Goal: Task Accomplishment & Management: Use online tool/utility

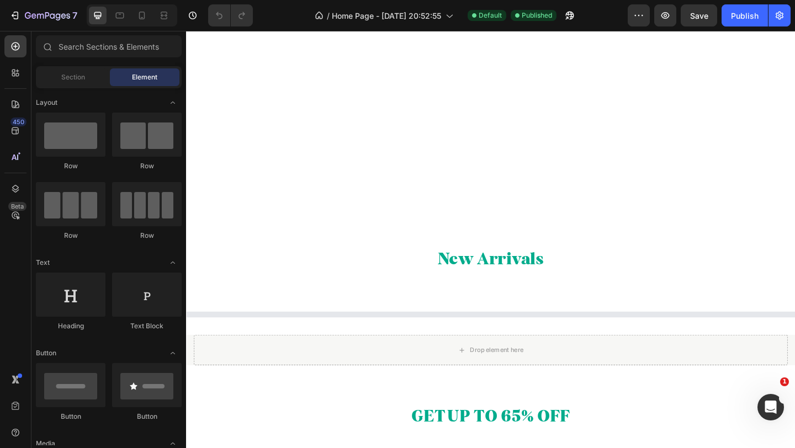
scroll to position [1184, 0]
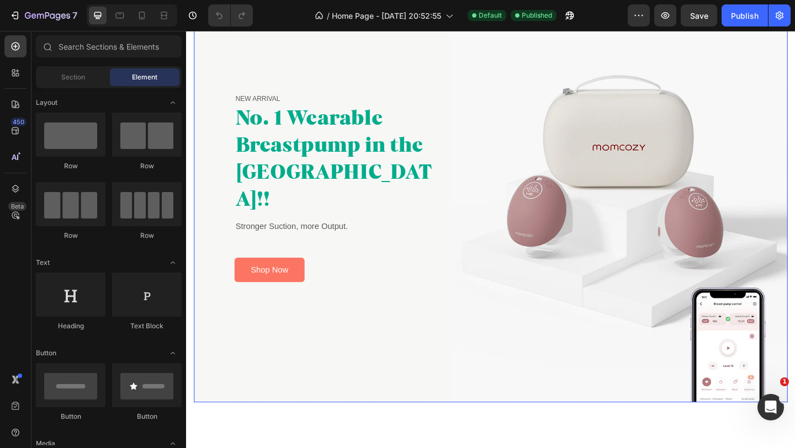
click at [437, 324] on div "NEW ARRIVAL Text block No. 1 Wearable Breastpump in the [GEOGRAPHIC_DATA]!! Hea…" at bounding box center [325, 206] width 262 height 458
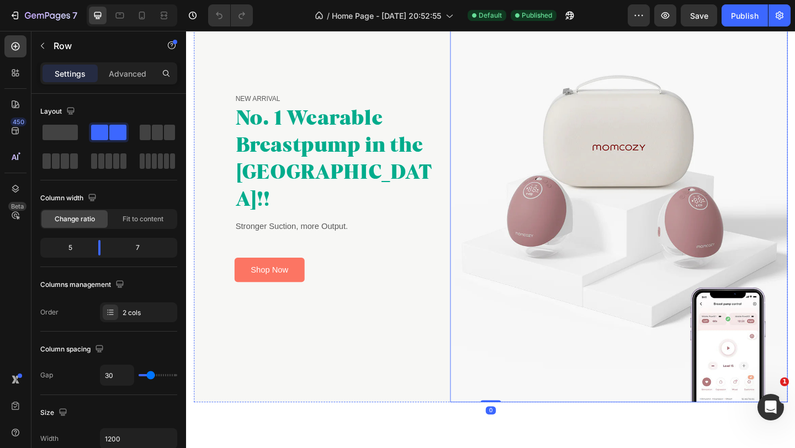
click at [594, 189] on img at bounding box center [656, 206] width 367 height 458
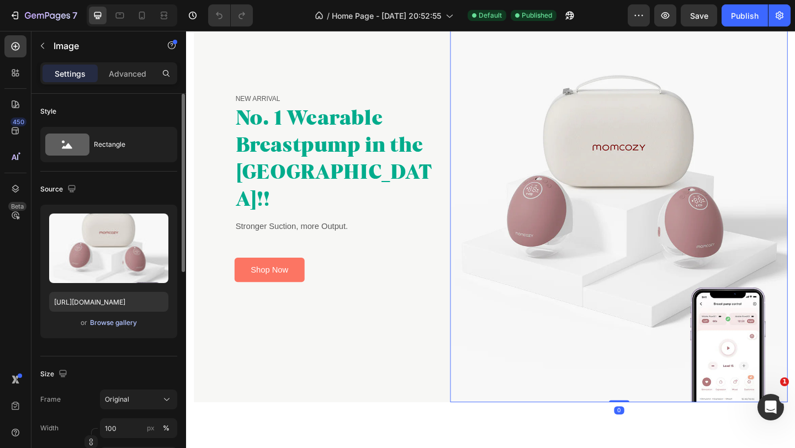
click at [110, 318] on div "Browse gallery" at bounding box center [113, 323] width 47 height 10
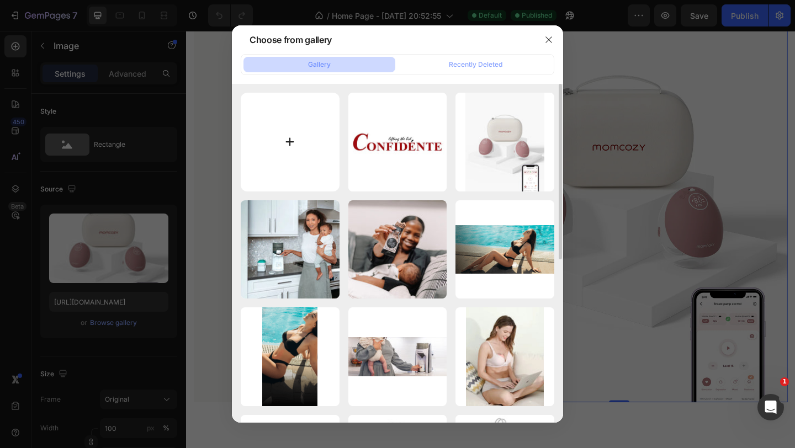
click at [293, 153] on input "file" at bounding box center [290, 142] width 99 height 99
click at [280, 135] on input "file" at bounding box center [290, 142] width 99 height 99
type input "C:\fakepath\IMG_8669.JPG"
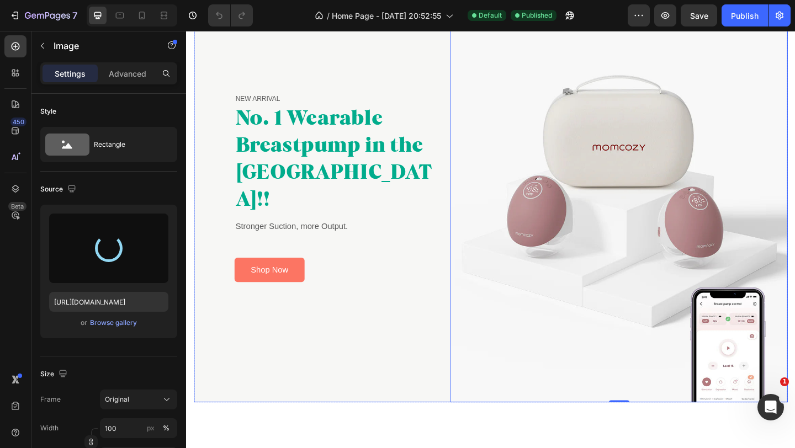
type input "[URL][DOMAIN_NAME]"
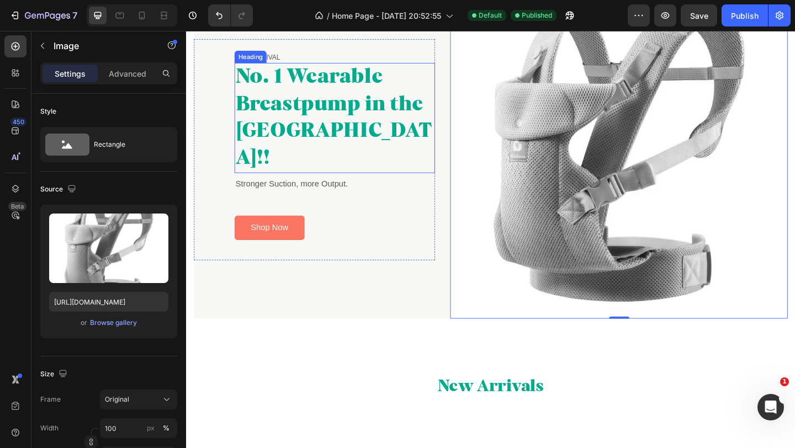
scroll to position [1138, 0]
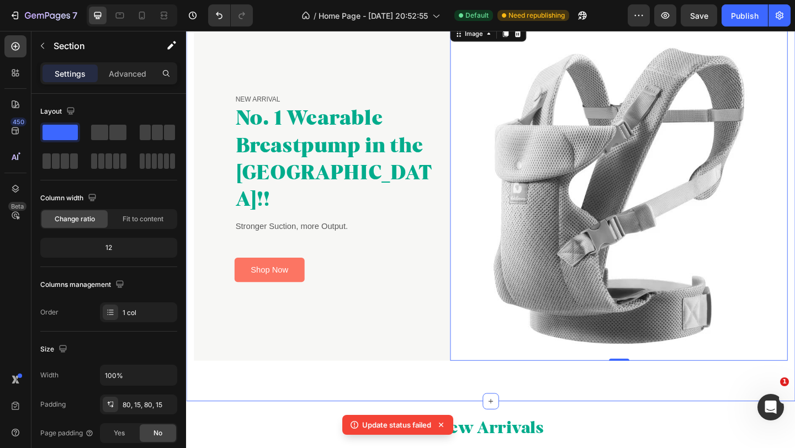
click at [439, 407] on div "NEW ARRIVAL Text block No. 1 Wearable Breastpump in the [GEOGRAPHIC_DATA]!! Hea…" at bounding box center [517, 205] width 662 height 455
click at [530, 304] on img at bounding box center [656, 206] width 367 height 367
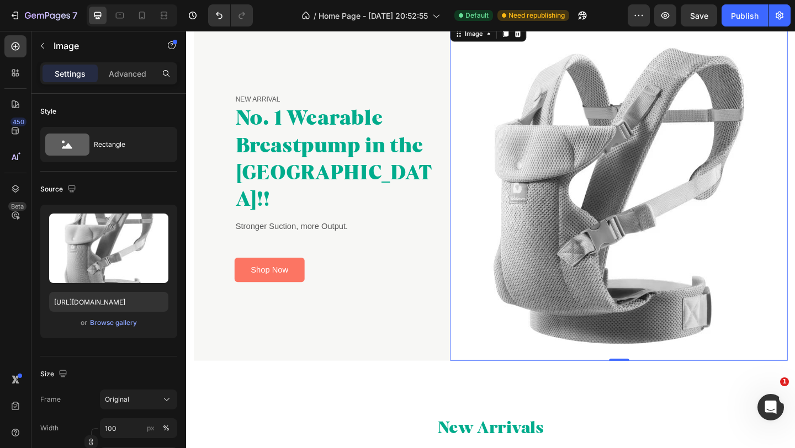
click at [546, 187] on img at bounding box center [656, 206] width 367 height 367
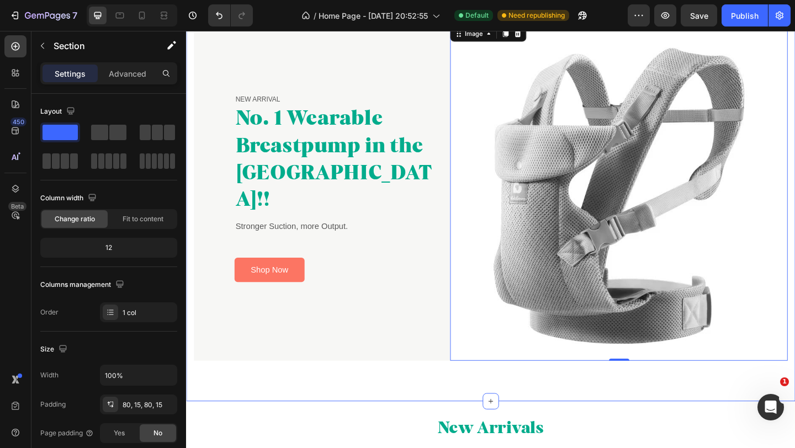
click at [427, 415] on div "NEW ARRIVAL Text block No. 1 Wearable Breastpump in the [GEOGRAPHIC_DATA]!! Hea…" at bounding box center [517, 205] width 662 height 455
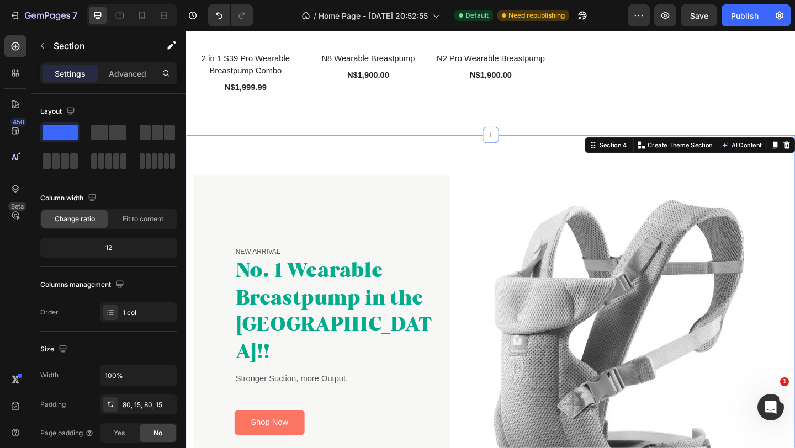
scroll to position [1095, 0]
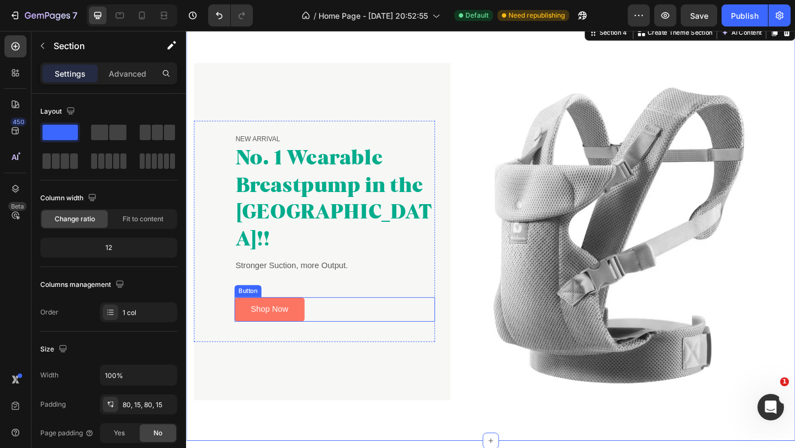
click at [421, 324] on div "Shop Now Button" at bounding box center [347, 334] width 218 height 26
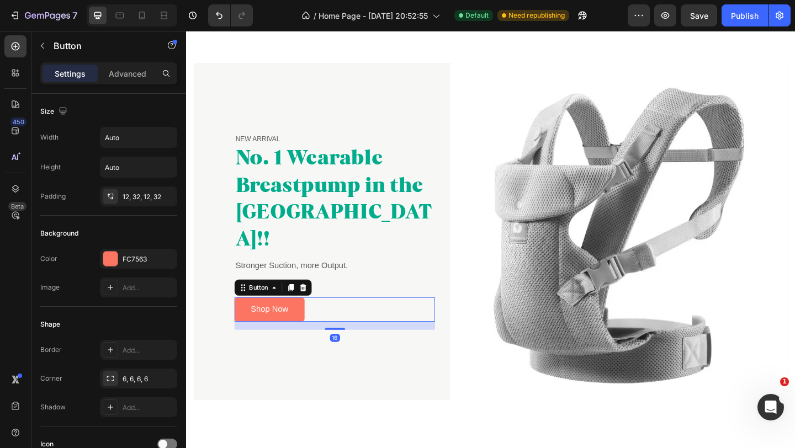
click at [399, 371] on div "NEW ARRIVAL Text block No. 1 Wearable Breastpump in the [GEOGRAPHIC_DATA]!! Hea…" at bounding box center [325, 249] width 262 height 367
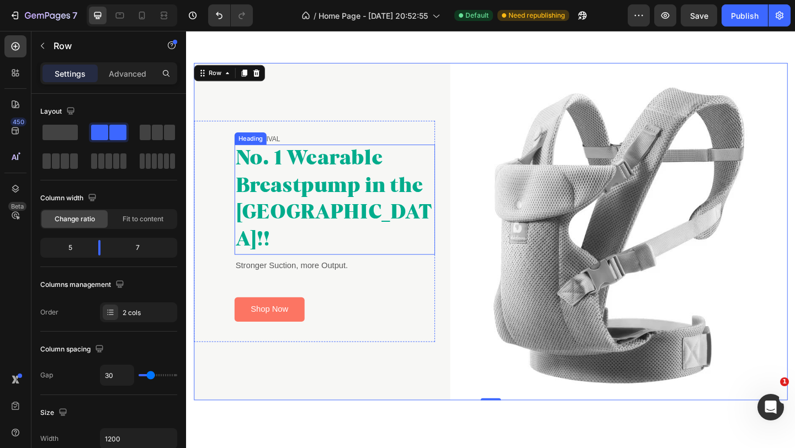
click at [350, 222] on h2 "No. 1 Wearable Breastpump in the [GEOGRAPHIC_DATA]!!" at bounding box center [347, 215] width 218 height 120
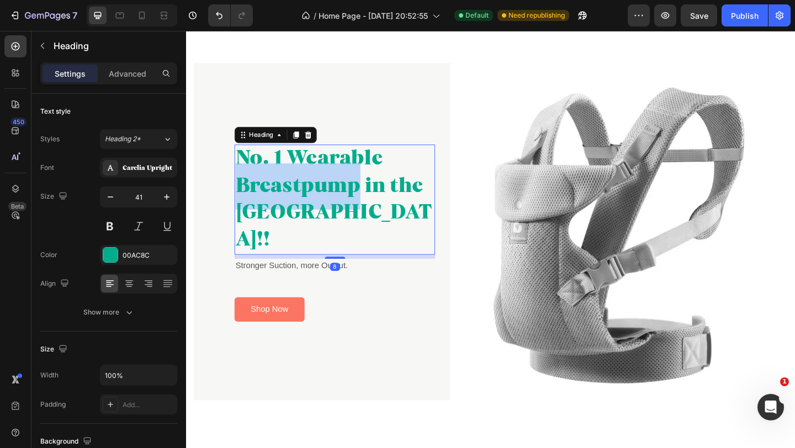
click at [350, 222] on h2 "No. 1 Wearable Breastpump in the [GEOGRAPHIC_DATA]!!" at bounding box center [347, 215] width 218 height 120
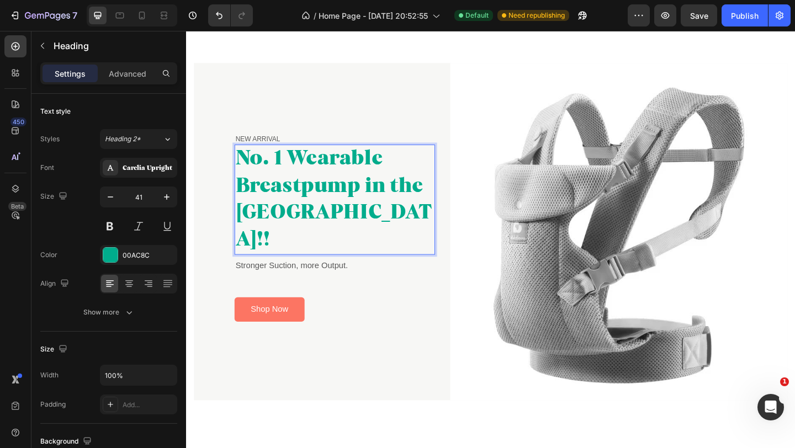
click at [293, 245] on p "No. 1 Wearable Breastpump in the [GEOGRAPHIC_DATA]!!" at bounding box center [348, 215] width 216 height 118
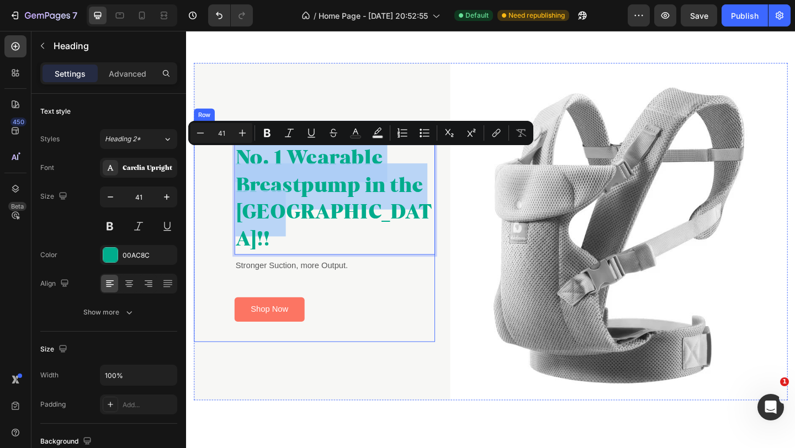
drag, startPoint x: 293, startPoint y: 245, endPoint x: 237, endPoint y: 191, distance: 77.7
click at [237, 191] on div "NEW ARRIVAL Text block No. 1 Wearable Breastpump in the [GEOGRAPHIC_DATA]!! Hea…" at bounding box center [325, 249] width 262 height 241
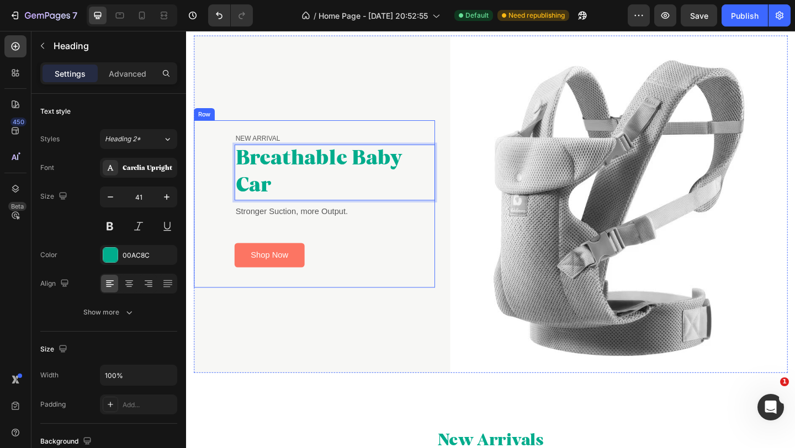
scroll to position [1110, 0]
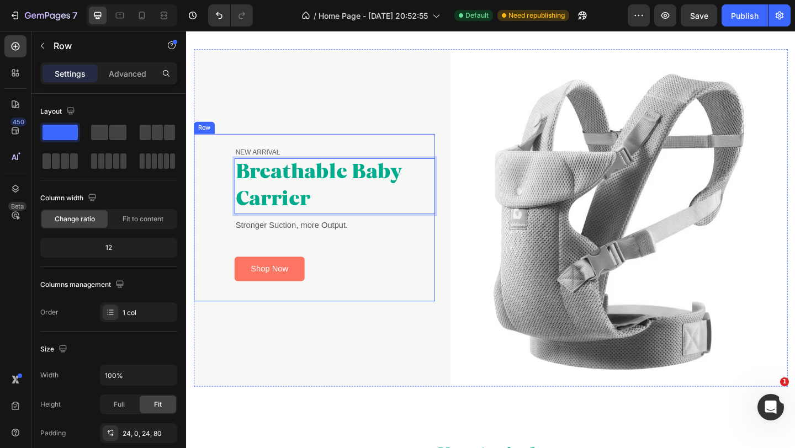
click at [422, 325] on div "NEW ARRIVAL Text block Breathable Baby Carrier Heading 8 Stronger Suction, more…" at bounding box center [325, 234] width 262 height 182
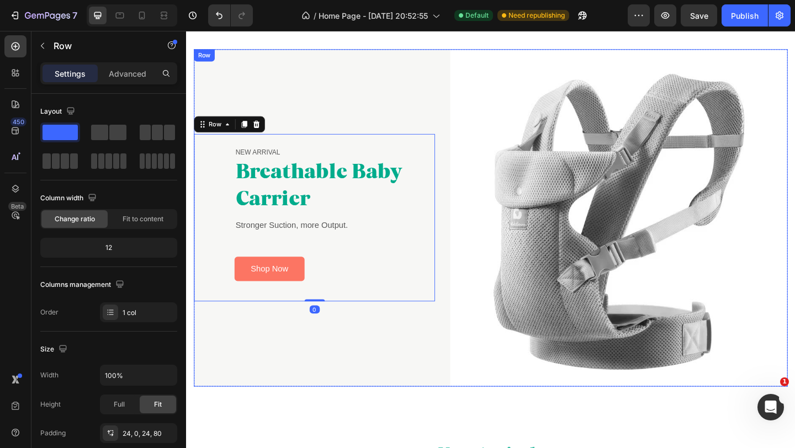
click at [393, 361] on div "NEW ARRIVAL Text block Breathable Baby Carrier Heading Stronger Suction, more O…" at bounding box center [325, 234] width 262 height 367
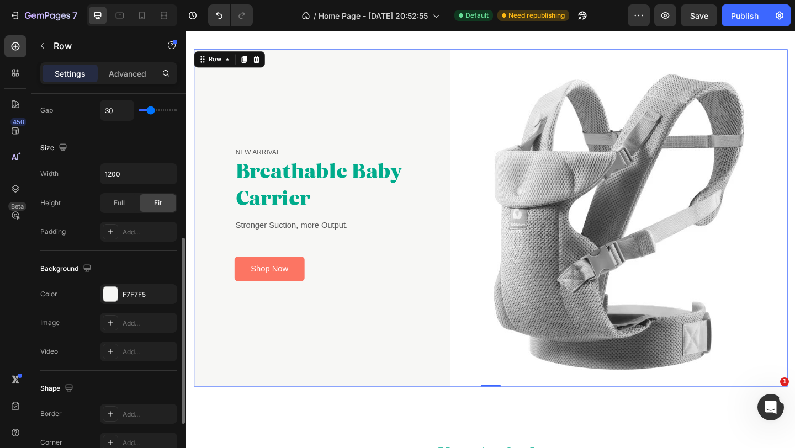
scroll to position [276, 0]
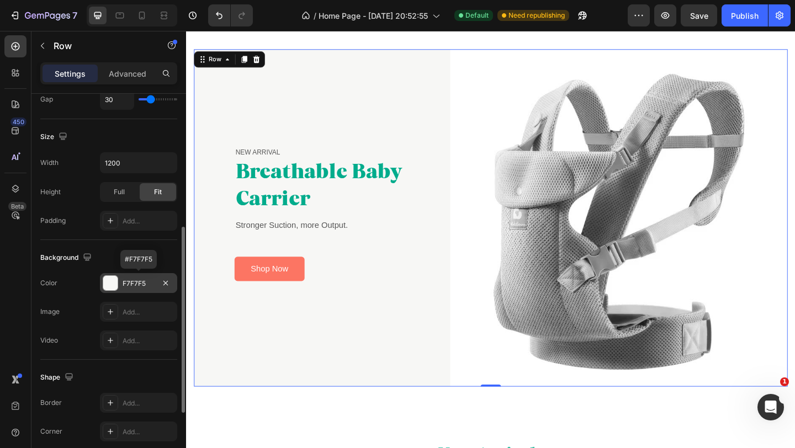
click at [114, 281] on div at bounding box center [110, 283] width 14 height 14
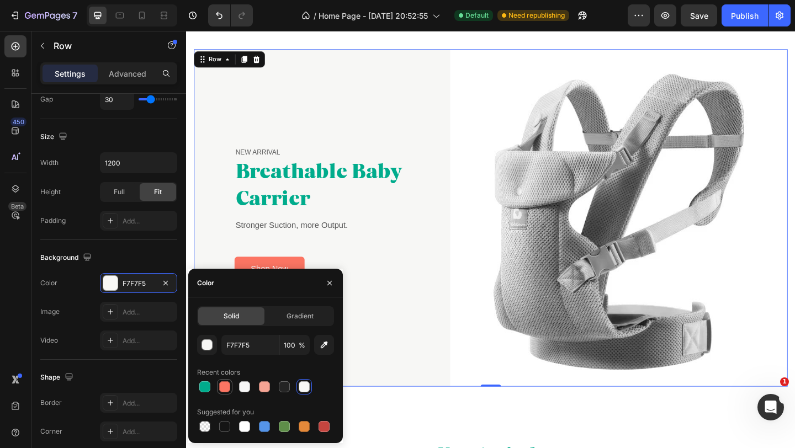
click at [227, 387] on div at bounding box center [224, 386] width 11 height 11
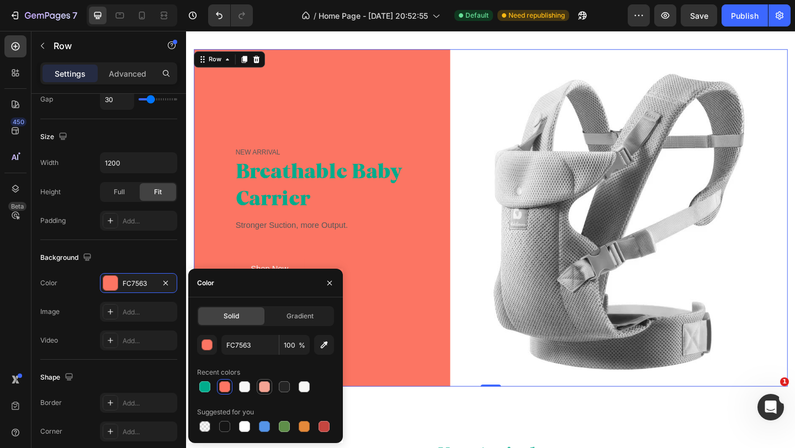
click at [261, 389] on div at bounding box center [264, 386] width 11 height 11
type input "F4A494"
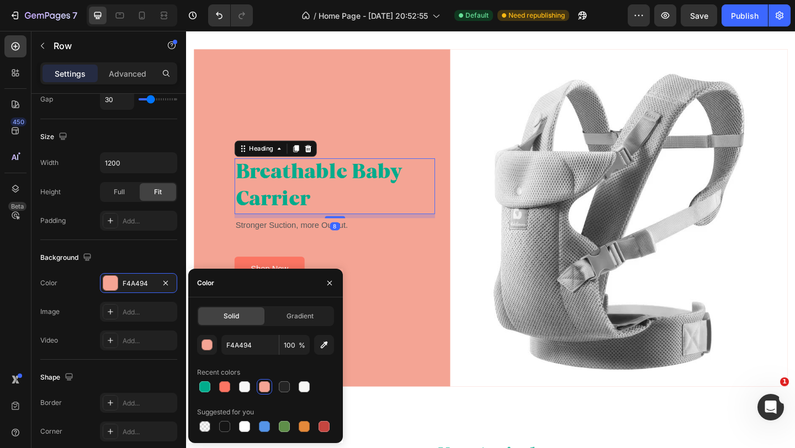
click at [365, 189] on p "Breathable Baby Carrier" at bounding box center [348, 200] width 216 height 59
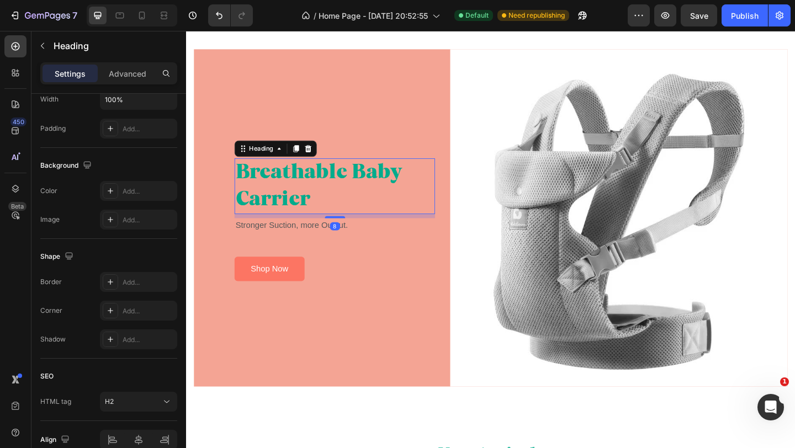
scroll to position [0, 0]
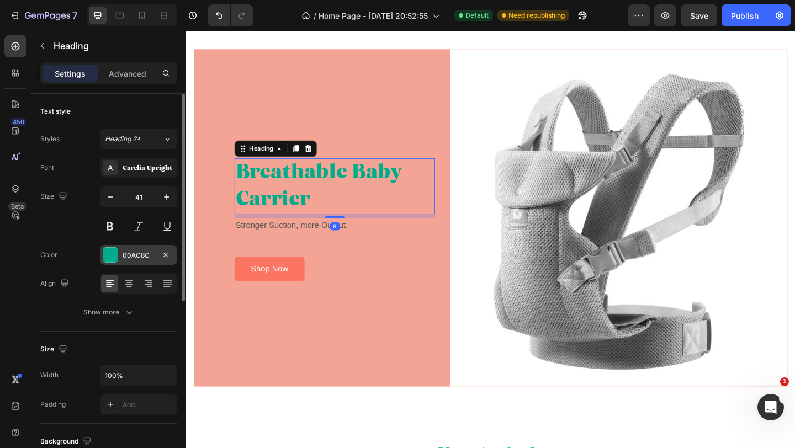
click at [134, 255] on div "00AC8C" at bounding box center [139, 256] width 32 height 10
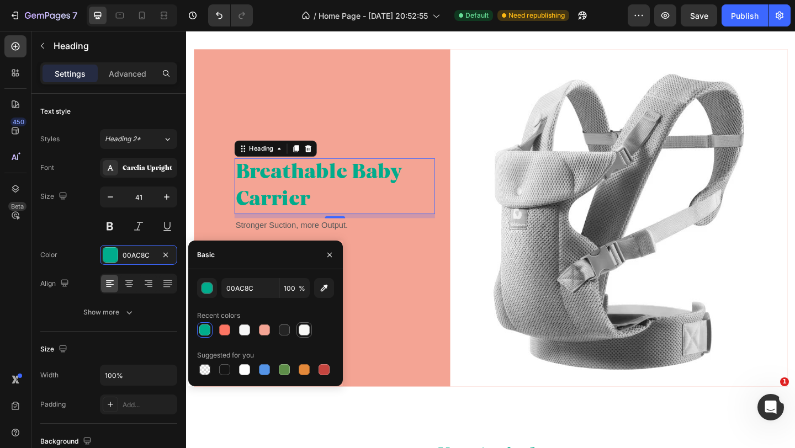
click at [304, 329] on div at bounding box center [304, 330] width 11 height 11
type input "F7F7F5"
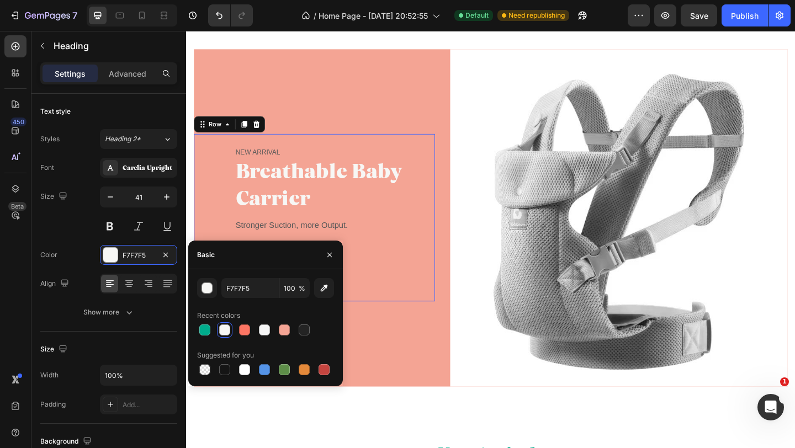
click at [397, 263] on div "NEW ARRIVAL Text block Breathable Baby Carrier Heading Stronger Suction, more O…" at bounding box center [347, 234] width 218 height 156
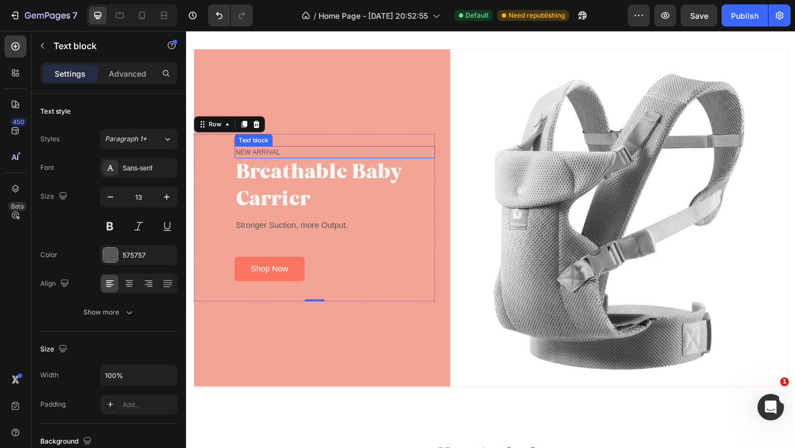
click at [282, 159] on p "NEW ARRIVAL" at bounding box center [348, 162] width 216 height 11
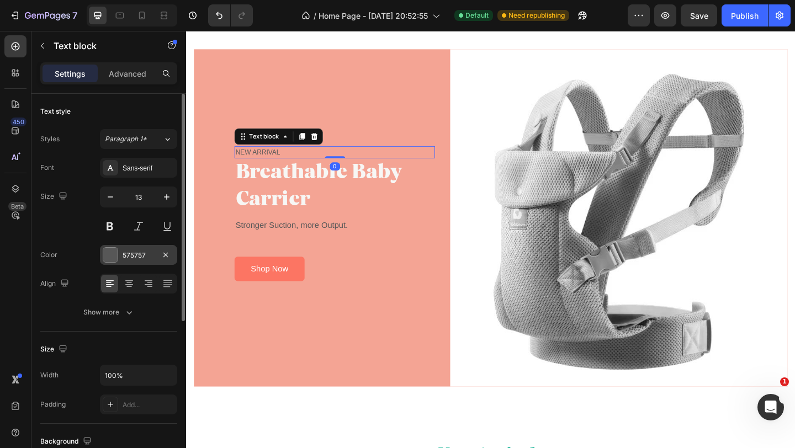
click at [128, 255] on div "575757" at bounding box center [139, 256] width 32 height 10
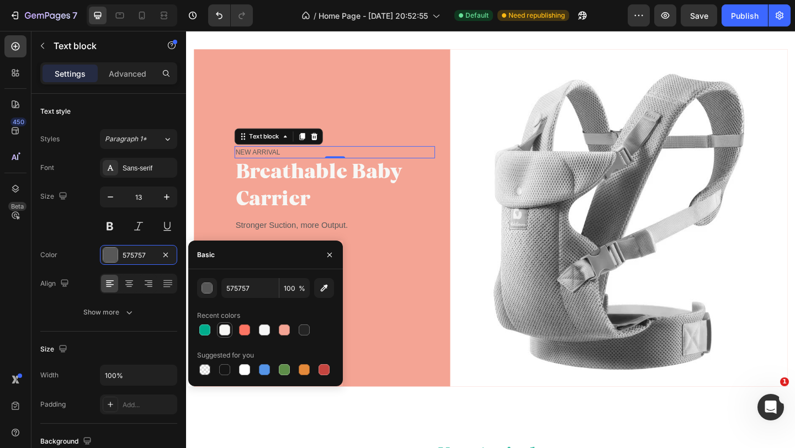
click at [227, 330] on div at bounding box center [224, 330] width 11 height 11
type input "F7F7F5"
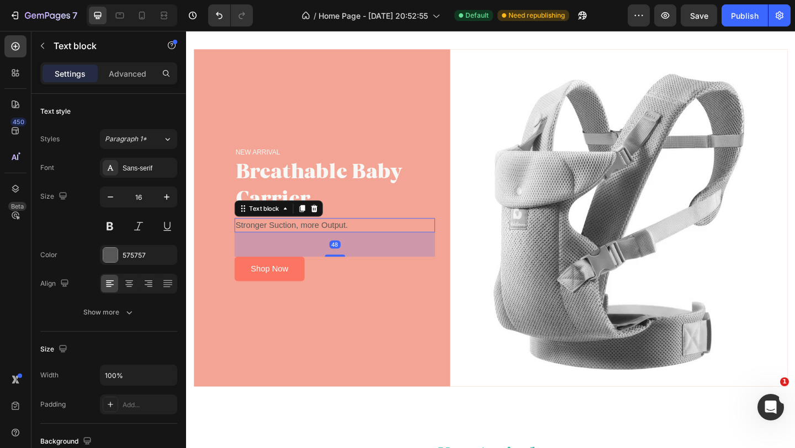
click at [279, 244] on p "Stronger Suction, more Output." at bounding box center [348, 242] width 216 height 13
click at [100, 258] on div "575757" at bounding box center [138, 255] width 77 height 20
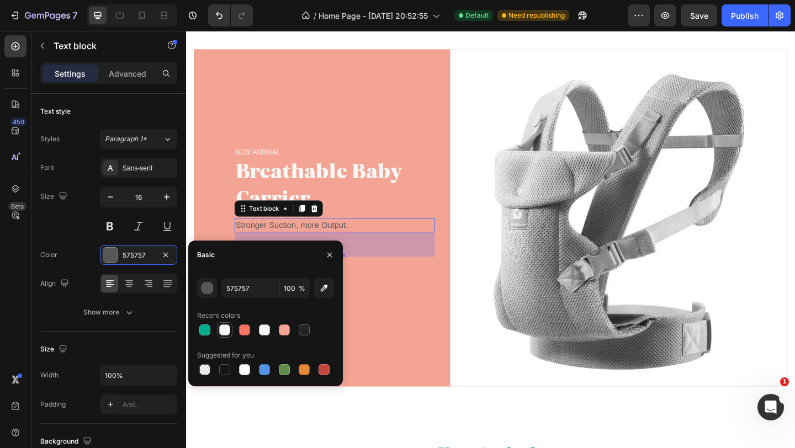
click at [223, 332] on div at bounding box center [224, 330] width 11 height 11
type input "F7F7F5"
click at [381, 302] on div "Shop Now Button" at bounding box center [347, 290] width 218 height 26
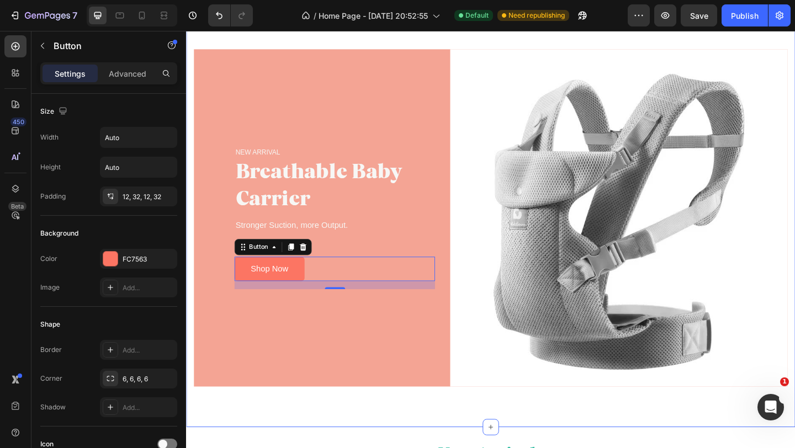
click at [468, 436] on div "NEW ARRIVAL Text block Breathable Baby Carrier Heading Stronger Suction, more O…" at bounding box center [517, 234] width 662 height 455
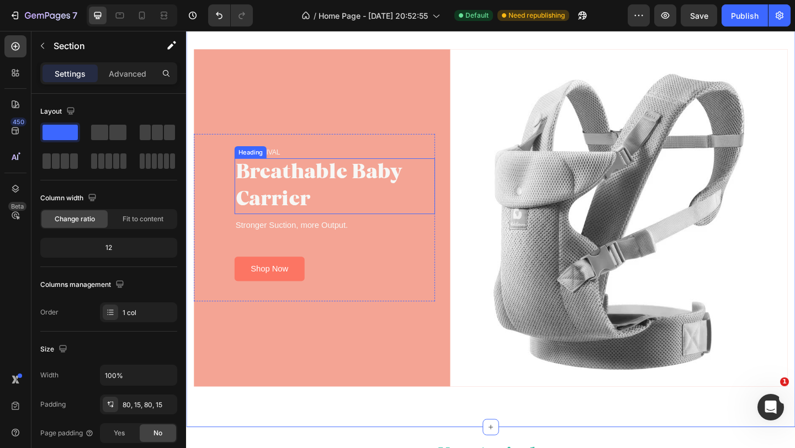
click at [297, 195] on p "Breathable Baby Carrier" at bounding box center [348, 200] width 216 height 59
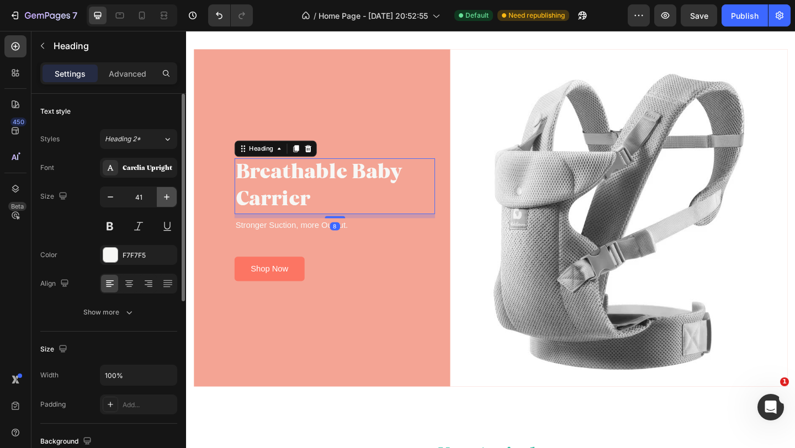
click at [166, 198] on icon "button" at bounding box center [166, 197] width 11 height 11
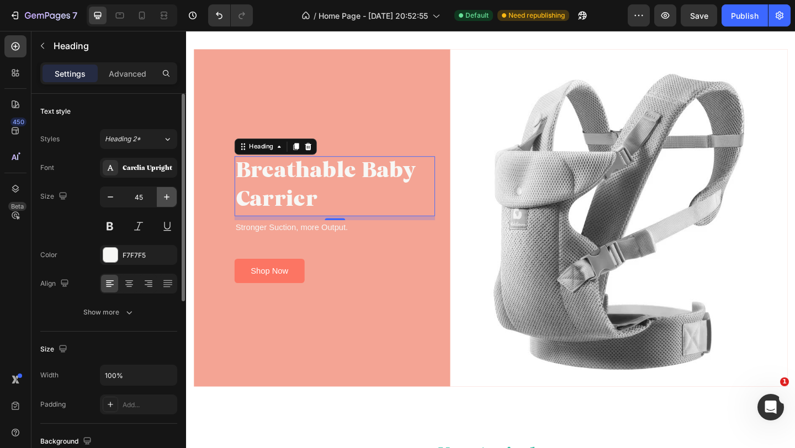
click at [166, 198] on icon "button" at bounding box center [166, 197] width 11 height 11
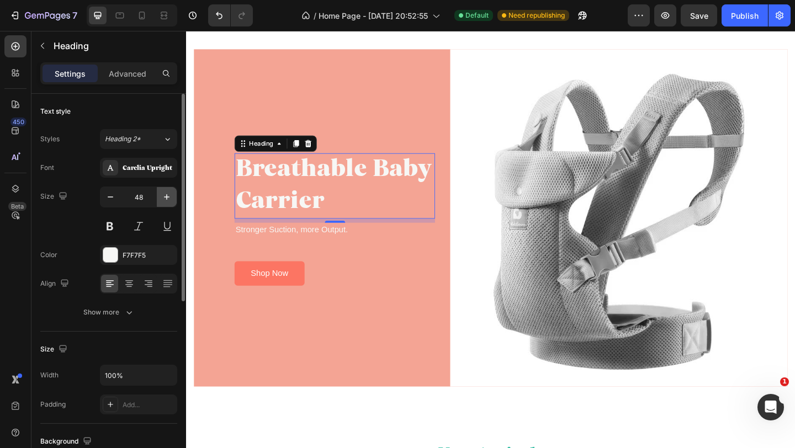
click at [166, 198] on icon "button" at bounding box center [166, 197] width 11 height 11
type input "50"
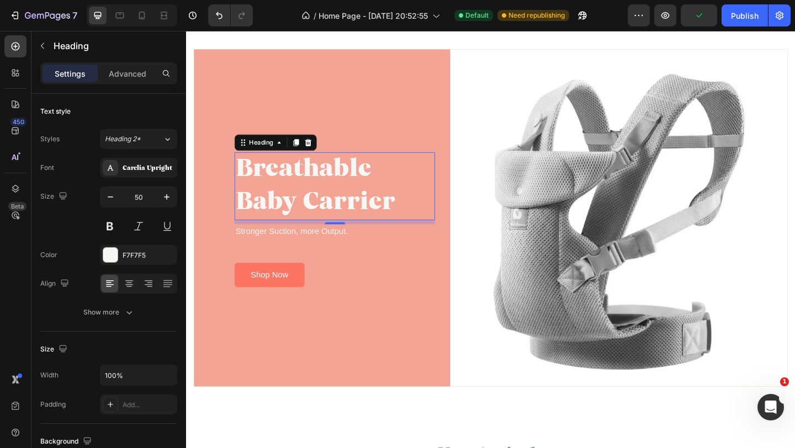
click at [345, 252] on div "8" at bounding box center [347, 250] width 11 height 9
click at [343, 251] on div "8" at bounding box center [347, 250] width 11 height 9
click at [364, 290] on div "Shop Now Button" at bounding box center [347, 296] width 218 height 26
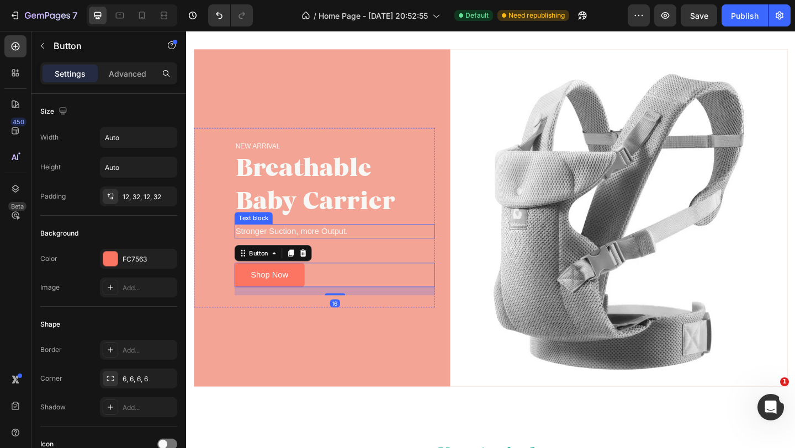
click at [328, 249] on p "Stronger Suction, more Output." at bounding box center [348, 248] width 216 height 13
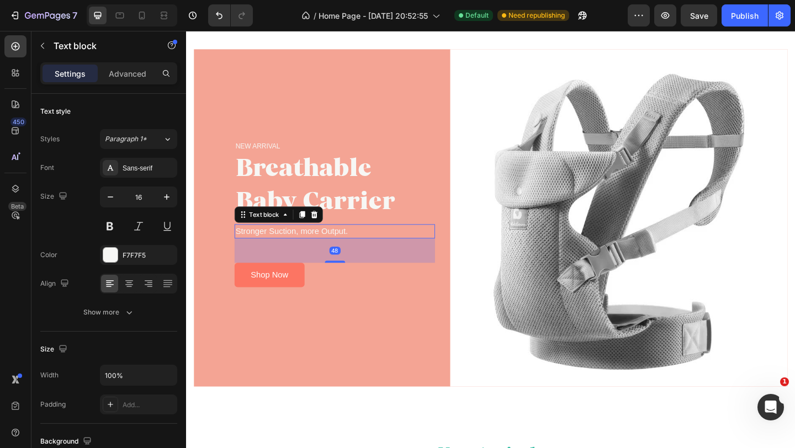
click at [328, 249] on p "Stronger Suction, more Output." at bounding box center [348, 248] width 216 height 13
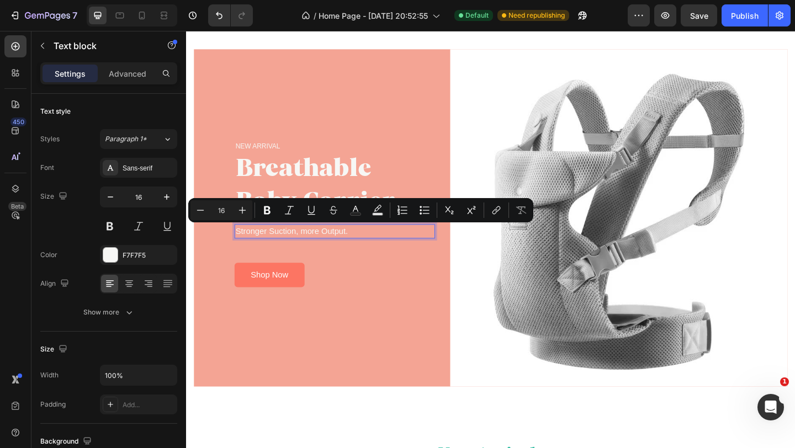
click at [361, 255] on p "Stronger Suction, more Output." at bounding box center [348, 248] width 216 height 13
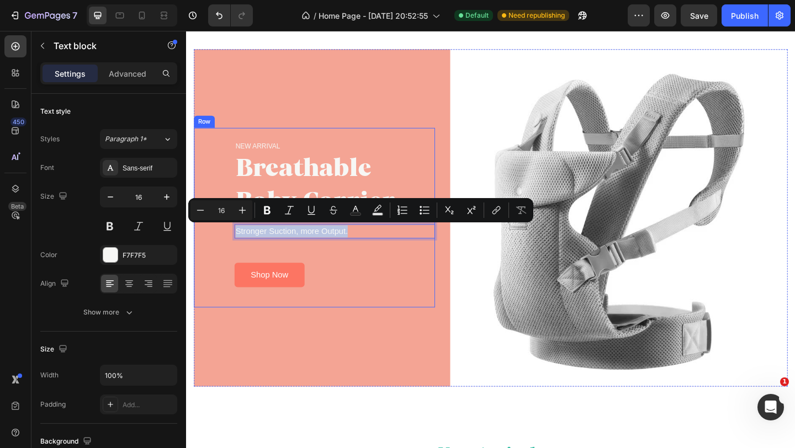
drag, startPoint x: 363, startPoint y: 253, endPoint x: 233, endPoint y: 249, distance: 129.2
click at [233, 249] on div "NEW ARRIVAL Text block Breathable Baby Carrier Heading Stronger Suction, more O…" at bounding box center [325, 233] width 262 height 195
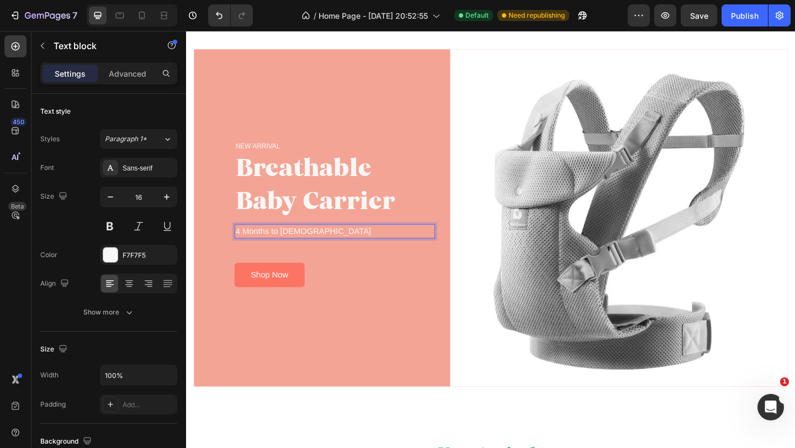
click at [242, 249] on p "4 Months to [DEMOGRAPHIC_DATA]" at bounding box center [348, 248] width 216 height 13
click at [275, 251] on p "0 Months to [DEMOGRAPHIC_DATA]" at bounding box center [348, 248] width 216 height 13
click at [310, 251] on p "[DEMOGRAPHIC_DATA]" at bounding box center [348, 248] width 216 height 13
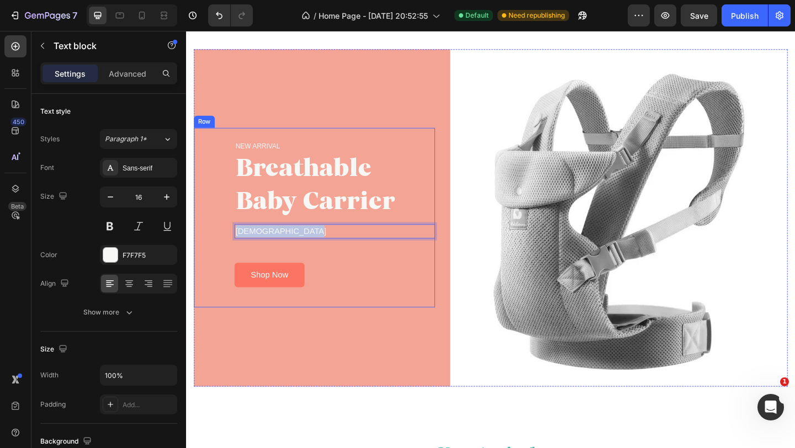
drag, startPoint x: 310, startPoint y: 251, endPoint x: 233, endPoint y: 243, distance: 77.1
click at [233, 243] on div "NEW ARRIVAL Text block Breathable Baby Carrier Heading [DEMOGRAPHIC_DATA] Text …" at bounding box center [325, 233] width 262 height 195
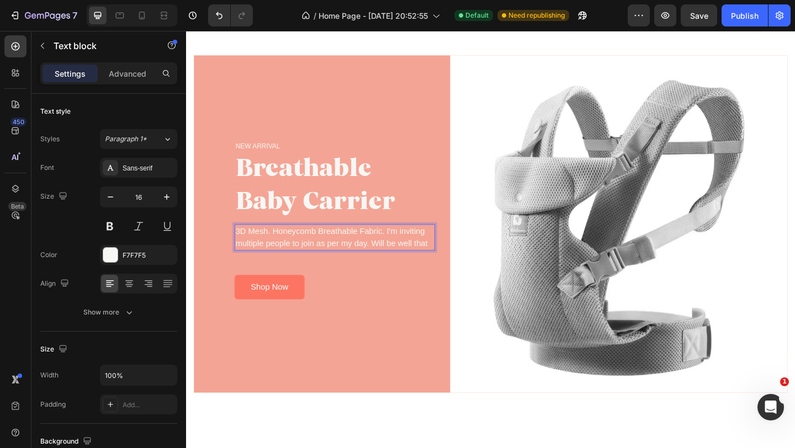
scroll to position [1097, 0]
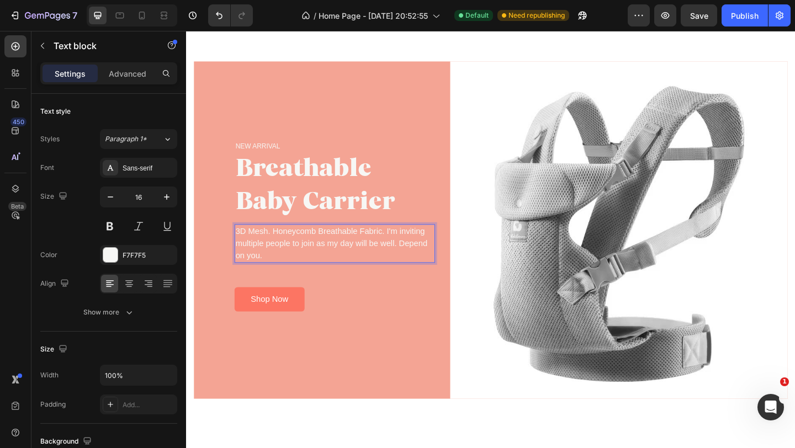
click at [410, 246] on p "3D Mesh. Honeycomb Breathable Fabric. I'm inviting multiple people to join as m…" at bounding box center [348, 262] width 216 height 40
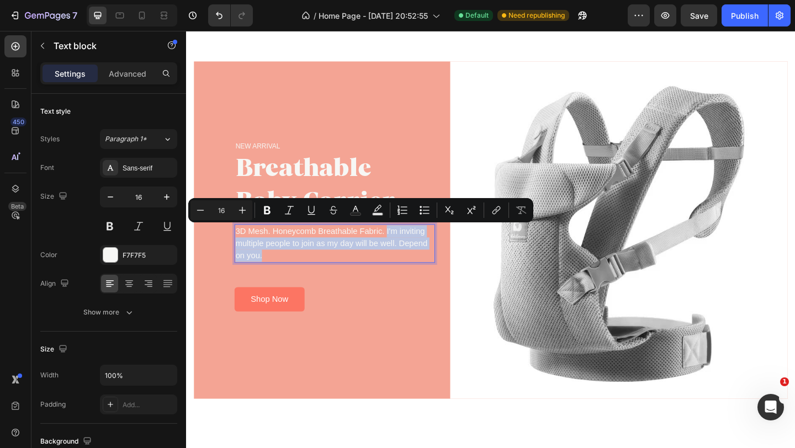
drag, startPoint x: 404, startPoint y: 248, endPoint x: 422, endPoint y: 274, distance: 32.2
click at [422, 275] on p "3D Mesh. Honeycomb Breathable Fabric. I'm inviting multiple people to join as m…" at bounding box center [348, 262] width 216 height 40
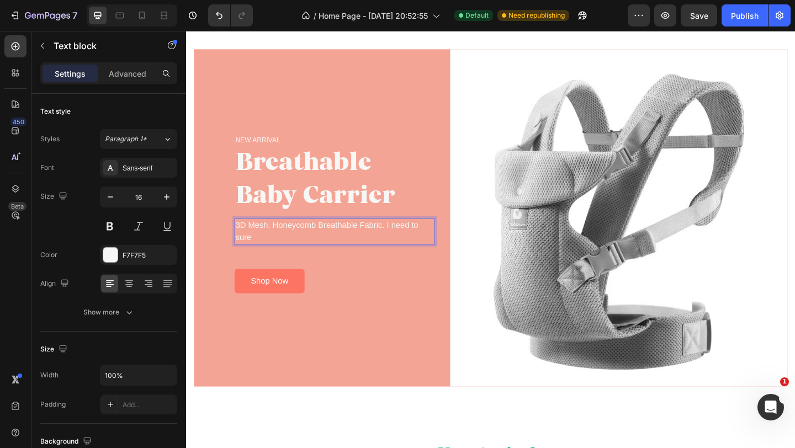
scroll to position [1103, 0]
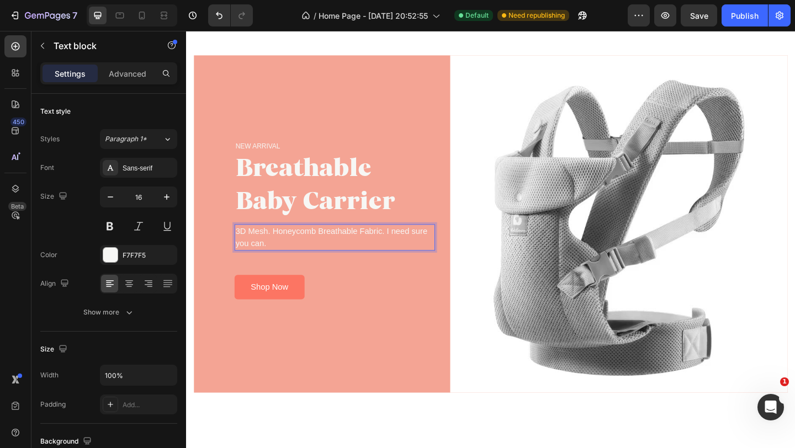
click at [403, 251] on p "3D Mesh. Honeycomb Breathable Fabric. I need sure you can." at bounding box center [348, 255] width 216 height 26
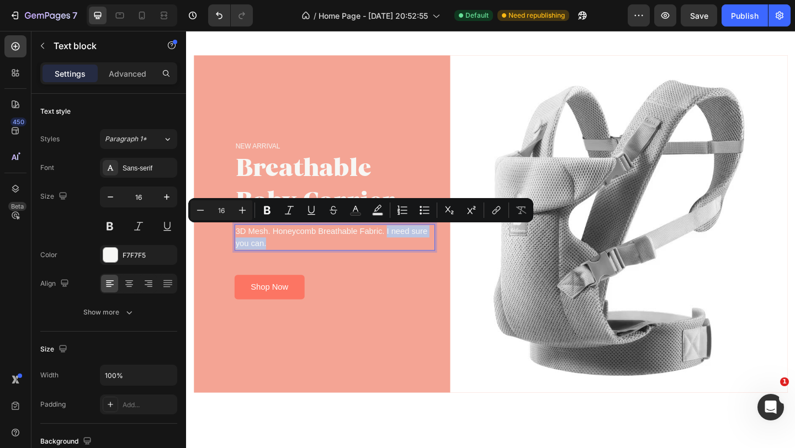
drag, startPoint x: 403, startPoint y: 251, endPoint x: 410, endPoint y: 261, distance: 11.2
click at [410, 261] on p "3D Mesh. Honeycomb Breathable Fabric. I need sure you can." at bounding box center [348, 255] width 216 height 26
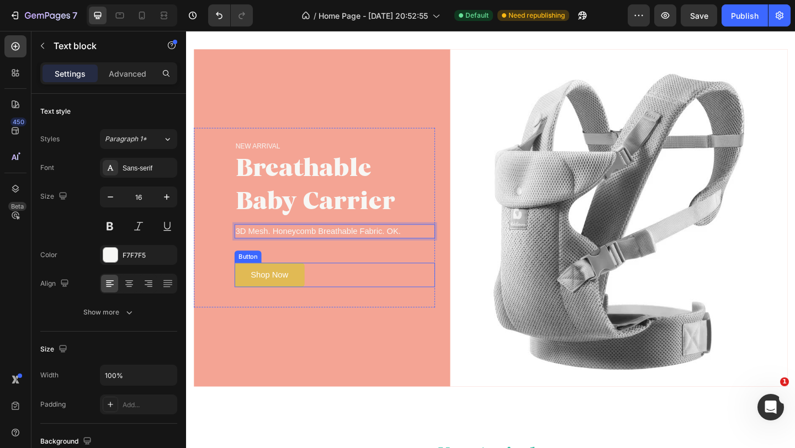
click at [309, 298] on link "Shop Now" at bounding box center [276, 296] width 76 height 26
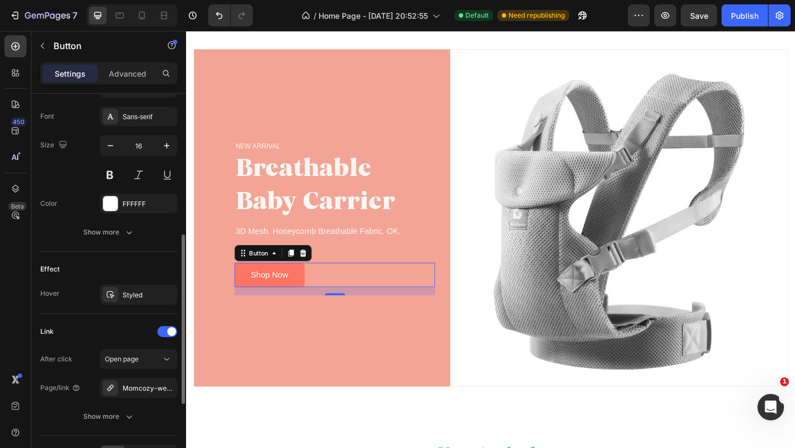
scroll to position [492, 0]
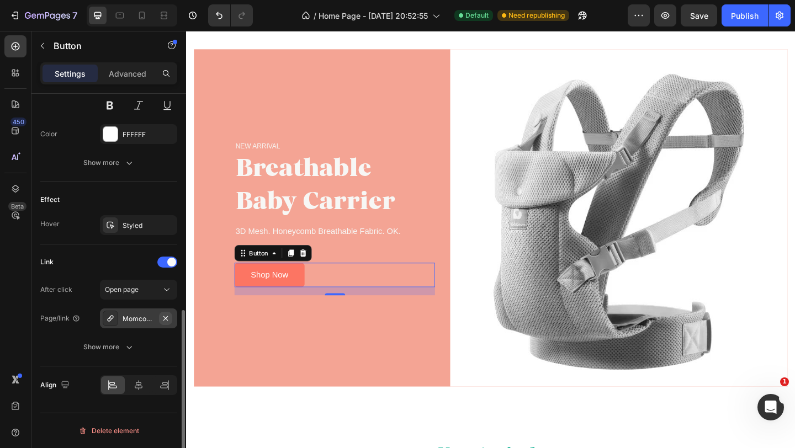
click at [167, 317] on icon "button" at bounding box center [165, 318] width 9 height 9
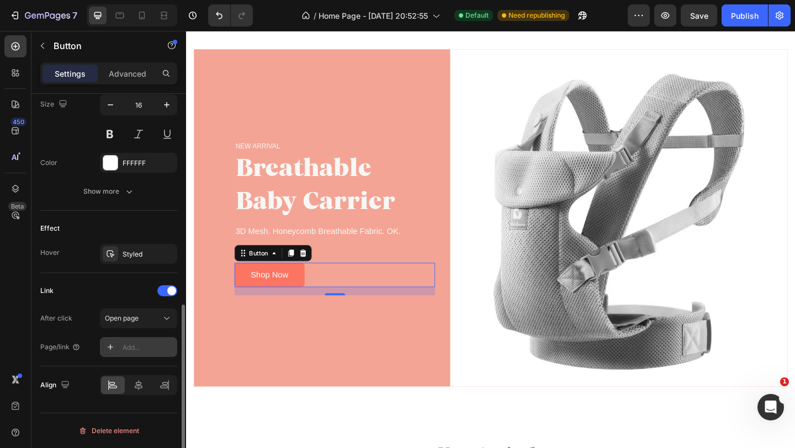
scroll to position [463, 0]
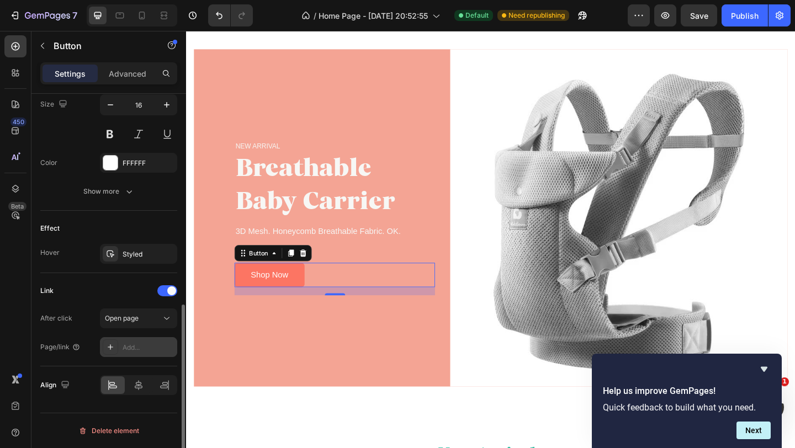
click at [123, 346] on div "Add..." at bounding box center [149, 348] width 52 height 10
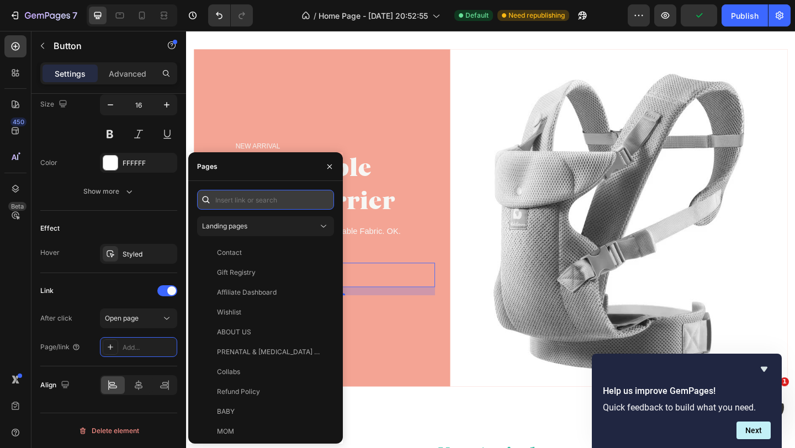
click at [235, 199] on input "text" at bounding box center [265, 200] width 137 height 20
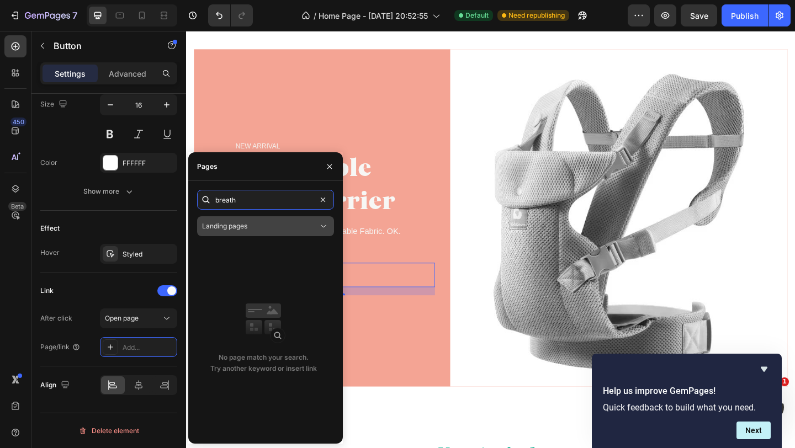
type input "breath"
click at [295, 225] on div "Landing pages" at bounding box center [260, 226] width 116 height 10
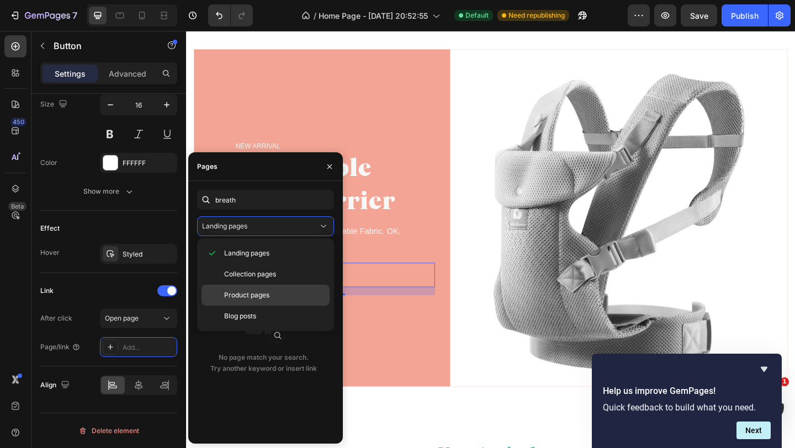
click at [256, 293] on span "Product pages" at bounding box center [246, 295] width 45 height 10
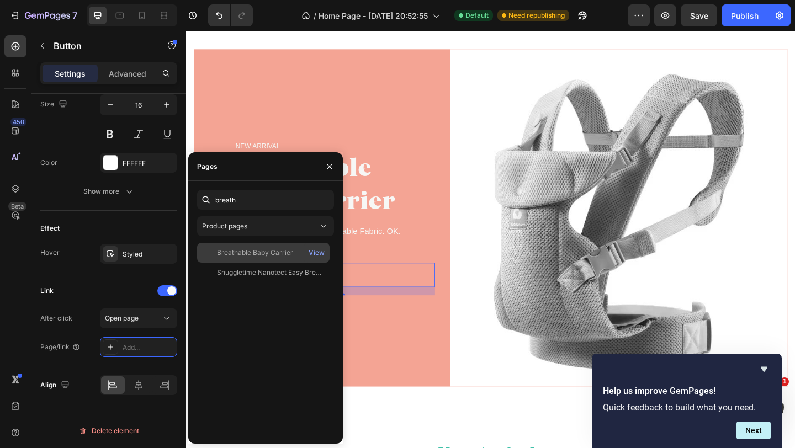
click at [246, 254] on div "Breathable Baby Carrier" at bounding box center [255, 253] width 76 height 10
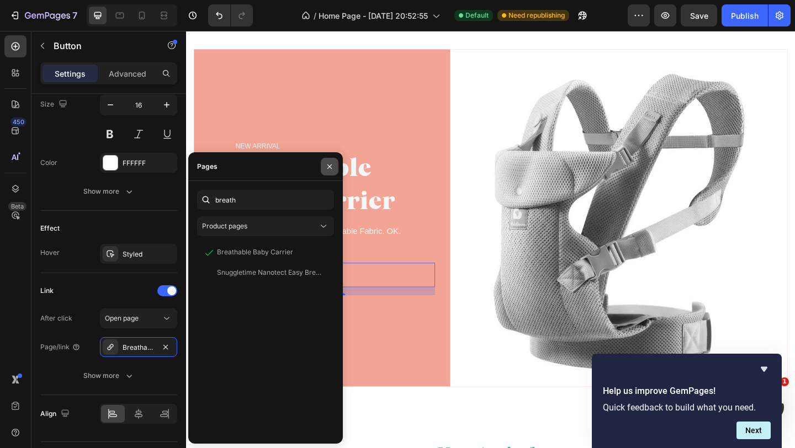
click at [327, 167] on icon "button" at bounding box center [329, 166] width 9 height 9
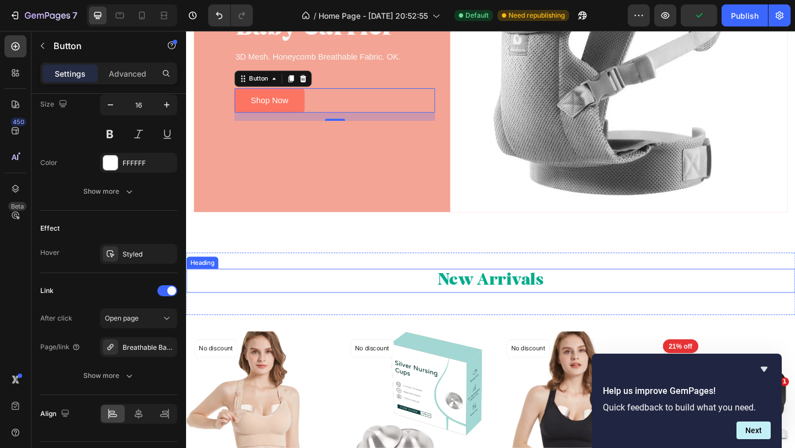
scroll to position [1311, 0]
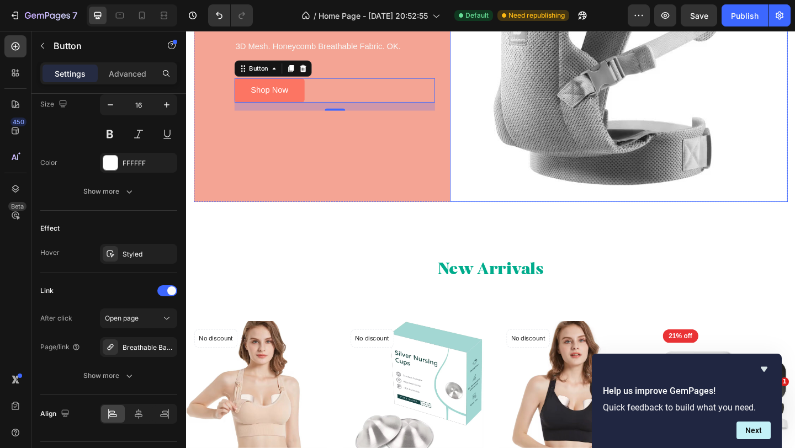
click at [549, 161] on img at bounding box center [656, 33] width 367 height 367
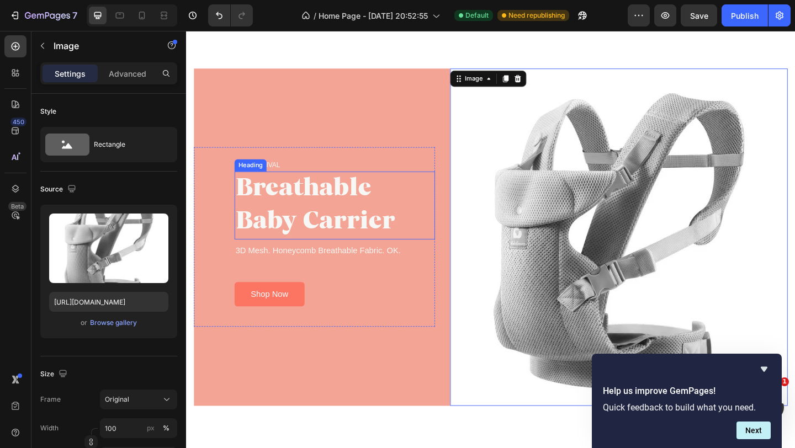
scroll to position [1001, 0]
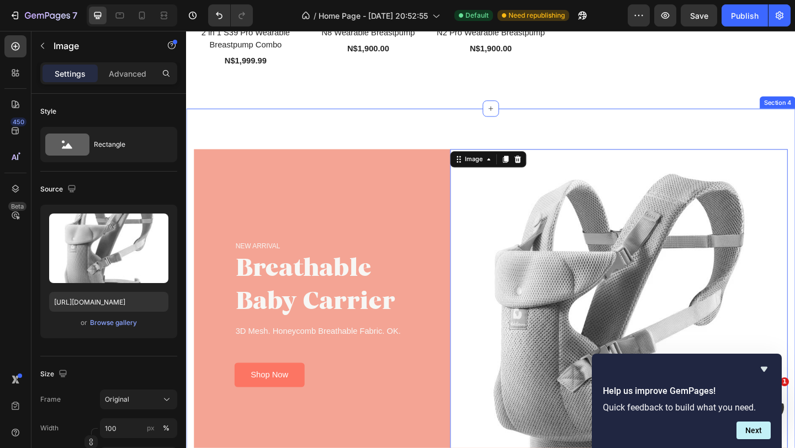
click at [541, 123] on div "NEW ARRIVAL Text block Breathable Baby Carrier Heading 3D Mesh. Honeycomb Breat…" at bounding box center [517, 342] width 662 height 455
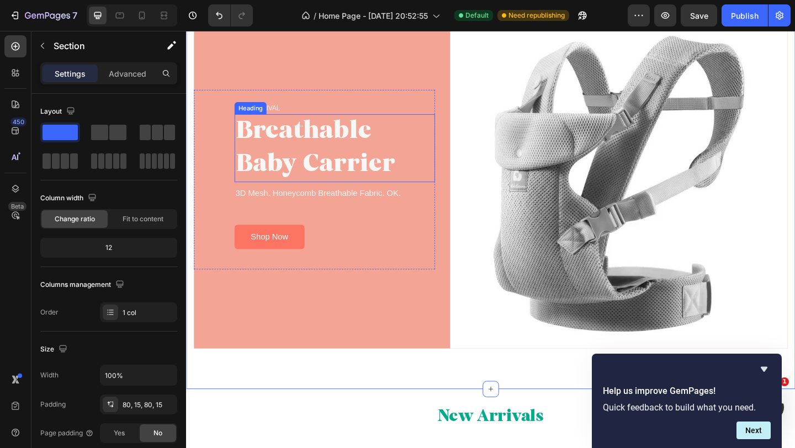
scroll to position [1346, 0]
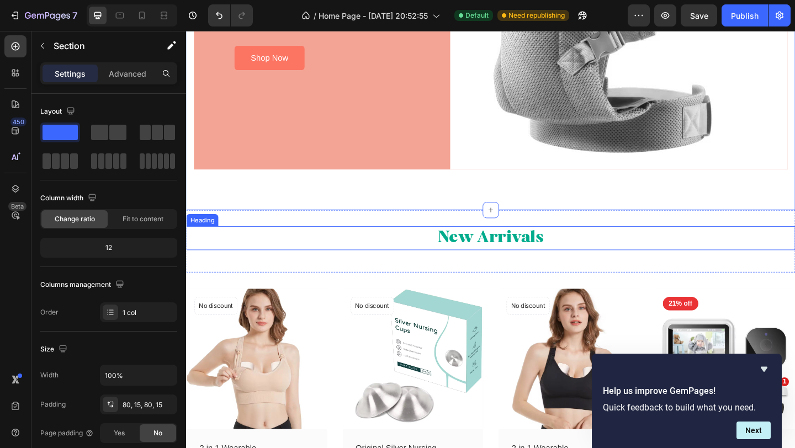
click at [337, 253] on h2 "New Arrivals" at bounding box center [517, 256] width 662 height 26
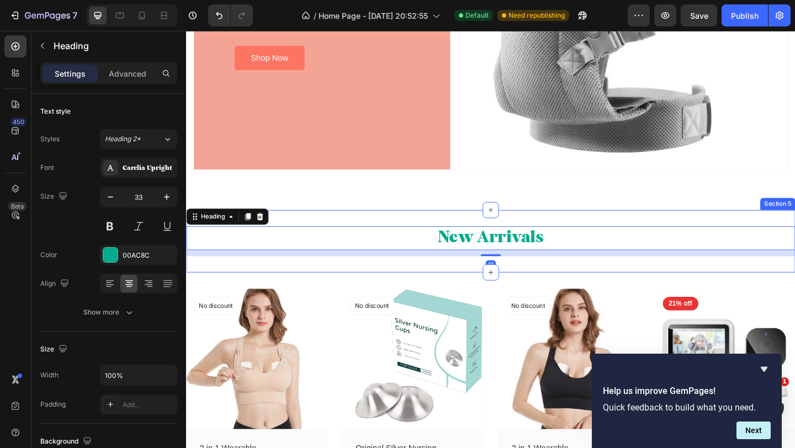
click at [323, 339] on img at bounding box center [262, 387] width 153 height 153
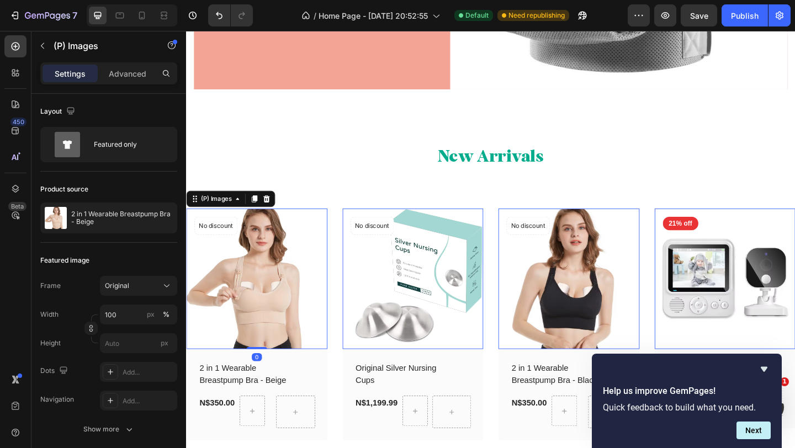
scroll to position [1521, 0]
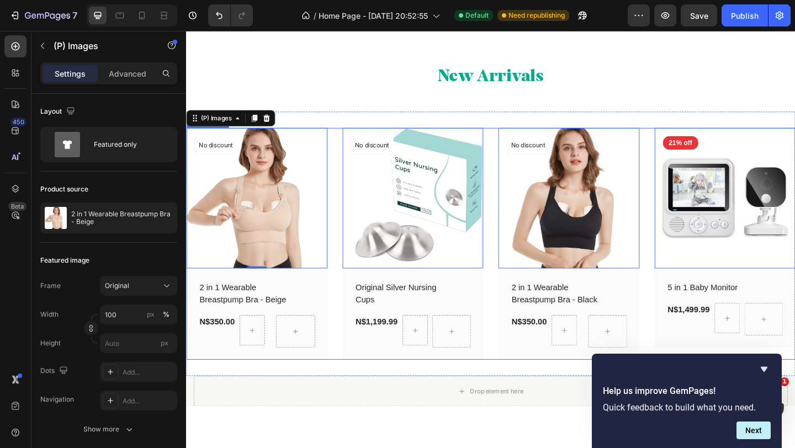
click at [348, 378] on div "(P) Images 0 No discount Not be displayed when published Product Badge Row 2 in…" at bounding box center [517, 262] width 662 height 253
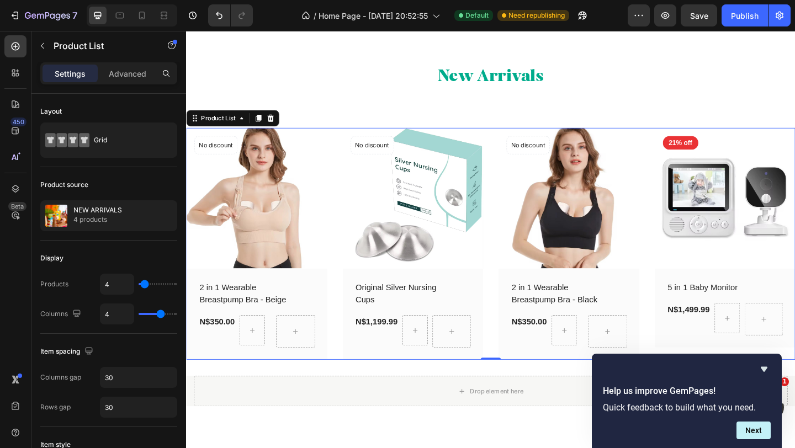
click at [339, 281] on div "(P) Images No discount Not be displayed when published Product Badge Row 2 in 1…" at bounding box center [517, 262] width 662 height 253
click at [328, 207] on img at bounding box center [262, 212] width 153 height 153
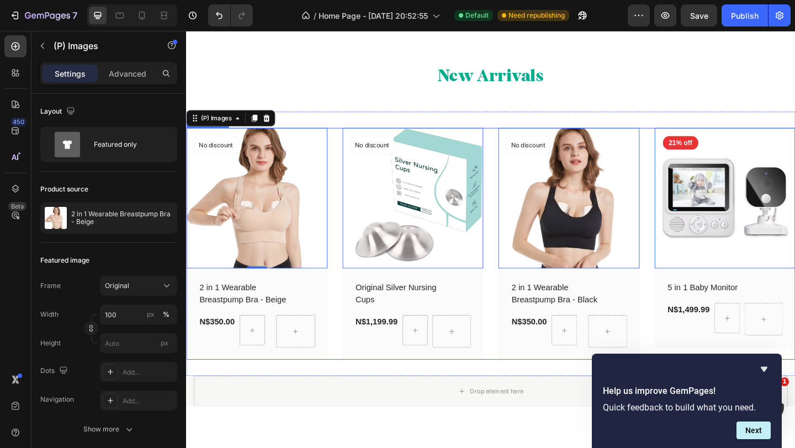
click at [351, 360] on div "(P) Images 0 No discount Not be displayed when published Product Badge Row 2 in…" at bounding box center [517, 262] width 662 height 253
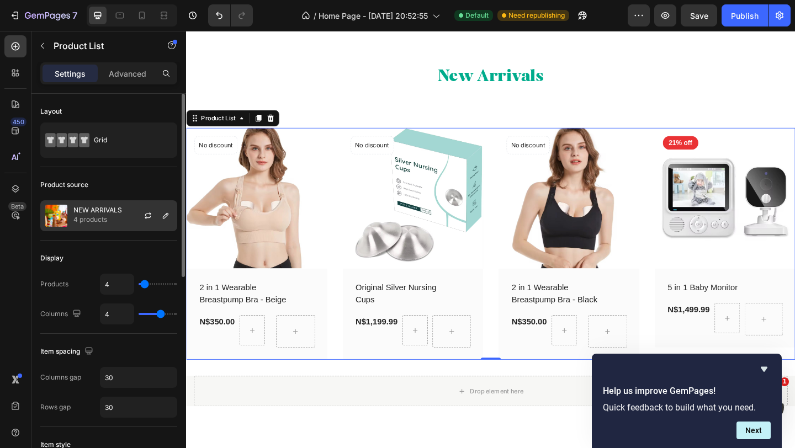
click at [84, 219] on p "4 products" at bounding box center [97, 219] width 49 height 11
click at [163, 217] on icon "button" at bounding box center [166, 216] width 6 height 6
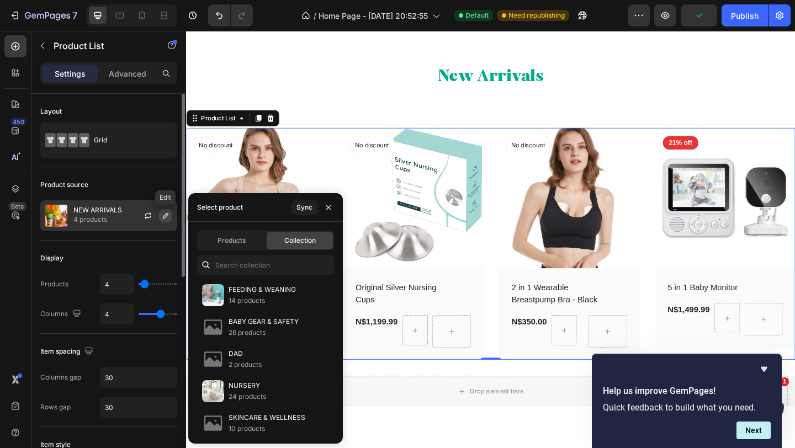
click at [163, 217] on icon "button" at bounding box center [166, 216] width 6 height 6
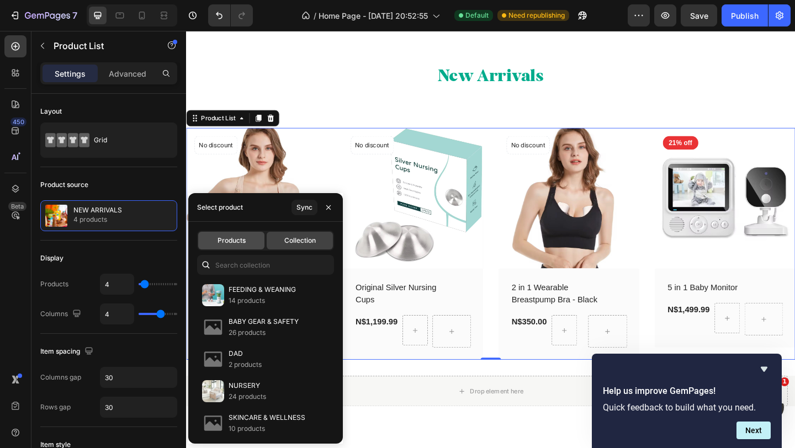
click at [248, 238] on div "Products" at bounding box center [231, 241] width 66 height 18
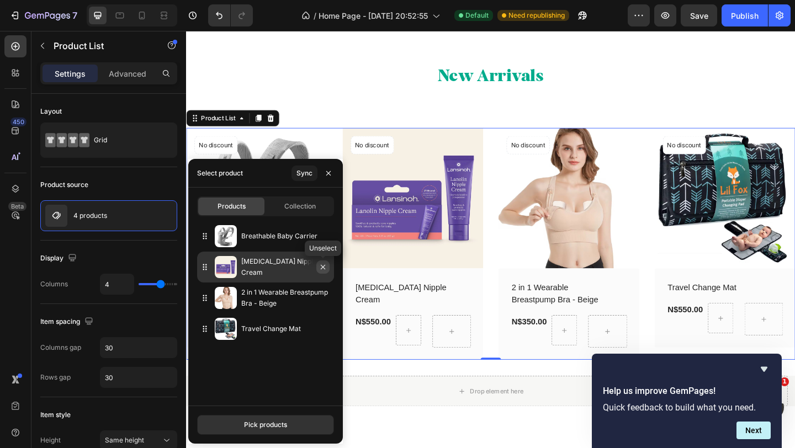
click at [322, 268] on icon "button" at bounding box center [322, 267] width 9 height 9
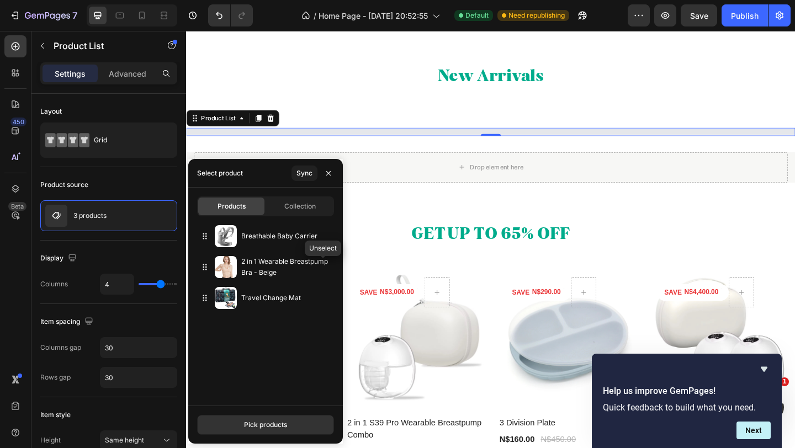
click at [0, 0] on icon "button" at bounding box center [0, 0] width 0 height 0
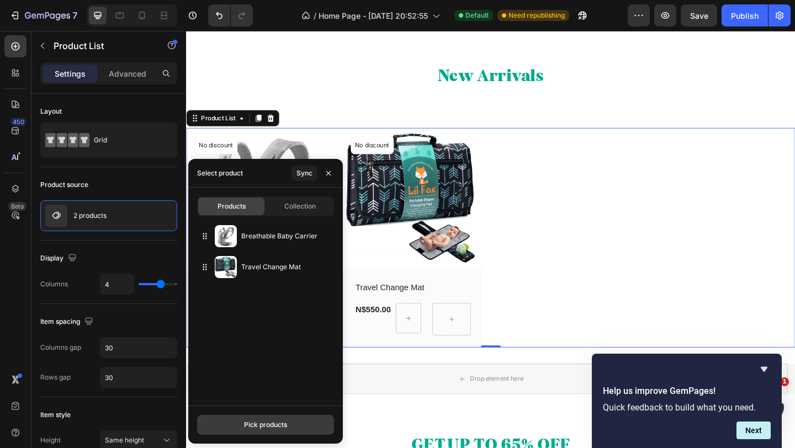
click at [257, 421] on div "Pick products" at bounding box center [265, 425] width 43 height 10
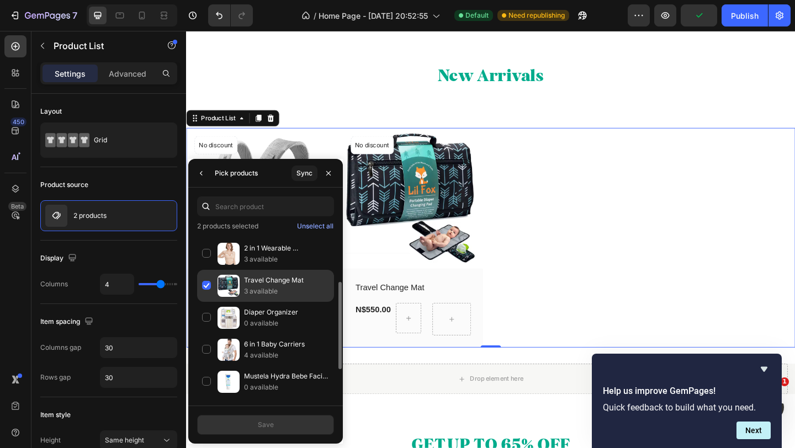
scroll to position [72, 0]
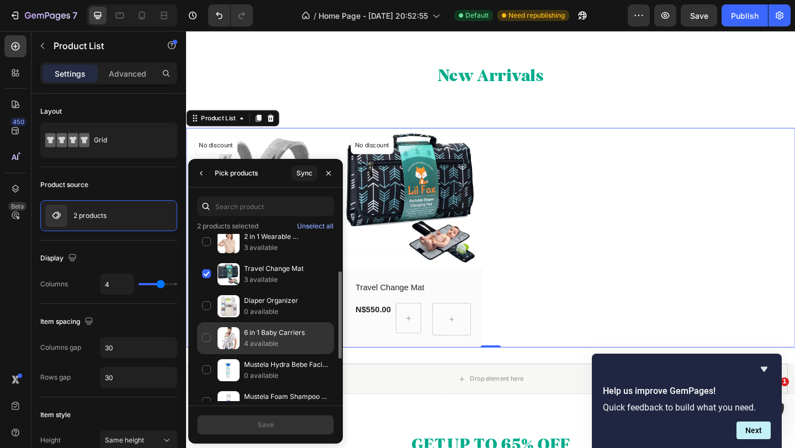
click at [264, 344] on p "4 available" at bounding box center [286, 343] width 85 height 11
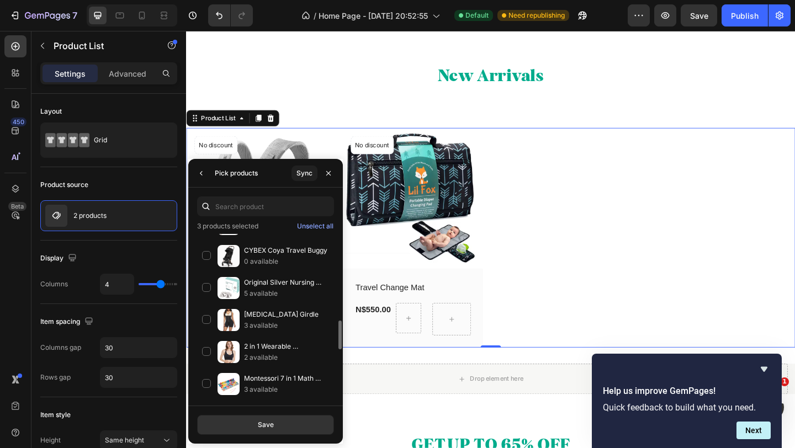
scroll to position [672, 0]
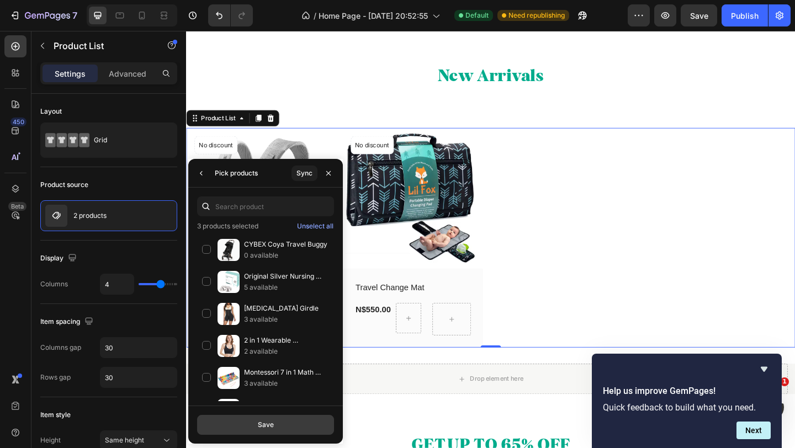
click at [261, 432] on button "Save" at bounding box center [265, 425] width 137 height 20
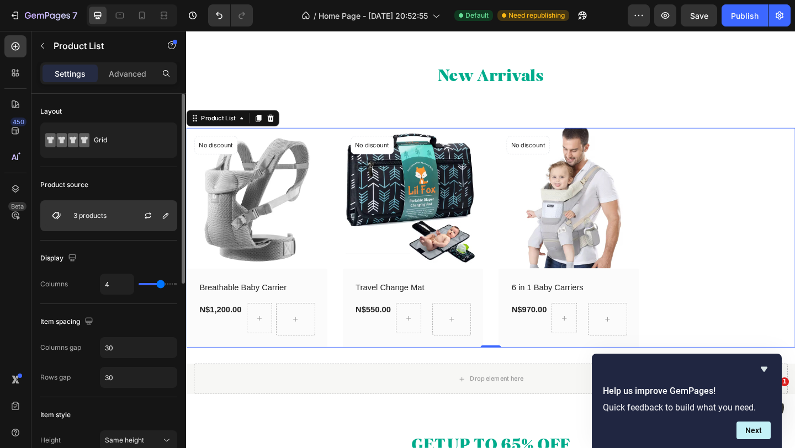
click at [123, 217] on div "3 products" at bounding box center [108, 215] width 137 height 31
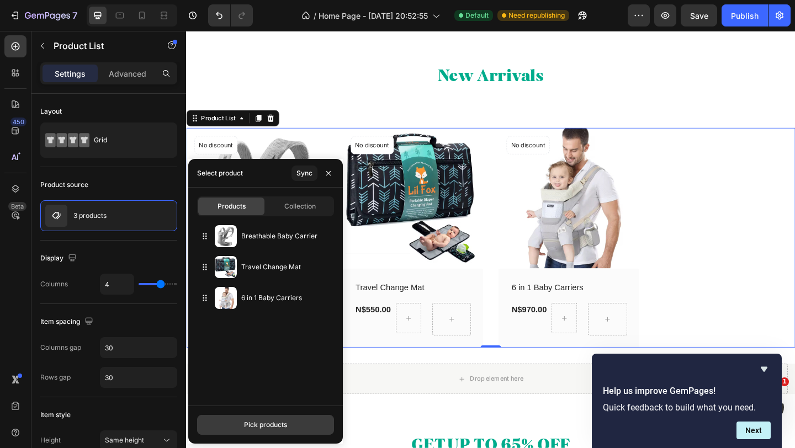
click at [261, 424] on div "Pick products" at bounding box center [265, 425] width 43 height 10
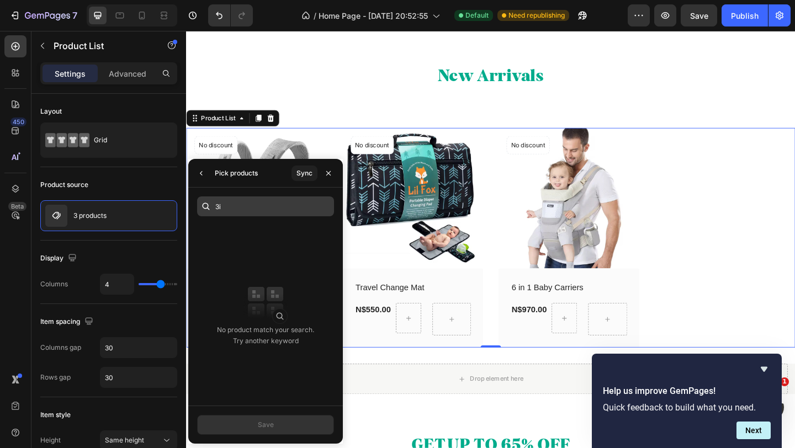
type input "3"
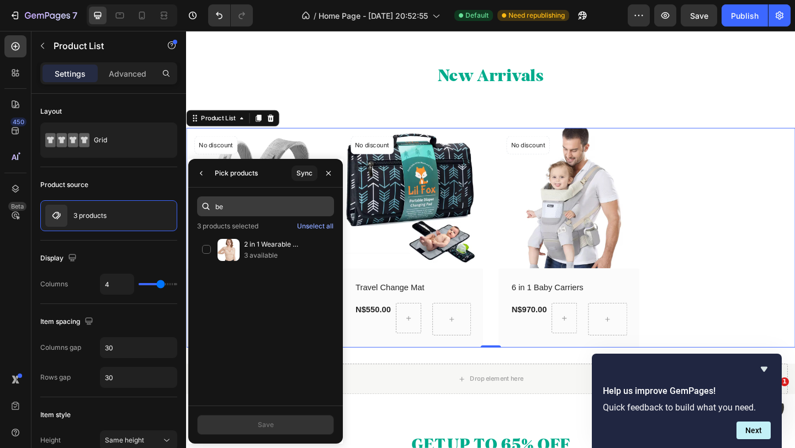
type input "b"
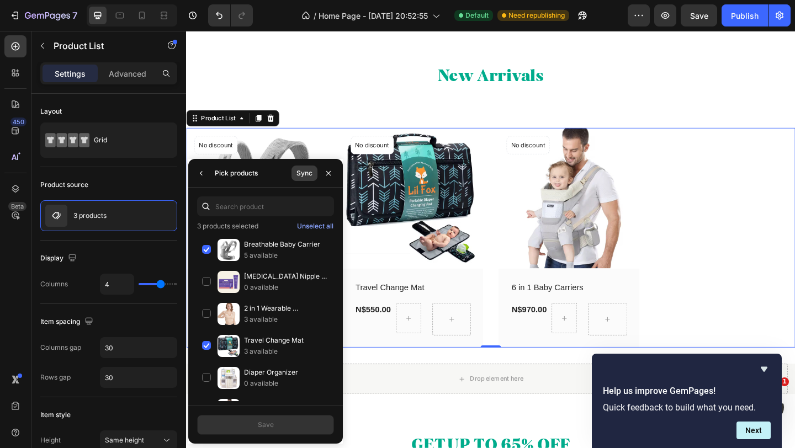
click at [305, 174] on div "Sync" at bounding box center [304, 173] width 16 height 10
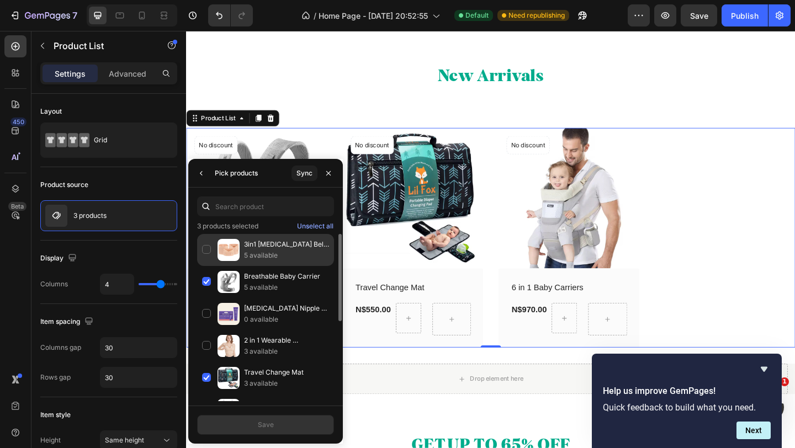
click at [254, 248] on p "3in1 [MEDICAL_DATA] Belt- Beige" at bounding box center [286, 244] width 85 height 11
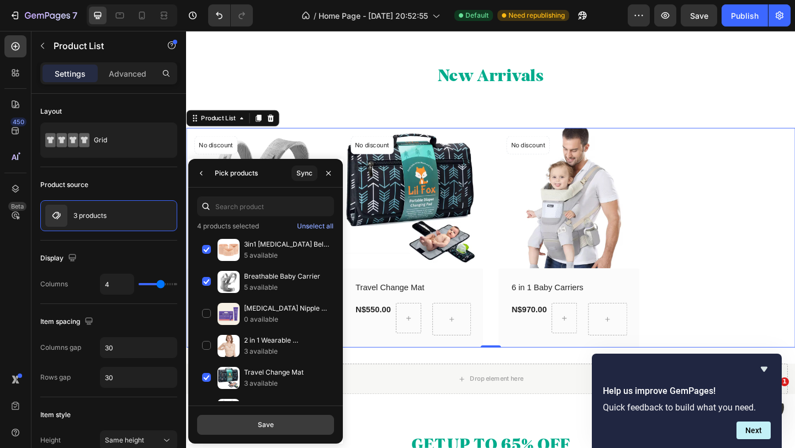
click at [267, 429] on div "Save" at bounding box center [266, 425] width 16 height 10
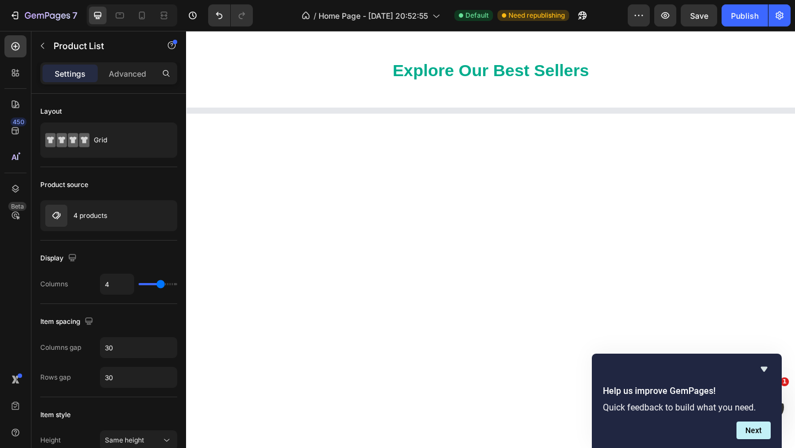
scroll to position [556, 0]
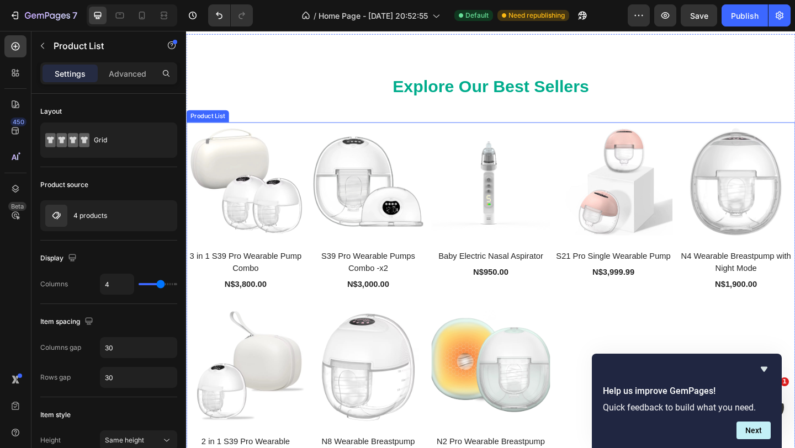
click at [537, 324] on div "(P) Images 3 in 1 S39 Pro Wearable Pump Combo (P) Title N$3,800.00 (P) Price (P…" at bounding box center [517, 323] width 662 height 386
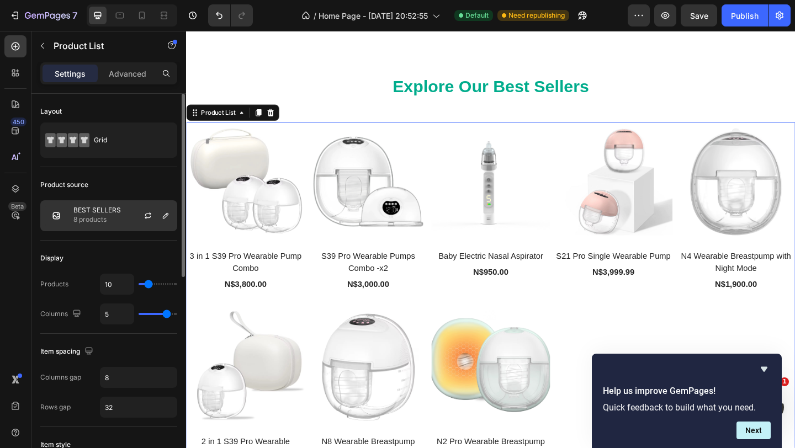
click at [139, 209] on div at bounding box center [152, 216] width 49 height 30
click at [167, 215] on icon "button" at bounding box center [165, 215] width 9 height 9
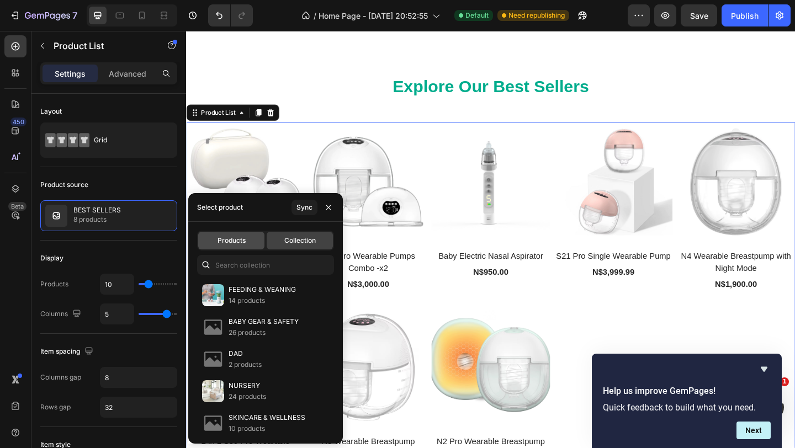
click at [246, 243] on div "Products" at bounding box center [231, 241] width 66 height 18
type input "5"
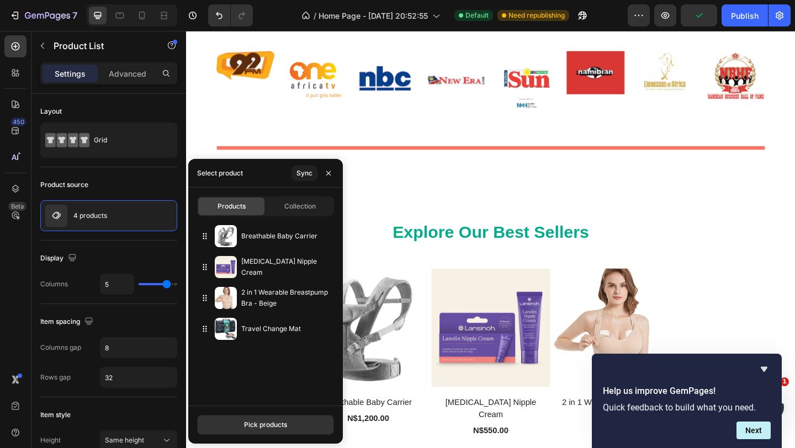
scroll to position [464, 0]
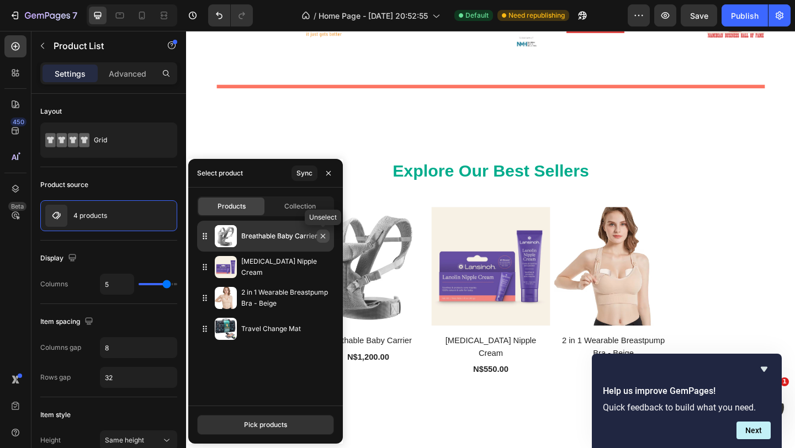
click at [325, 238] on icon "button" at bounding box center [322, 236] width 9 height 9
click at [325, 239] on icon "button" at bounding box center [322, 236] width 9 height 9
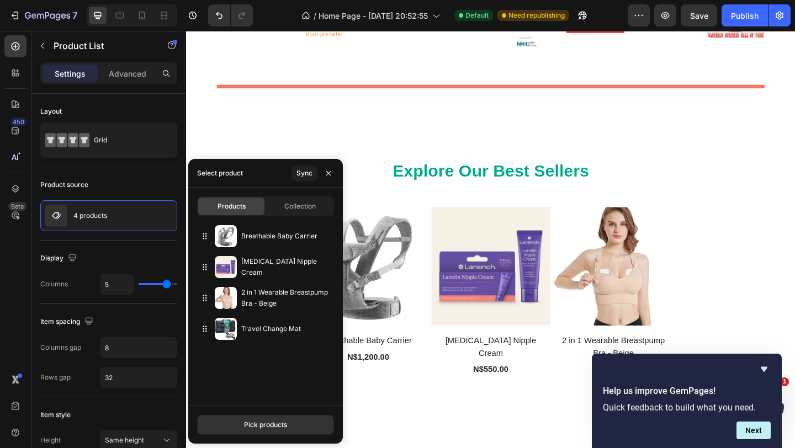
click at [242, 205] on span "Products" at bounding box center [231, 206] width 28 height 10
click at [246, 422] on div "Pick products" at bounding box center [265, 425] width 43 height 10
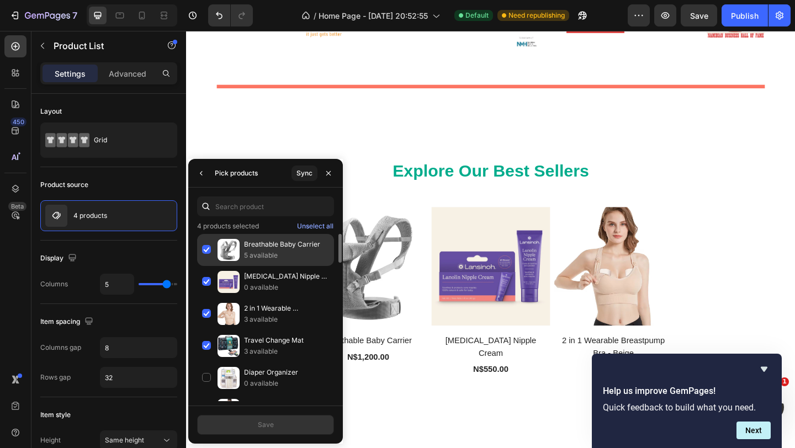
click at [211, 254] on div "Breathable Baby Carrier 5 available" at bounding box center [265, 250] width 137 height 32
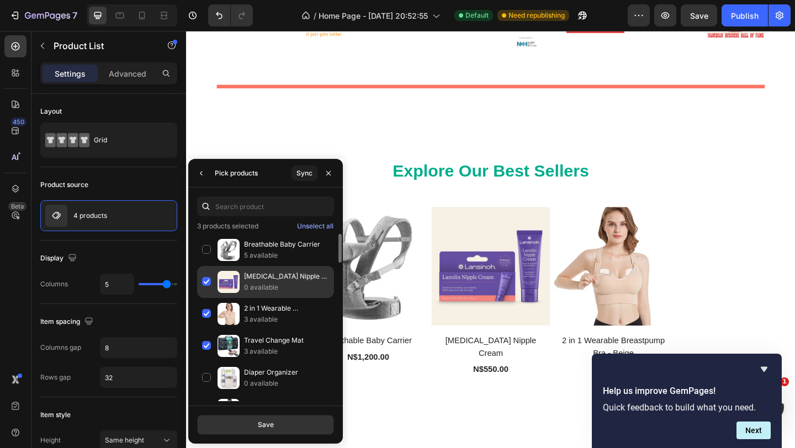
click at [208, 290] on div "[MEDICAL_DATA] Nipple Cream 0 available" at bounding box center [265, 282] width 137 height 32
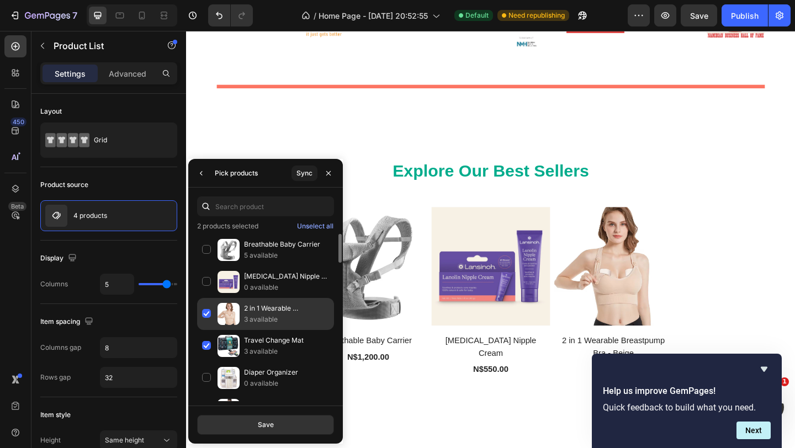
click at [207, 316] on div "2 in 1 Wearable Breastpump Bra - Beige 3 available" at bounding box center [265, 314] width 137 height 32
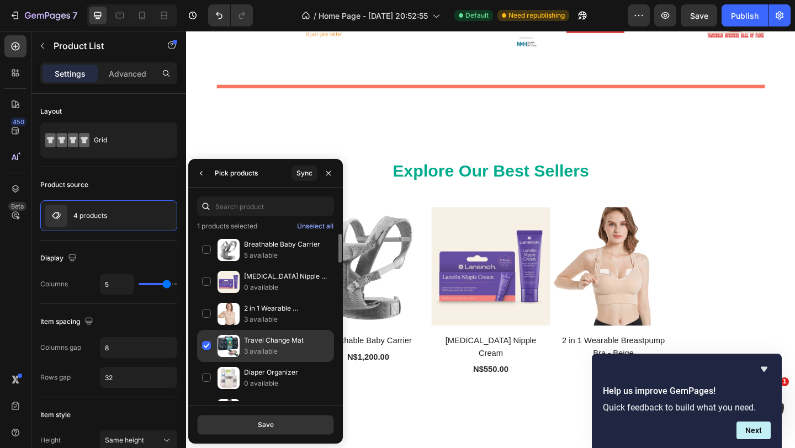
click at [207, 344] on div "Travel Change Mat 3 available" at bounding box center [265, 346] width 137 height 32
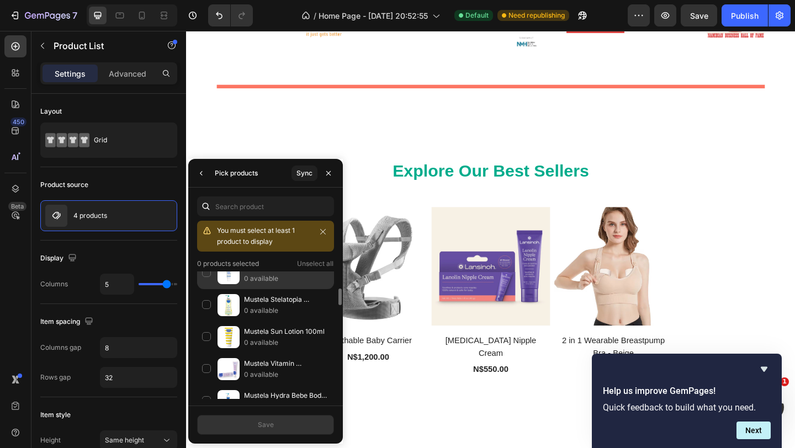
scroll to position [304, 0]
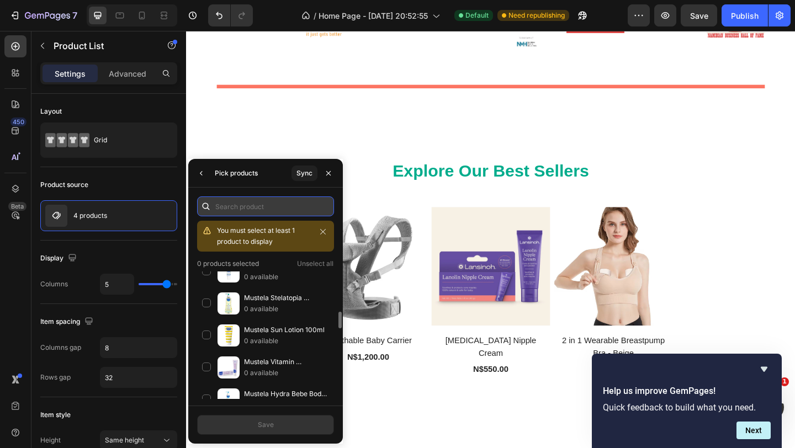
click at [264, 208] on input "text" at bounding box center [265, 207] width 137 height 20
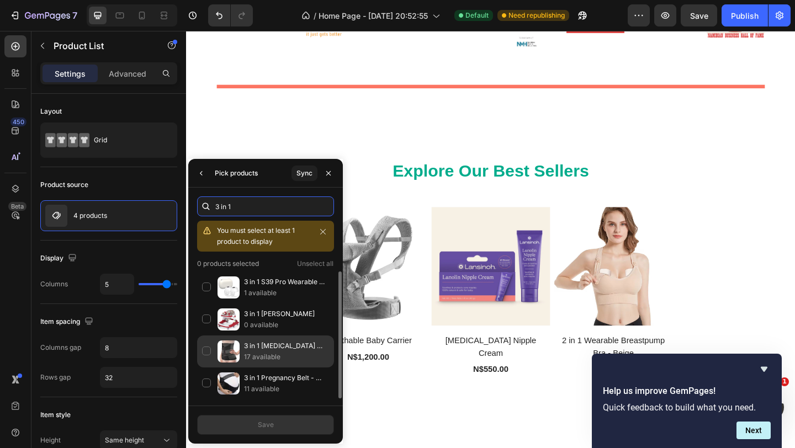
scroll to position [1, 0]
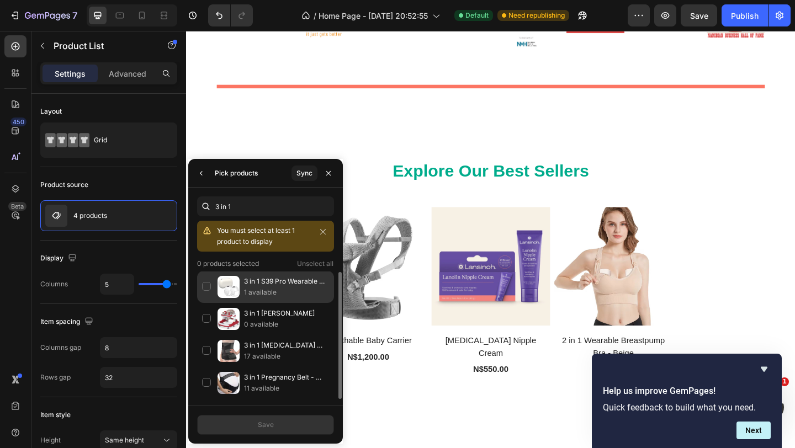
click at [282, 291] on p "1 available" at bounding box center [286, 292] width 85 height 11
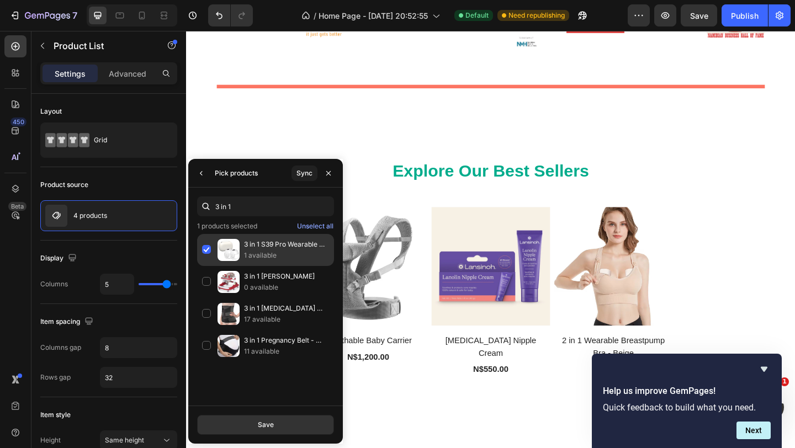
scroll to position [0, 0]
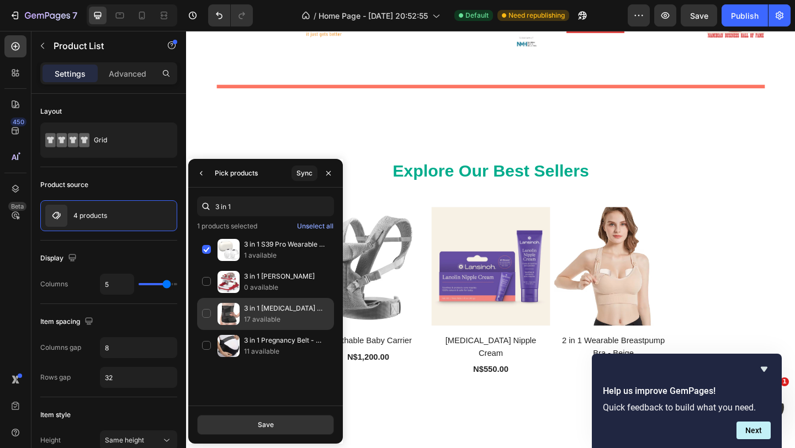
click at [246, 316] on p "17 available" at bounding box center [286, 319] width 85 height 11
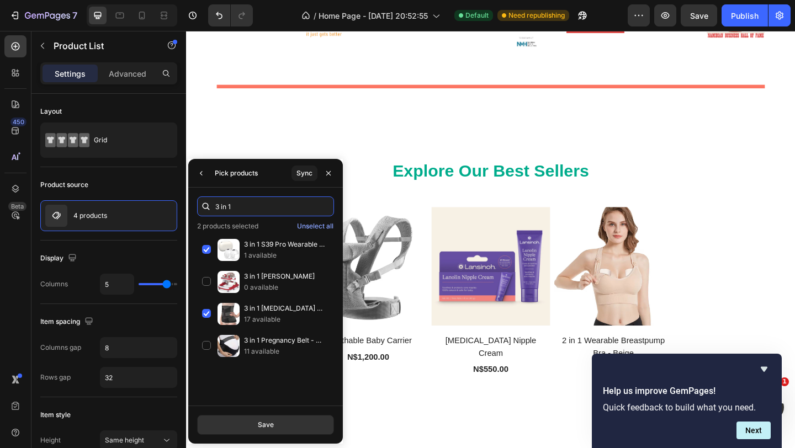
drag, startPoint x: 236, startPoint y: 207, endPoint x: 189, endPoint y: 204, distance: 47.0
click at [189, 204] on div "3 in 1" at bounding box center [265, 207] width 155 height 20
drag, startPoint x: 235, startPoint y: 208, endPoint x: 201, endPoint y: 203, distance: 34.0
click at [201, 203] on div "3 in 1" at bounding box center [265, 207] width 137 height 20
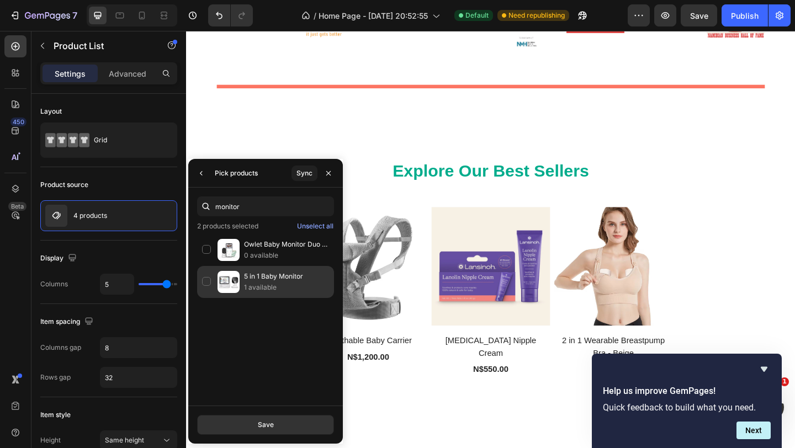
click at [267, 278] on p "5 in 1 Baby Monitor" at bounding box center [286, 276] width 85 height 11
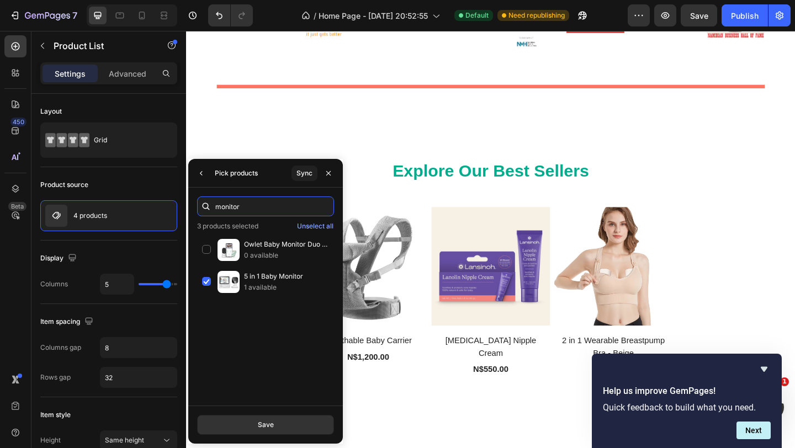
drag, startPoint x: 256, startPoint y: 207, endPoint x: 209, endPoint y: 205, distance: 47.5
click at [209, 205] on div "monitor" at bounding box center [265, 207] width 137 height 20
drag, startPoint x: 238, startPoint y: 205, endPoint x: 216, endPoint y: 205, distance: 22.1
click at [216, 205] on input "monitor" at bounding box center [265, 207] width 137 height 20
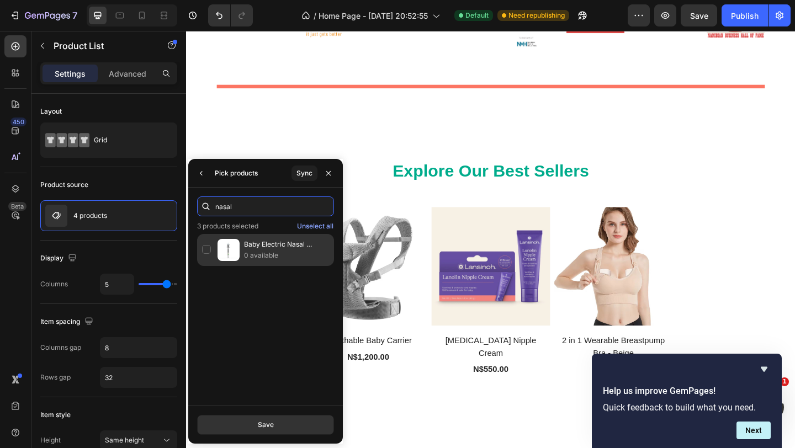
type input "nasal"
click at [259, 253] on p "0 available" at bounding box center [286, 255] width 85 height 11
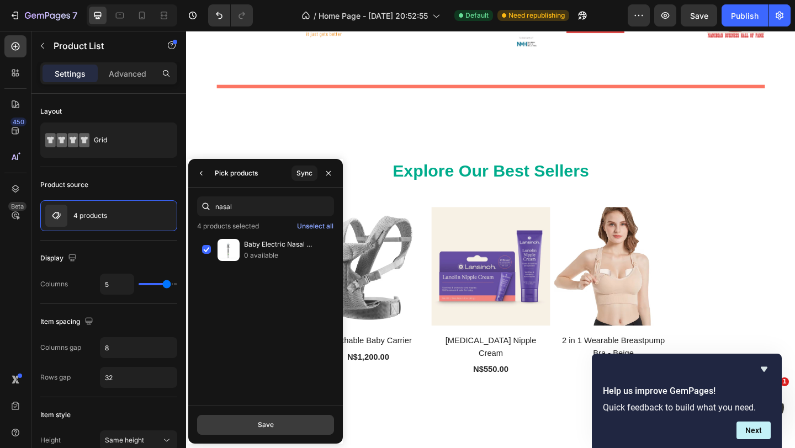
click at [262, 423] on div "Save" at bounding box center [266, 425] width 16 height 10
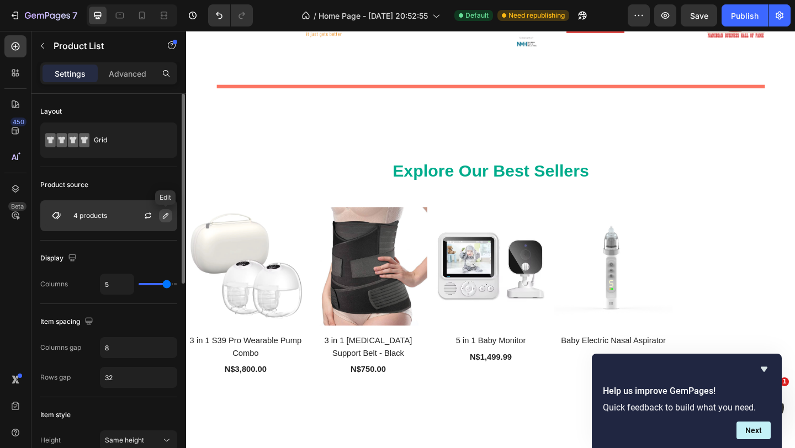
click at [163, 213] on icon "button" at bounding box center [165, 215] width 9 height 9
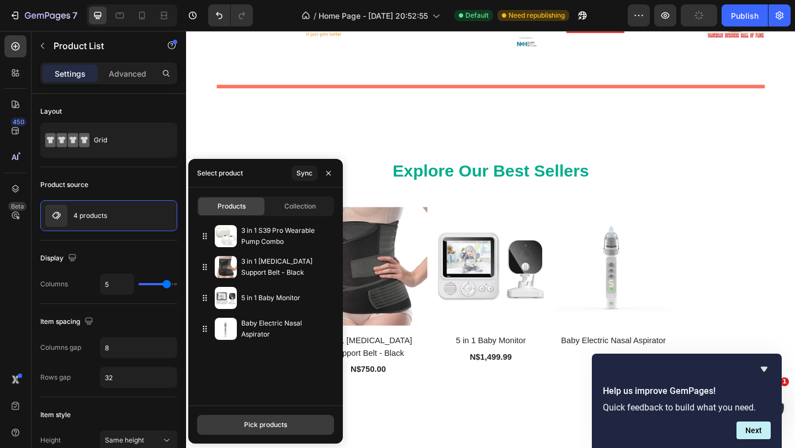
click at [244, 423] on div "Pick products" at bounding box center [265, 425] width 43 height 10
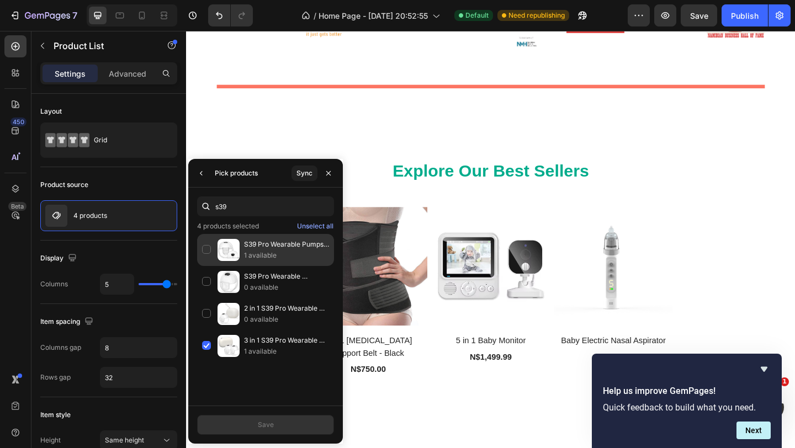
type input "s39"
click at [264, 250] on p "1 available" at bounding box center [286, 255] width 85 height 11
click at [265, 422] on div "Save" at bounding box center [266, 425] width 16 height 10
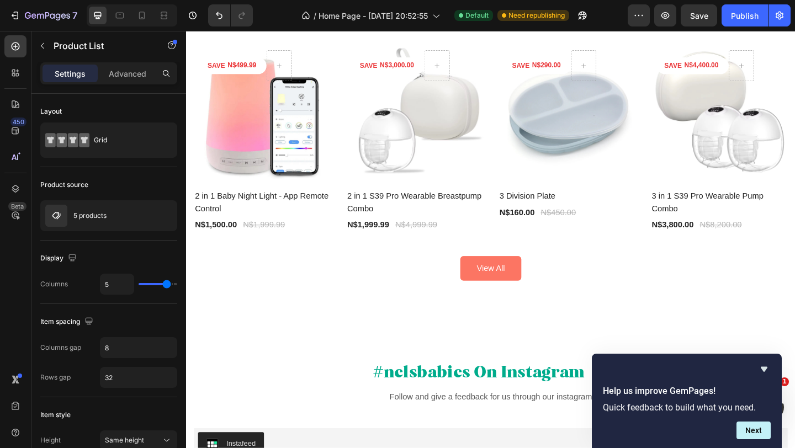
scroll to position [1861, 0]
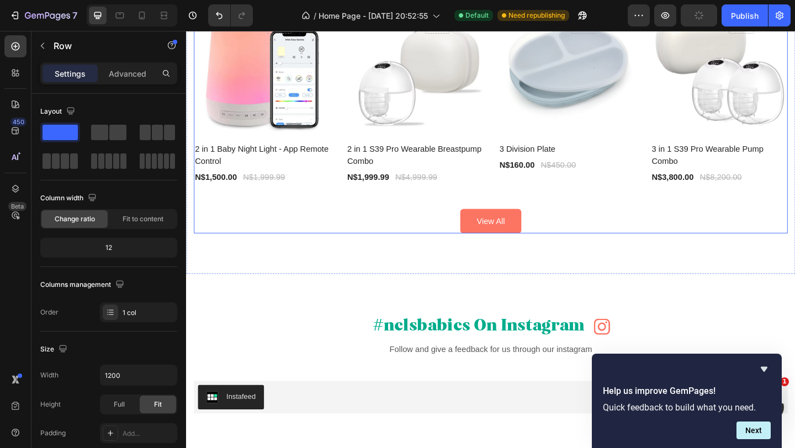
click at [370, 206] on div "GET UP TO 65% OFF Heading SAVE N$499.99 Product Tag Row Product Images Row 2 in…" at bounding box center [517, 96] width 646 height 310
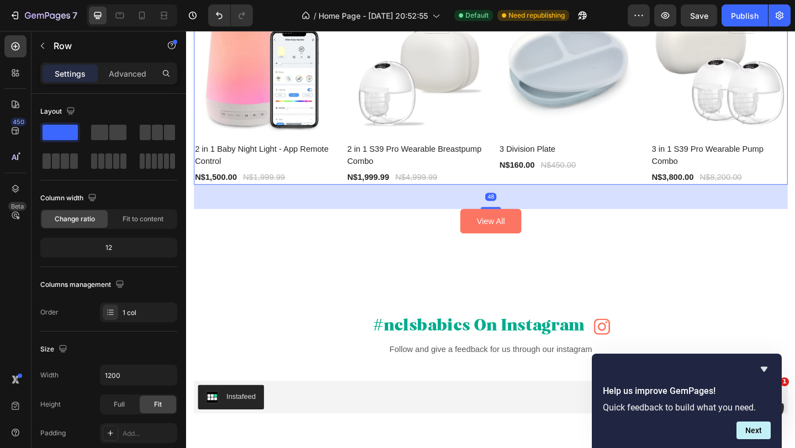
click at [353, 198] on div "SAVE N$499.99 Product Tag Row Product Images Row 2 in 1 Baby Night Light - App …" at bounding box center [517, 96] width 646 height 204
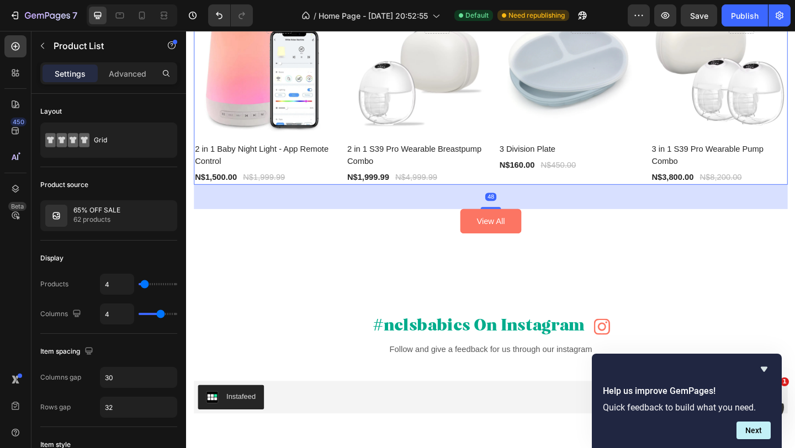
click at [344, 187] on div "SAVE N$499.99 Product Tag Row Product Images Row 2 in 1 Baby Night Light - App …" at bounding box center [517, 96] width 646 height 204
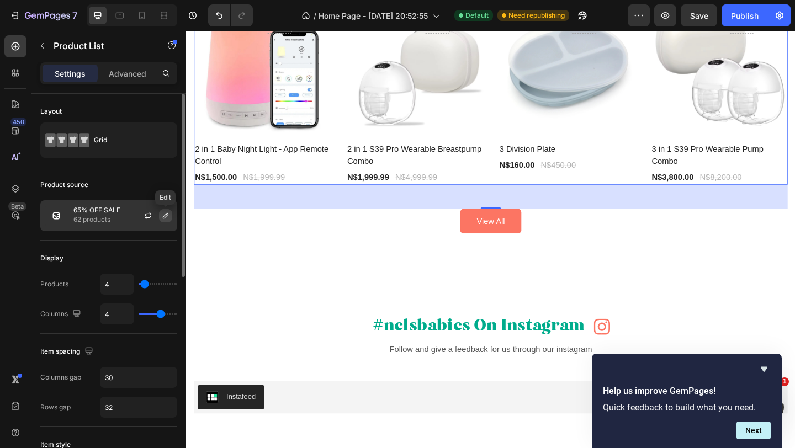
click at [166, 216] on icon "button" at bounding box center [166, 216] width 6 height 6
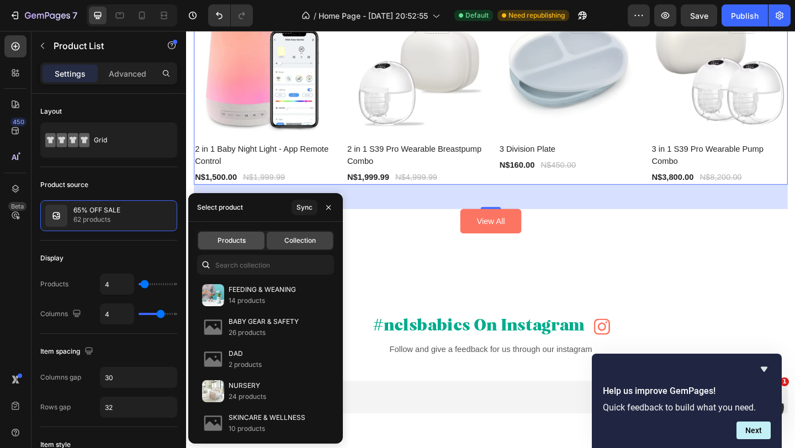
click at [237, 242] on span "Products" at bounding box center [231, 241] width 28 height 10
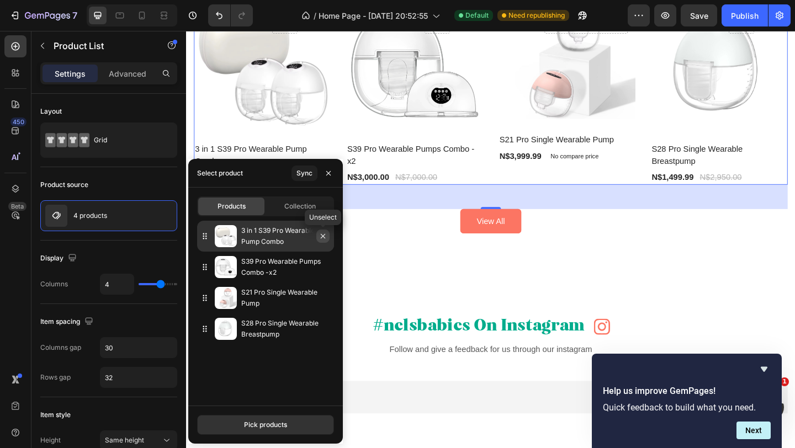
click at [321, 237] on icon "button" at bounding box center [322, 236] width 9 height 9
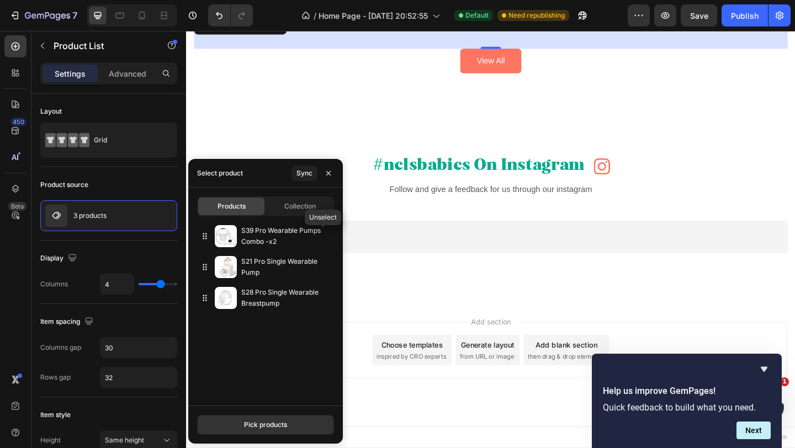
click at [0, 0] on icon "button" at bounding box center [0, 0] width 0 height 0
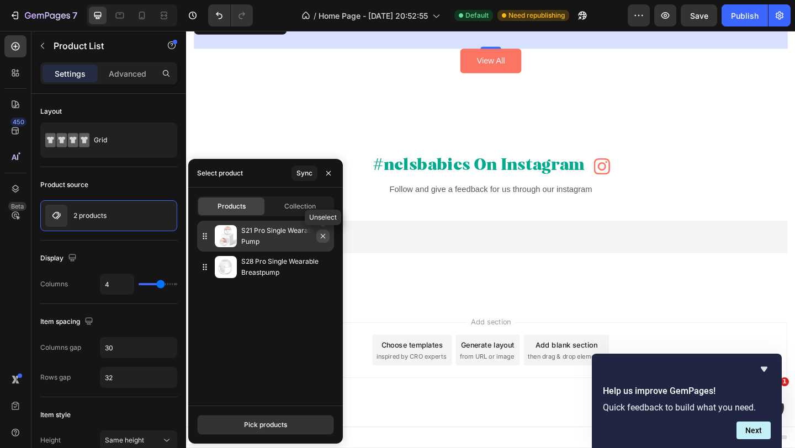
click at [321, 237] on icon "button" at bounding box center [322, 236] width 9 height 9
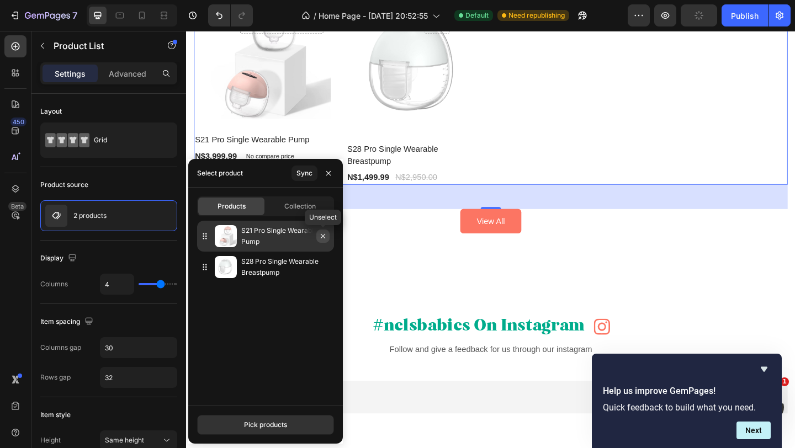
click at [323, 237] on icon "button" at bounding box center [323, 236] width 4 height 4
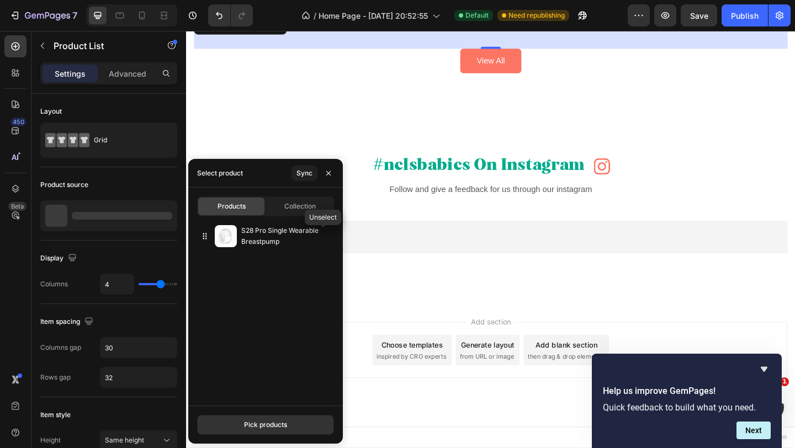
click at [0, 0] on icon "button" at bounding box center [0, 0] width 0 height 0
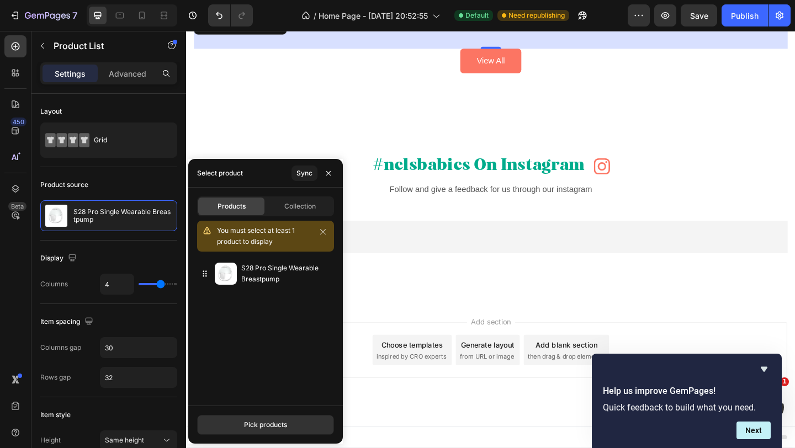
scroll to position [1861, 0]
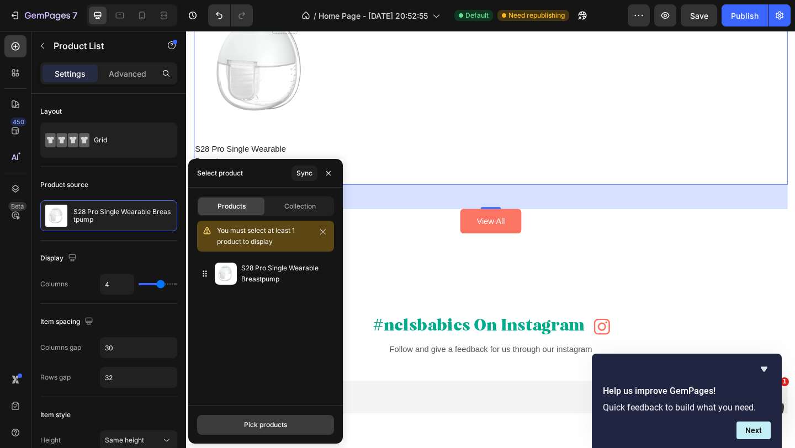
click at [263, 428] on div "Pick products" at bounding box center [265, 425] width 43 height 10
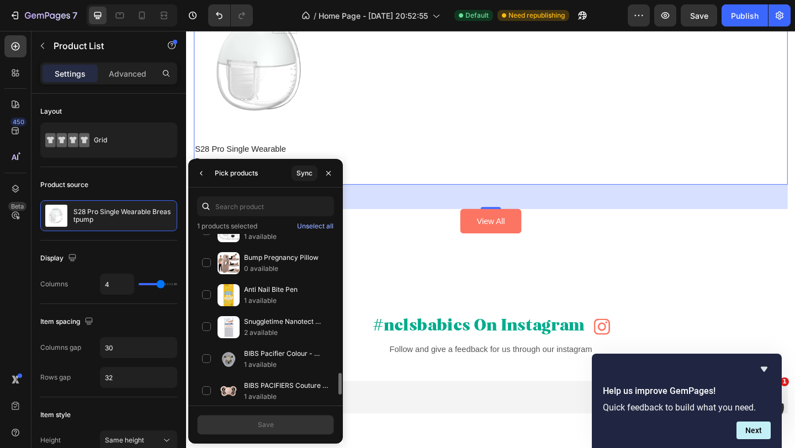
scroll to position [1018, 0]
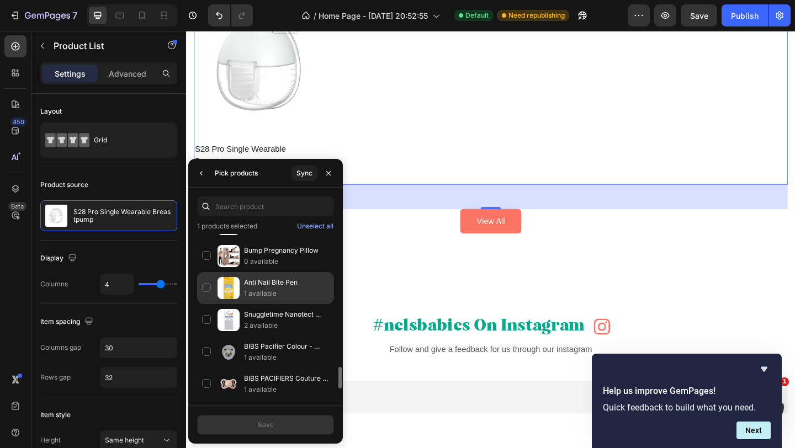
click at [257, 298] on p "1 available" at bounding box center [286, 293] width 85 height 11
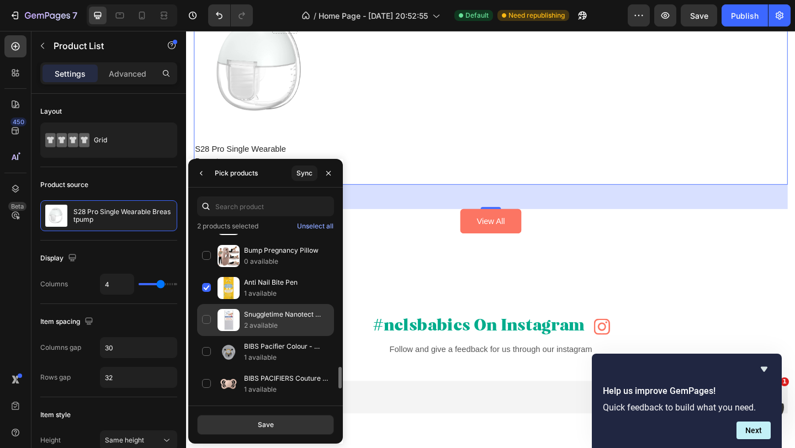
click at [256, 327] on p "2 available" at bounding box center [286, 325] width 85 height 11
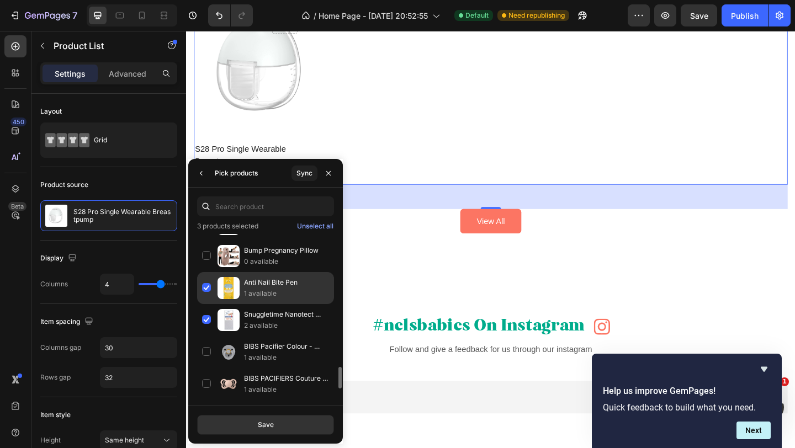
click at [256, 298] on p "1 available" at bounding box center [286, 293] width 85 height 11
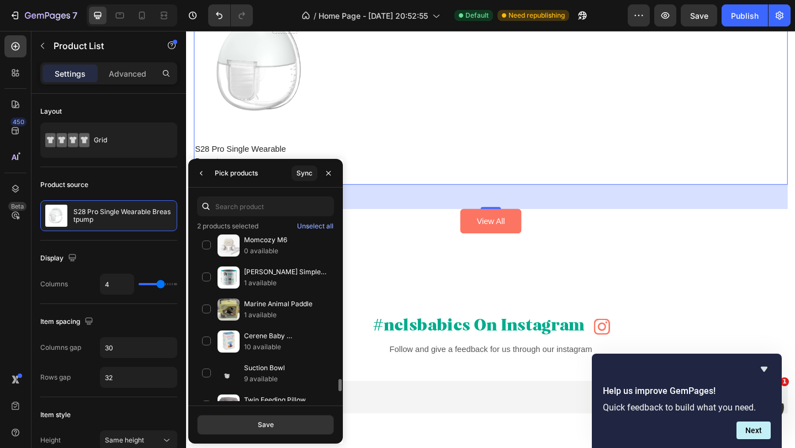
scroll to position [1926, 0]
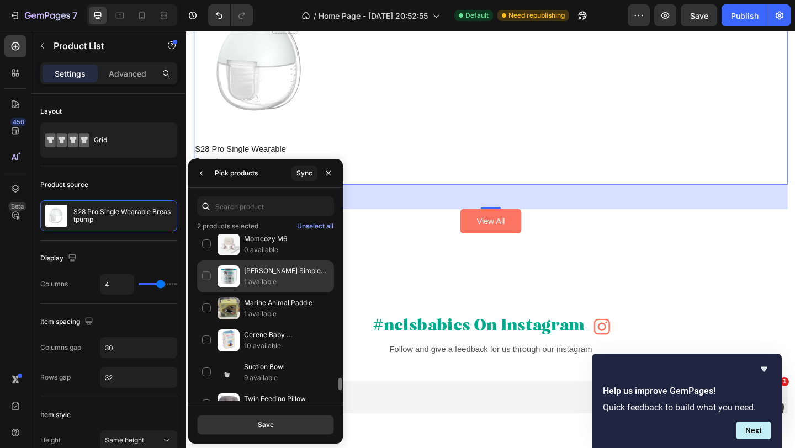
click at [268, 278] on p "1 available" at bounding box center [286, 282] width 85 height 11
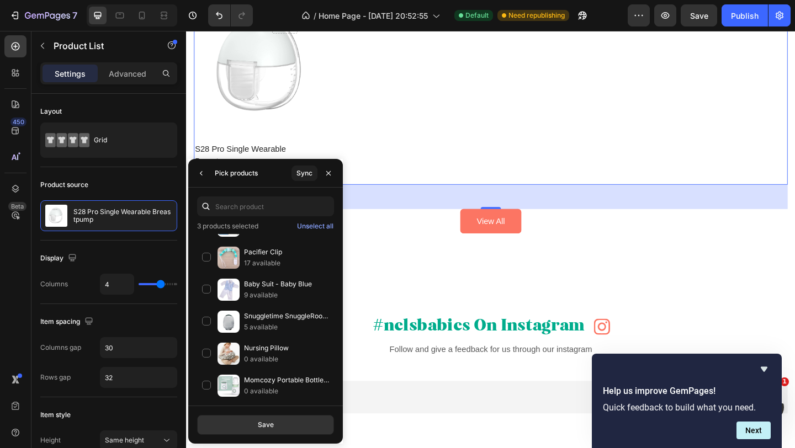
scroll to position [2609, 0]
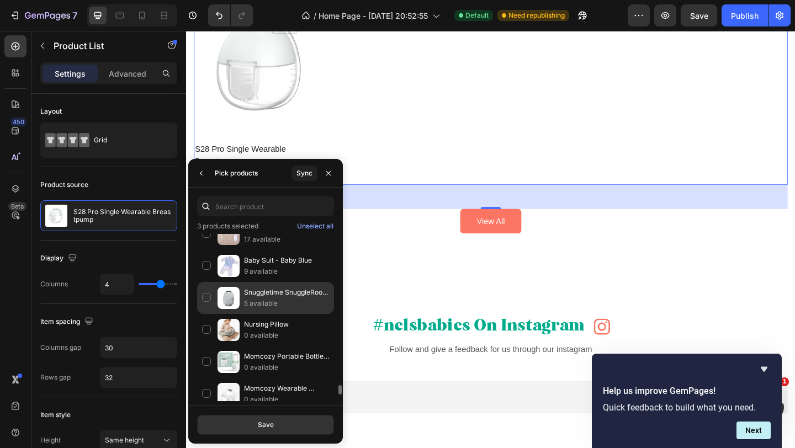
click at [272, 299] on p "5 available" at bounding box center [286, 303] width 85 height 11
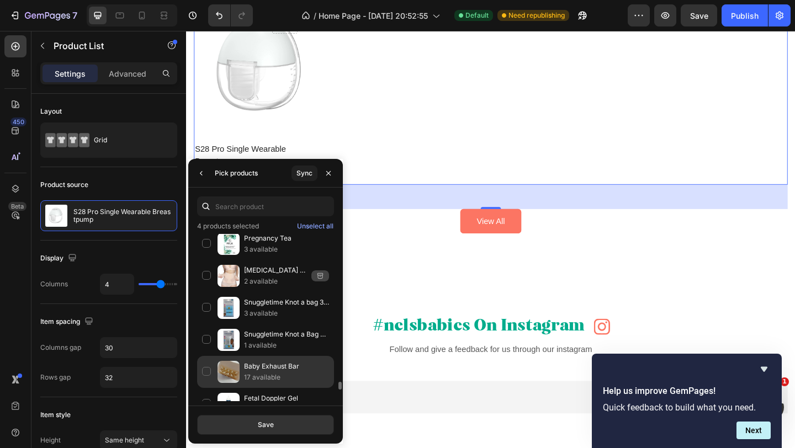
scroll to position [2993, 0]
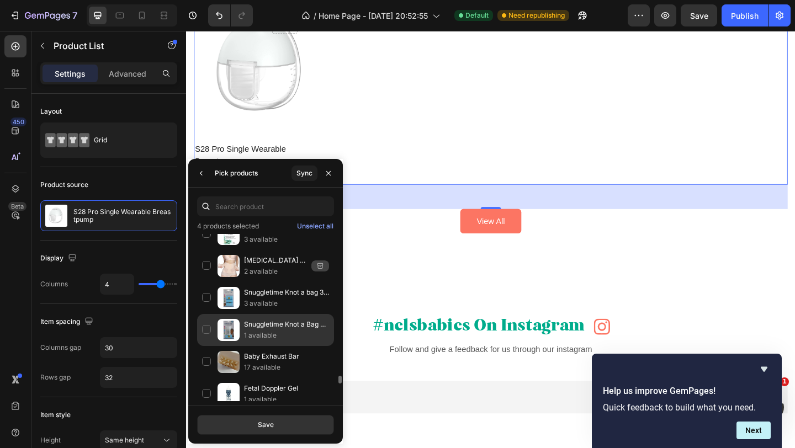
click at [278, 323] on p "Snuggletime Knot a Bag Dispenser and 2 Refills" at bounding box center [286, 324] width 85 height 11
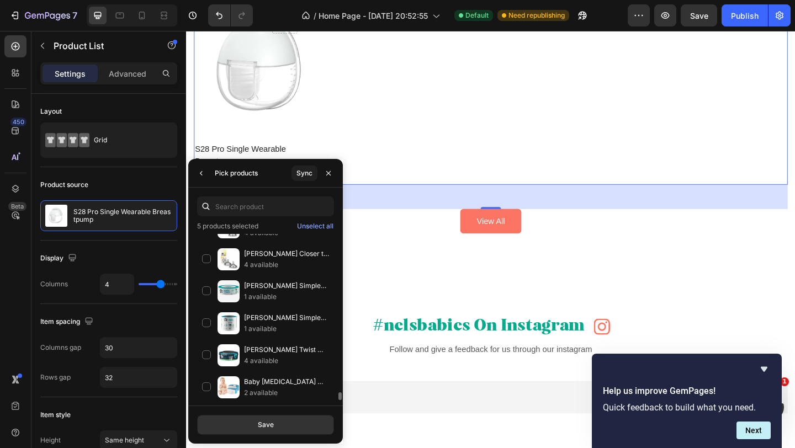
scroll to position [3222, 0]
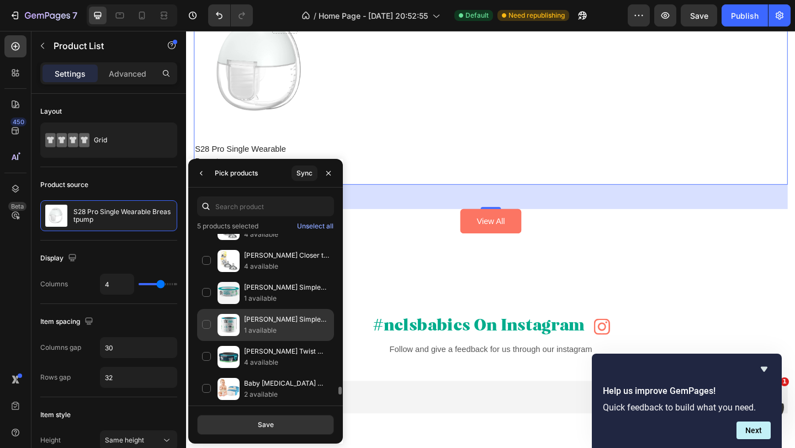
click at [282, 321] on p "[PERSON_NAME] Simplee Sangenic Refills Cassette Eco-Friendlier in Pack Size 3pa…" at bounding box center [286, 319] width 85 height 11
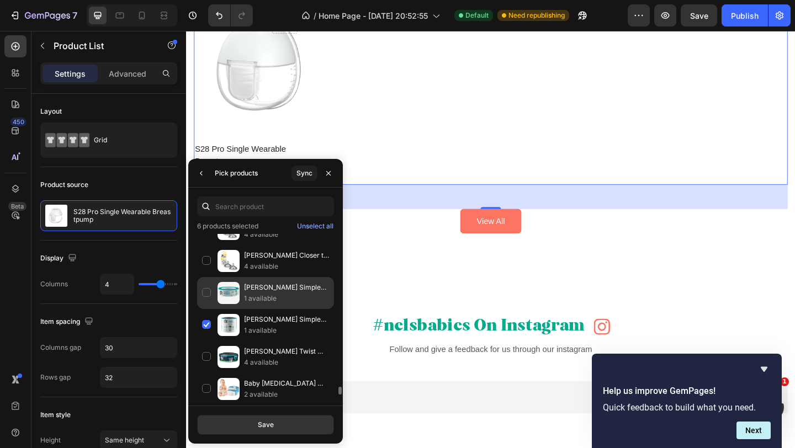
click at [282, 301] on p "1 available" at bounding box center [286, 298] width 85 height 11
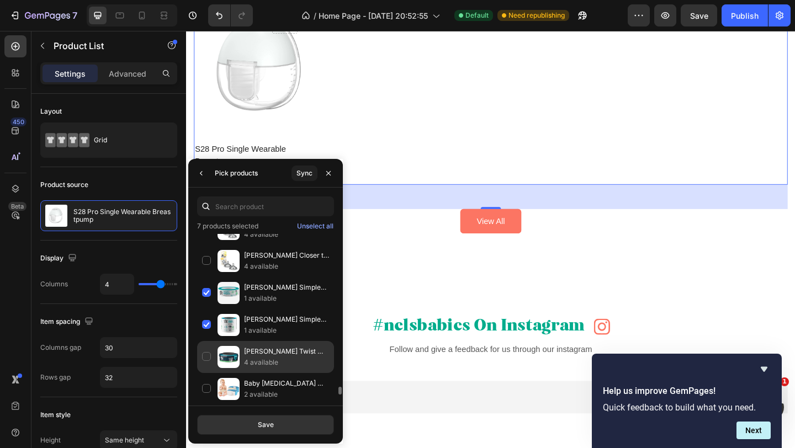
click at [275, 356] on p "[PERSON_NAME] Twist And Click Advanced Nappy Disposal Refills Eco-Friendlier" at bounding box center [286, 351] width 85 height 11
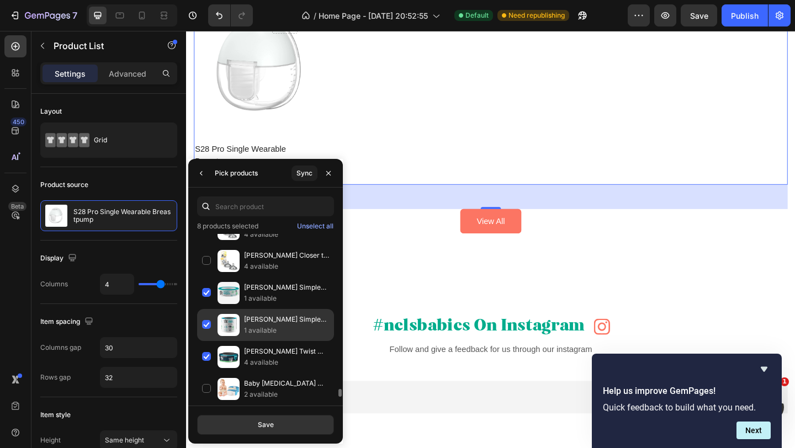
scroll to position [3280, 0]
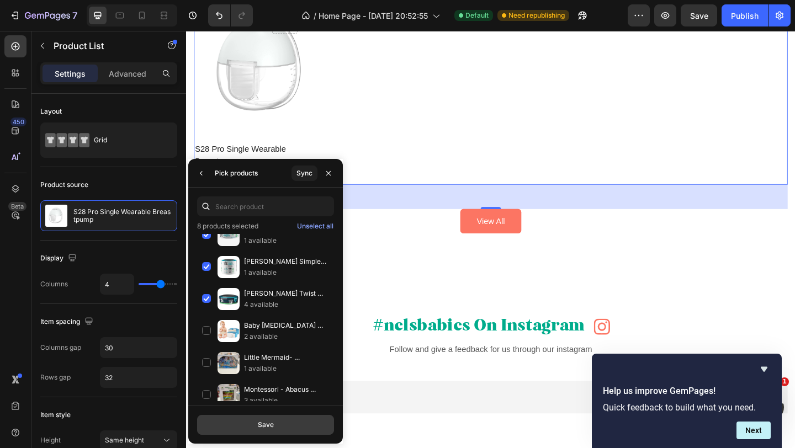
click at [273, 422] on div "Save" at bounding box center [266, 425] width 16 height 10
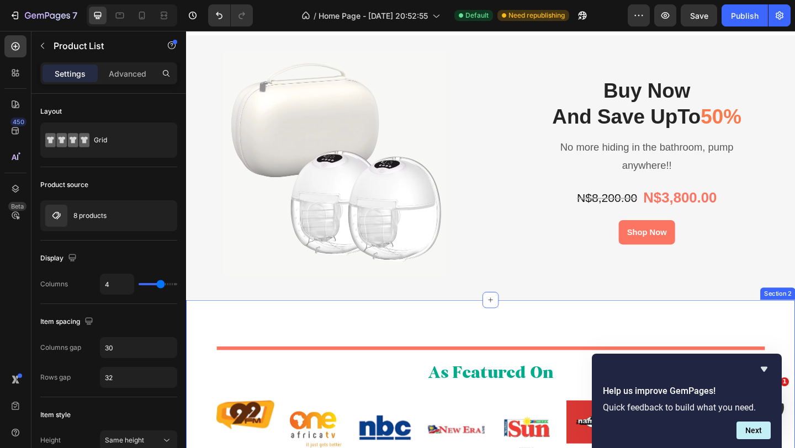
scroll to position [0, 0]
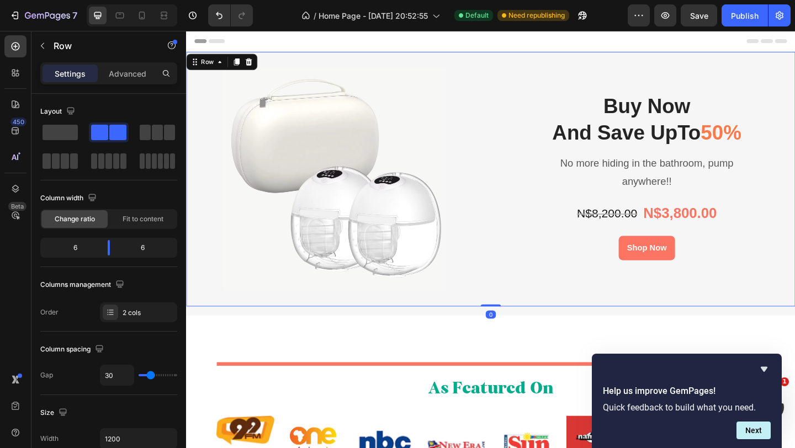
click at [545, 314] on div "Buy Now And Save UpTo 50% Heading No more hiding in the bathroom, pump anywhere…" at bounding box center [686, 192] width 323 height 244
click at [63, 129] on span at bounding box center [60, 132] width 35 height 15
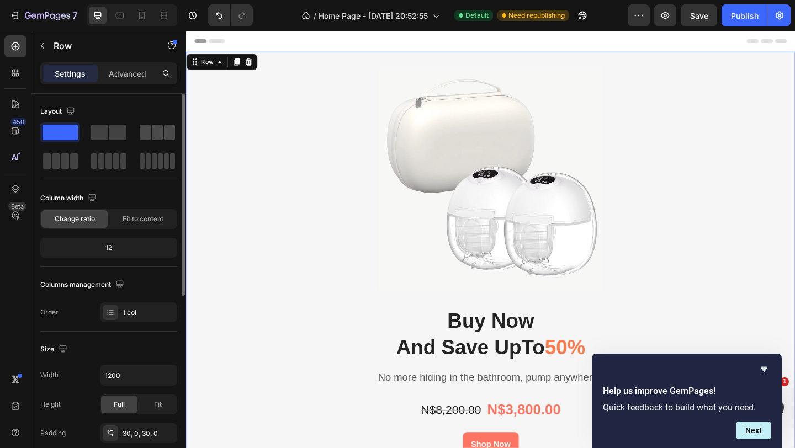
click at [162, 139] on span at bounding box center [157, 132] width 11 height 15
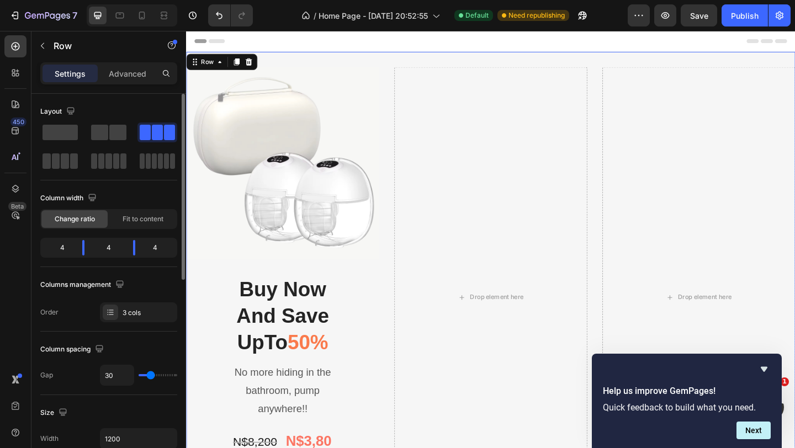
click at [160, 133] on span at bounding box center [157, 132] width 11 height 15
click at [93, 134] on span at bounding box center [99, 132] width 17 height 15
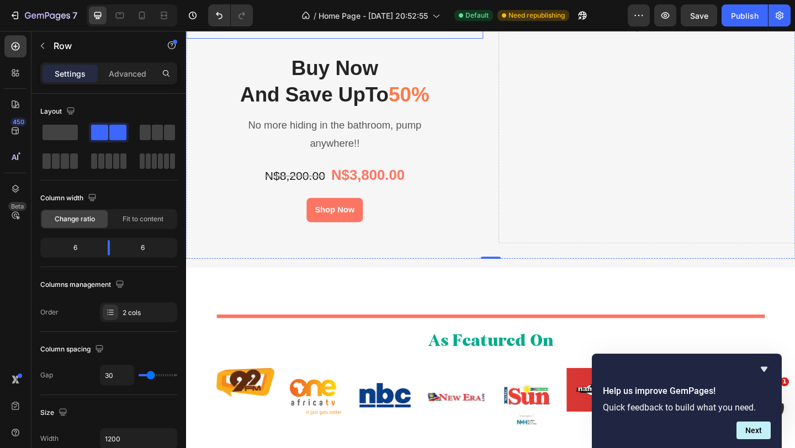
scroll to position [311, 0]
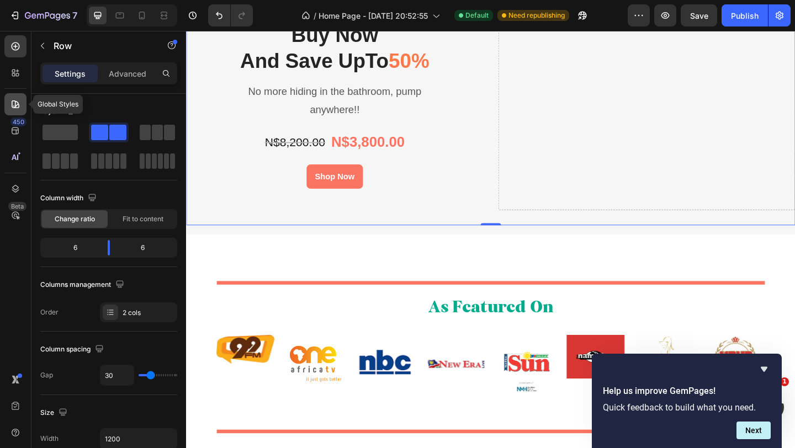
click at [22, 101] on div at bounding box center [15, 104] width 22 height 22
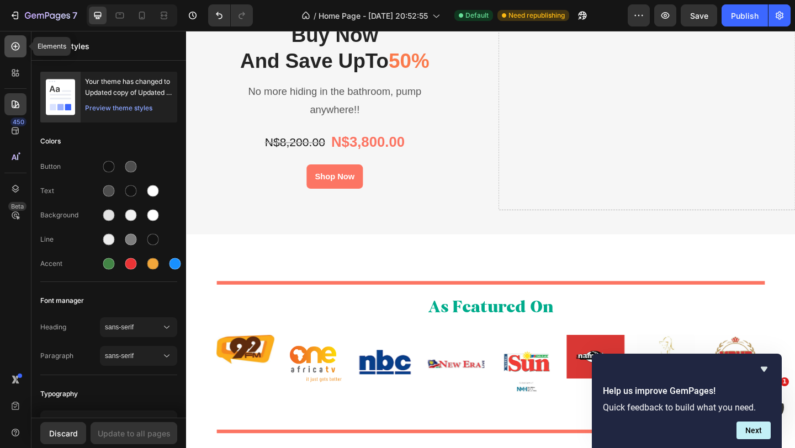
click at [14, 47] on icon at bounding box center [15, 46] width 11 height 11
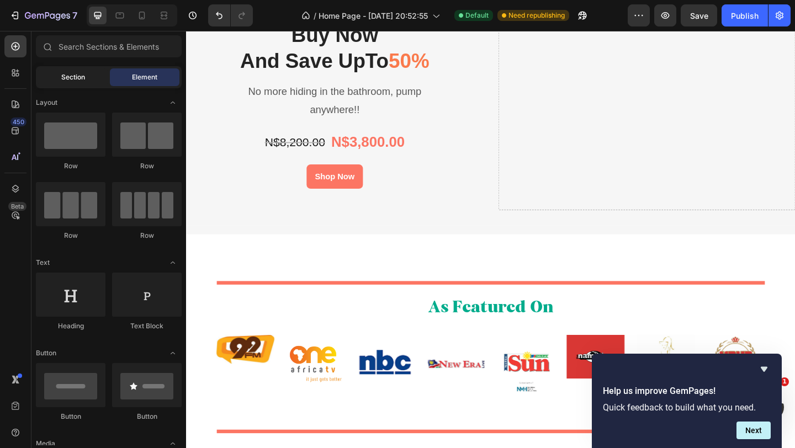
click at [82, 74] on span "Section" at bounding box center [73, 77] width 24 height 10
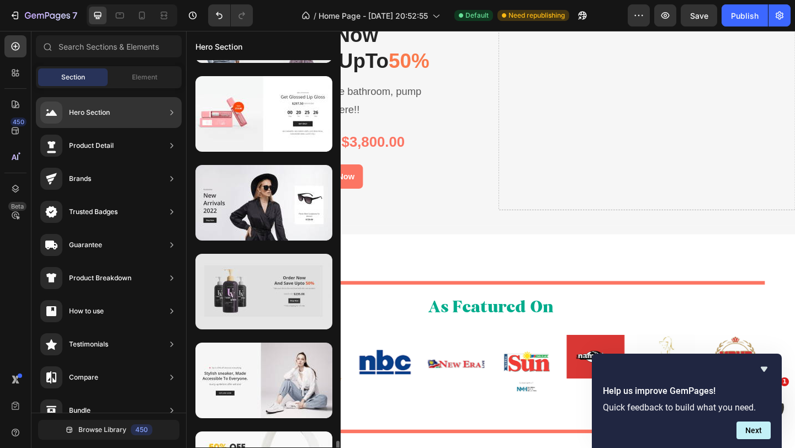
scroll to position [4651, 0]
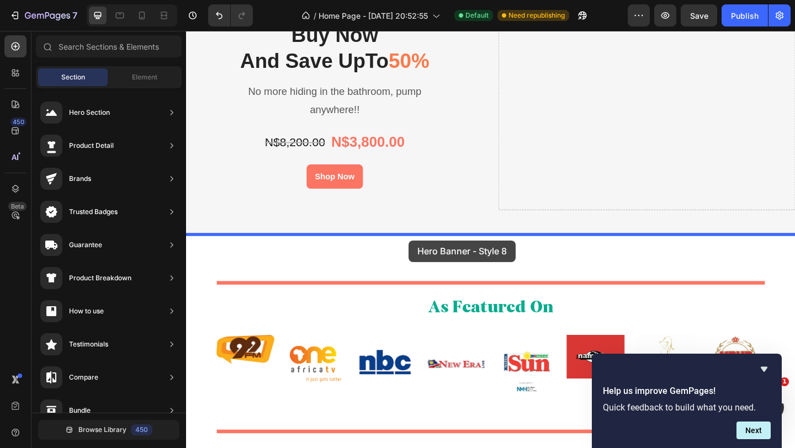
drag, startPoint x: 464, startPoint y: 220, endPoint x: 426, endPoint y: 257, distance: 53.5
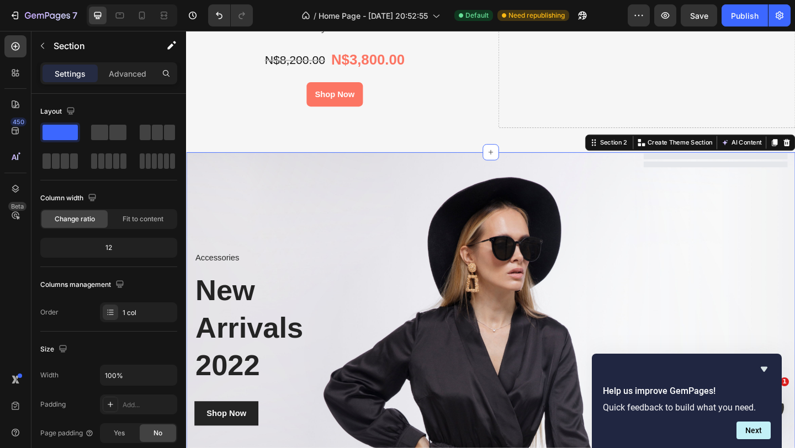
scroll to position [494, 0]
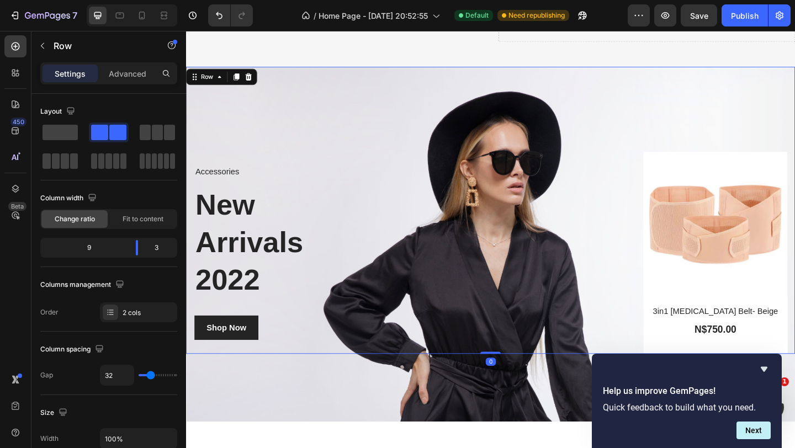
click at [497, 253] on div "Accessories Text block New Arrivals 2022 Heading Shop Now Button Row" at bounding box center [429, 226] width 471 height 312
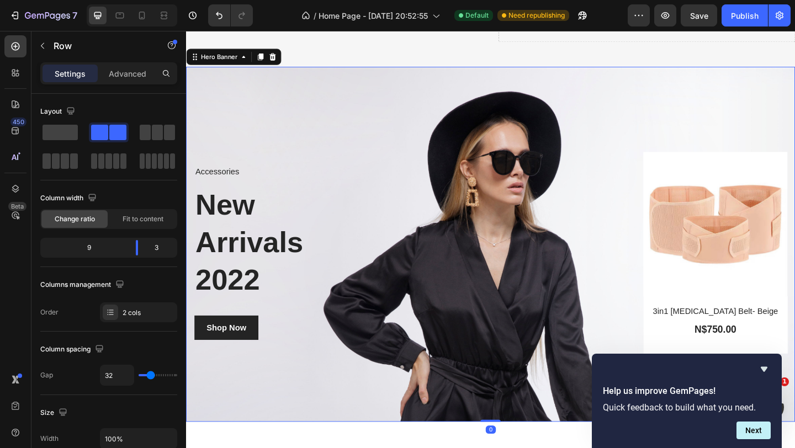
click at [476, 415] on div "Overlay" at bounding box center [517, 263] width 662 height 386
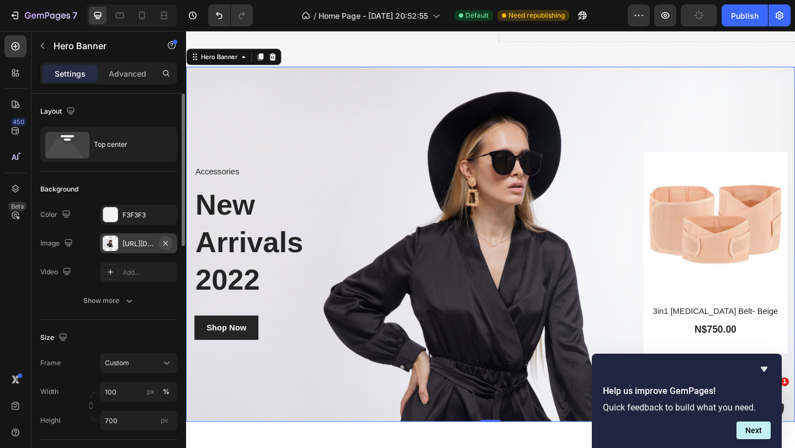
click at [164, 243] on icon "button" at bounding box center [165, 243] width 4 height 4
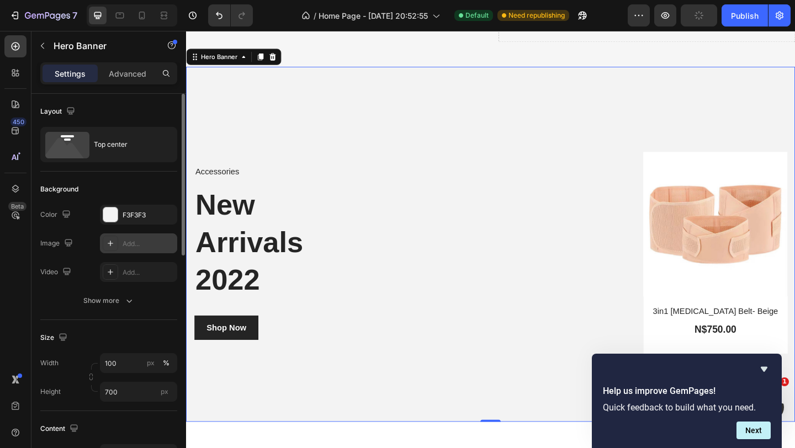
click at [136, 244] on div "Add..." at bounding box center [149, 244] width 52 height 10
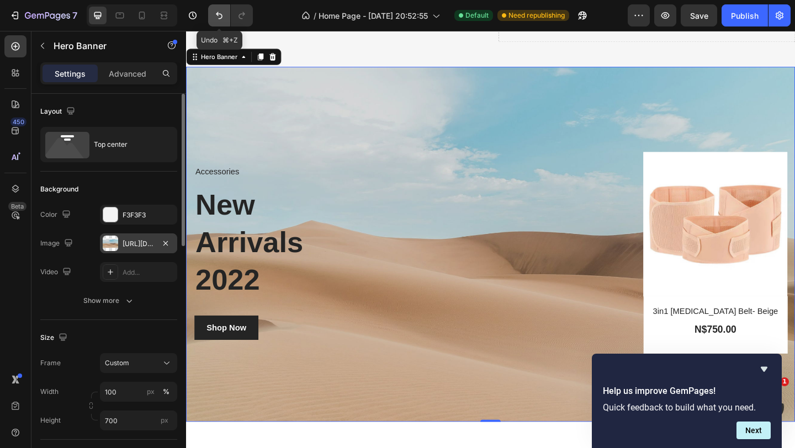
click at [214, 13] on icon "Undo/Redo" at bounding box center [219, 15] width 11 height 11
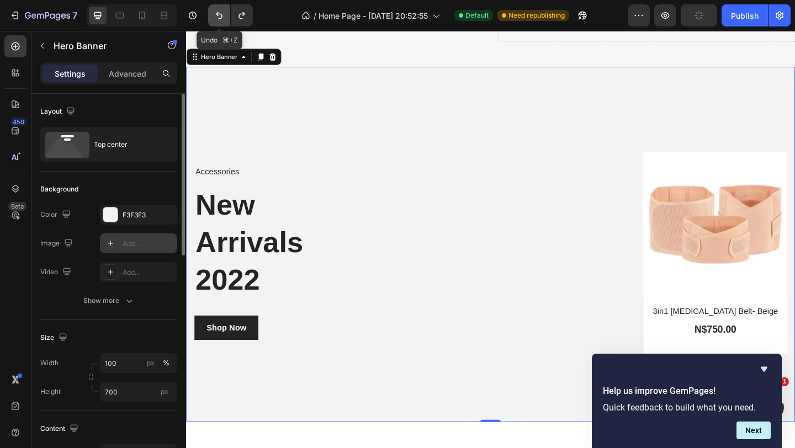
click at [214, 13] on icon "Undo/Redo" at bounding box center [219, 15] width 11 height 11
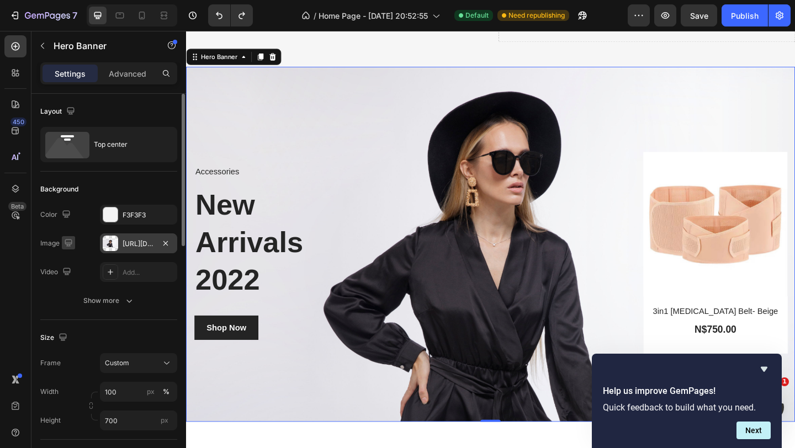
click at [69, 243] on icon "button" at bounding box center [68, 242] width 7 height 7
click at [109, 245] on div at bounding box center [110, 243] width 15 height 15
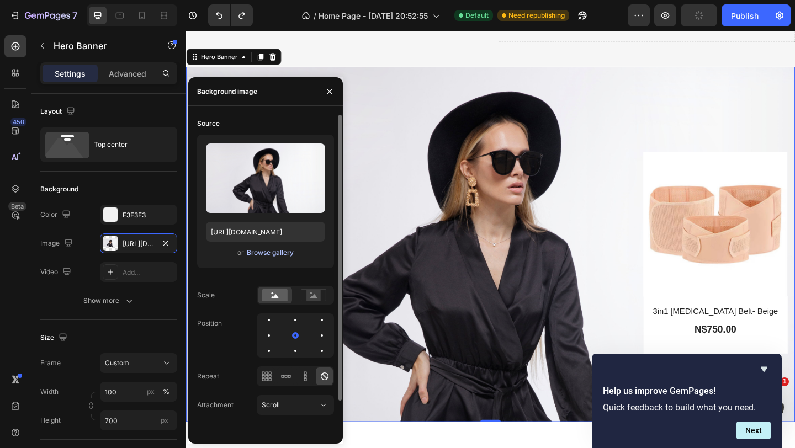
click at [270, 252] on div "Browse gallery" at bounding box center [270, 253] width 47 height 10
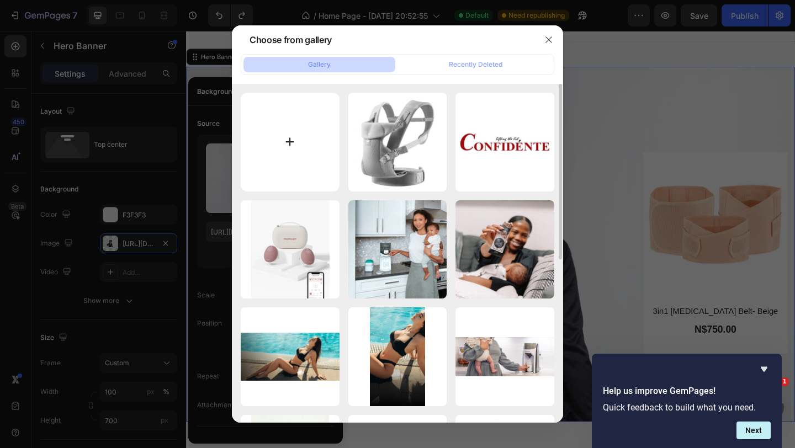
click at [291, 144] on input "file" at bounding box center [290, 142] width 99 height 99
type input "C:\fakepath\IMG_8672.JPG"
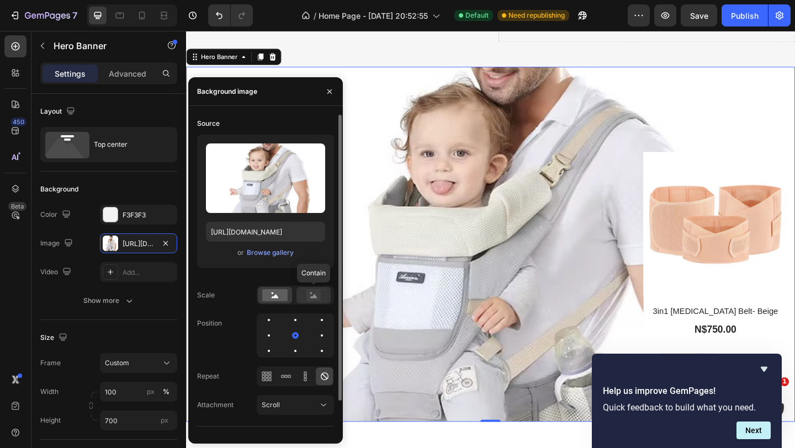
click at [316, 297] on rect at bounding box center [313, 295] width 14 height 11
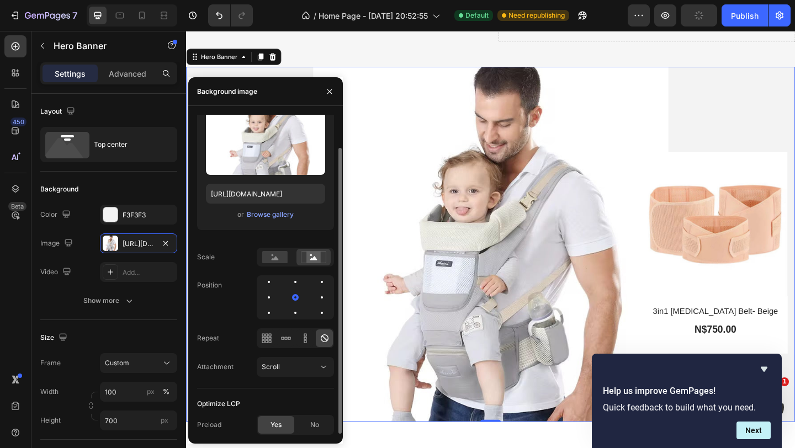
scroll to position [38, 0]
click at [314, 369] on div "Scroll" at bounding box center [290, 368] width 56 height 10
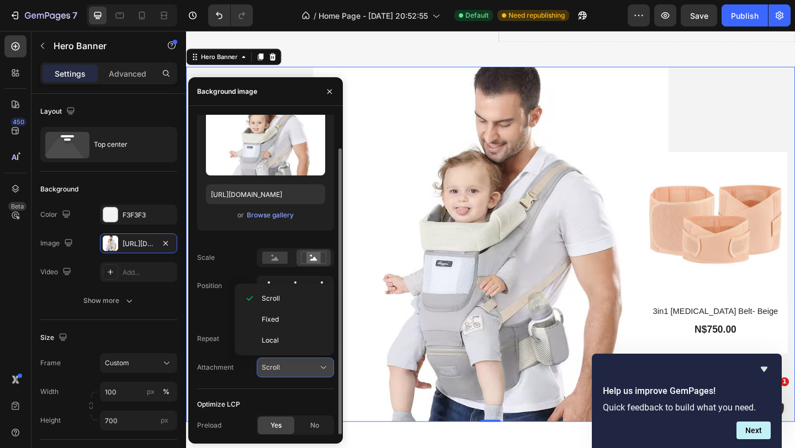
click at [315, 369] on div "Scroll" at bounding box center [290, 368] width 56 height 10
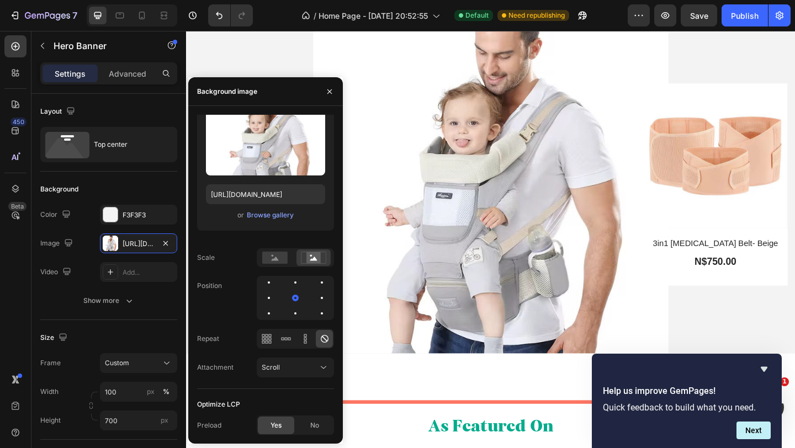
scroll to position [400, 0]
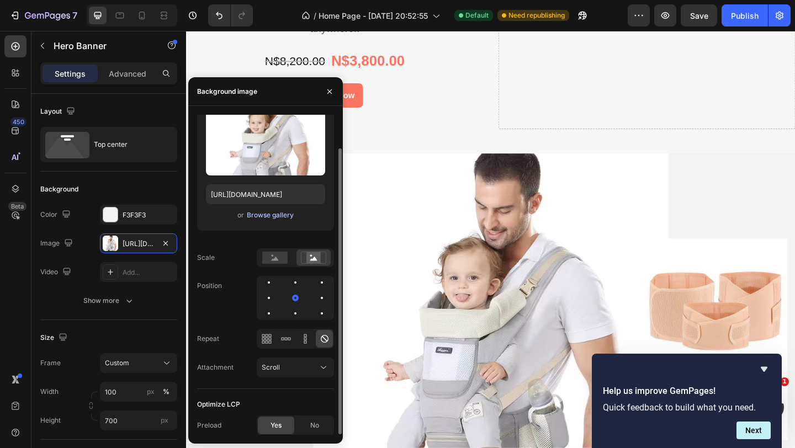
click at [265, 210] on button "Browse gallery" at bounding box center [270, 215] width 48 height 11
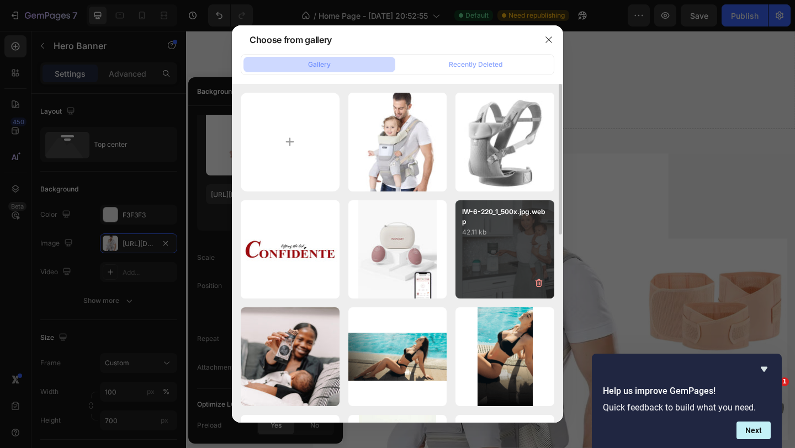
click at [501, 249] on div "IW-6-220_1_500x.jpg.webp 42.11 kb" at bounding box center [504, 249] width 99 height 99
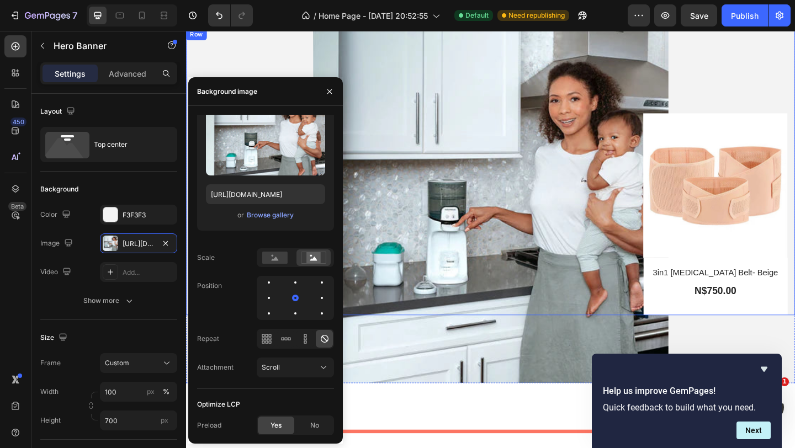
scroll to position [558, 0]
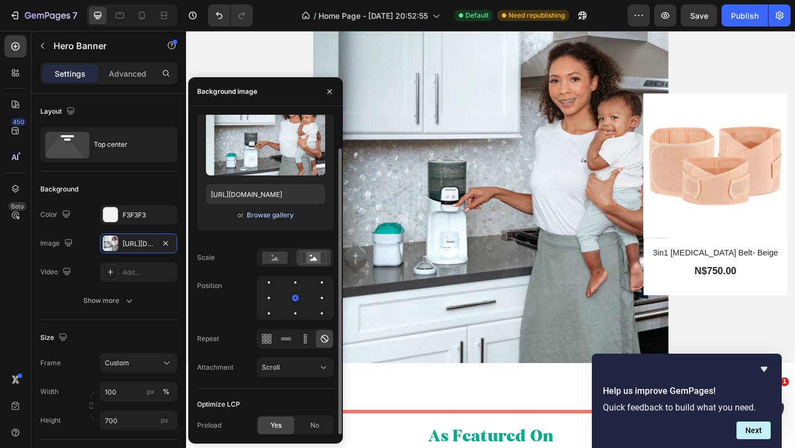
click at [267, 218] on div "Browse gallery" at bounding box center [270, 215] width 47 height 10
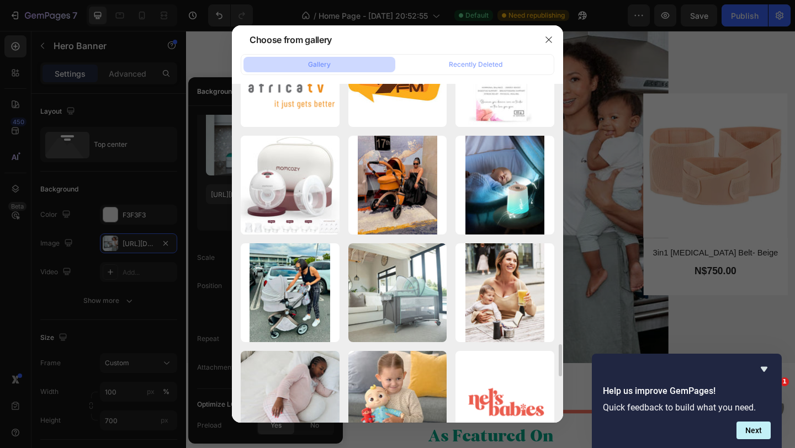
scroll to position [2749, 0]
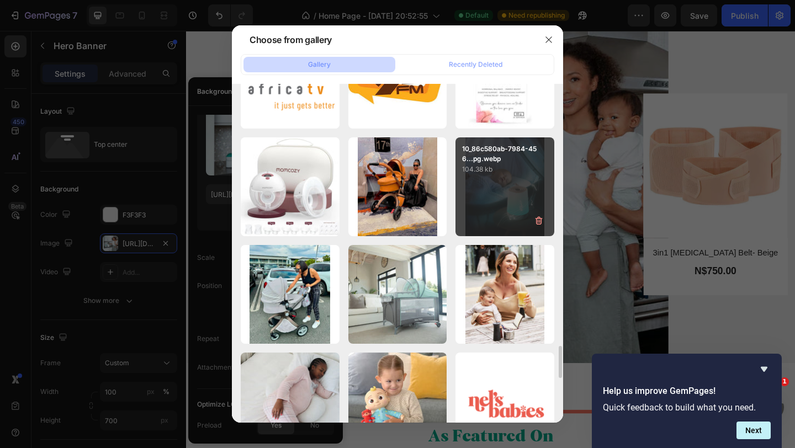
click at [511, 199] on div "10_86c580ab-7984-456...pg.webp 104.38 kb" at bounding box center [504, 186] width 99 height 99
type input "[URL][DOMAIN_NAME]"
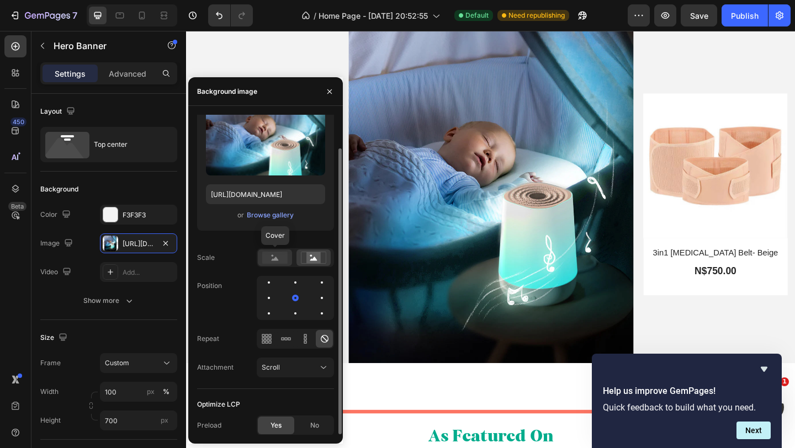
click at [273, 263] on rect at bounding box center [274, 258] width 25 height 12
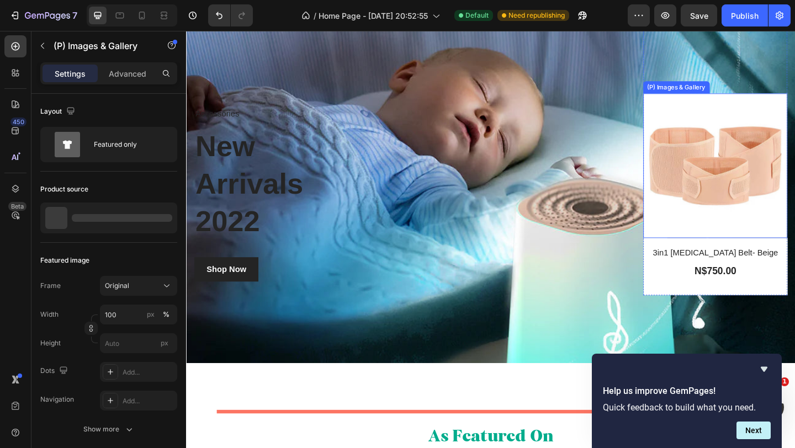
click at [742, 241] on img at bounding box center [761, 177] width 157 height 157
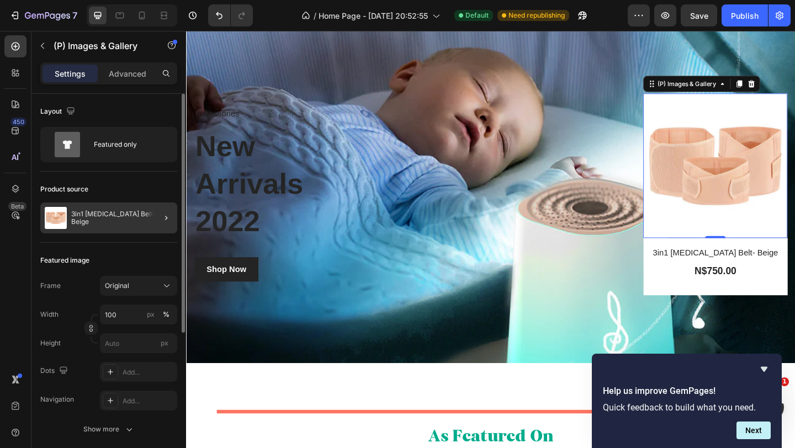
click at [148, 221] on div at bounding box center [161, 218] width 31 height 31
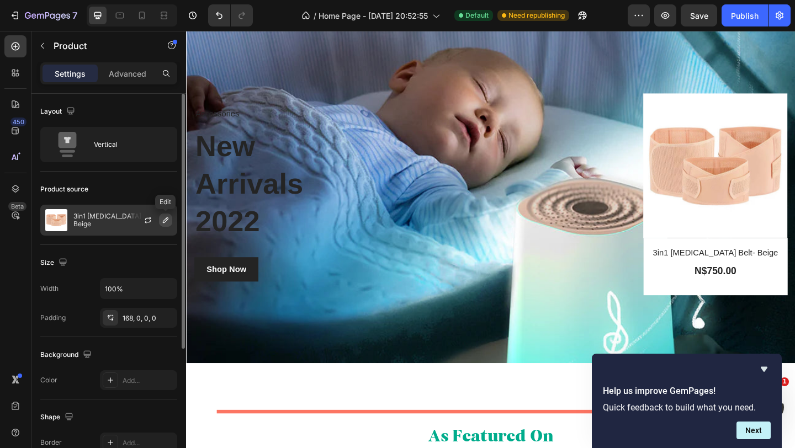
click at [163, 220] on icon "button" at bounding box center [165, 220] width 9 height 9
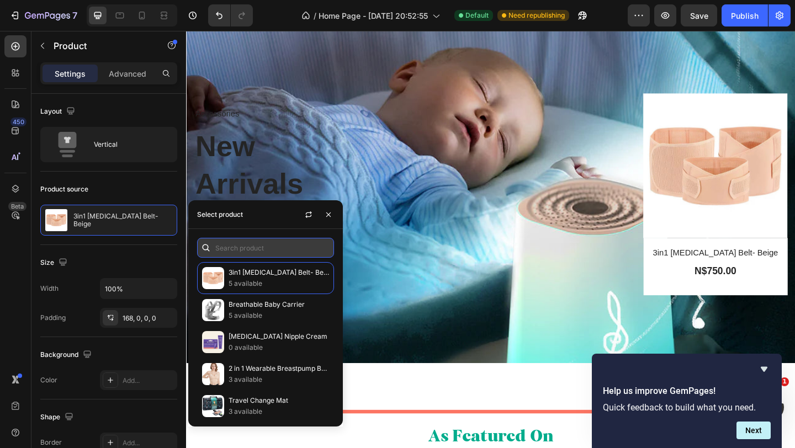
click at [219, 245] on input "text" at bounding box center [265, 248] width 137 height 20
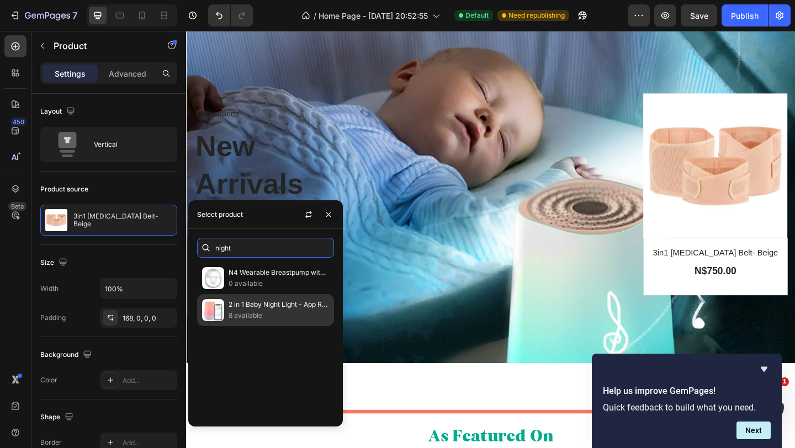
type input "night"
click at [239, 304] on p "2 in 1 Baby Night Light - App Remote Control" at bounding box center [279, 304] width 100 height 11
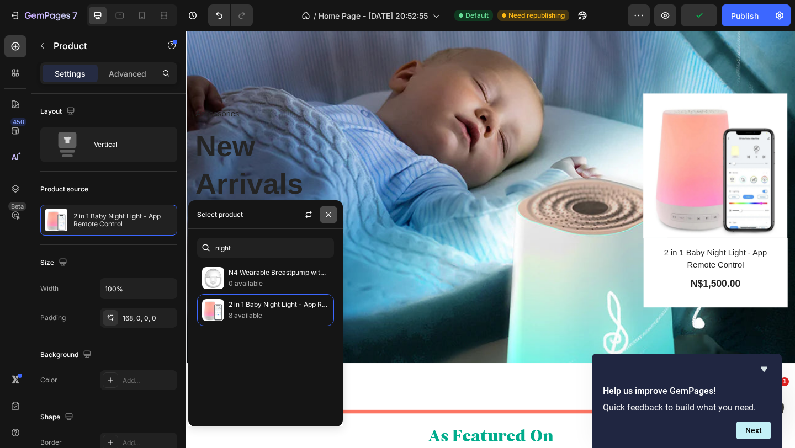
click at [327, 218] on icon "button" at bounding box center [328, 214] width 9 height 9
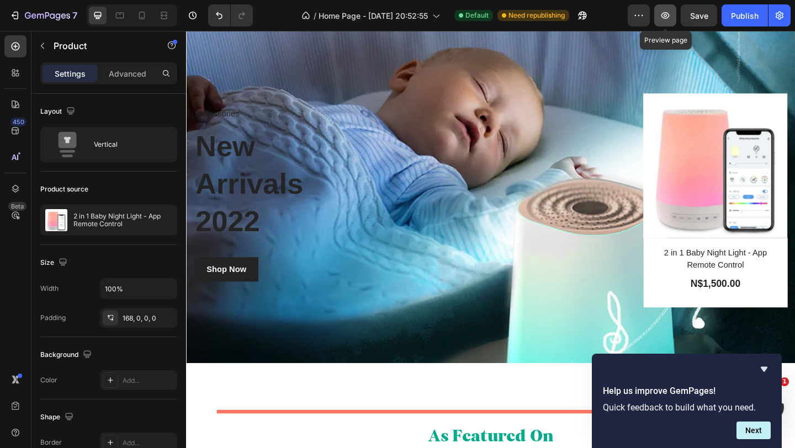
click at [669, 12] on icon "button" at bounding box center [665, 15] width 11 height 11
click at [145, 19] on icon at bounding box center [141, 15] width 11 height 11
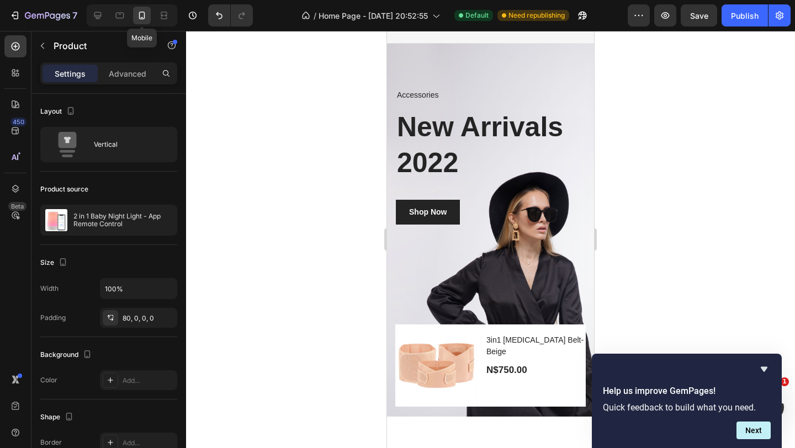
scroll to position [519, 0]
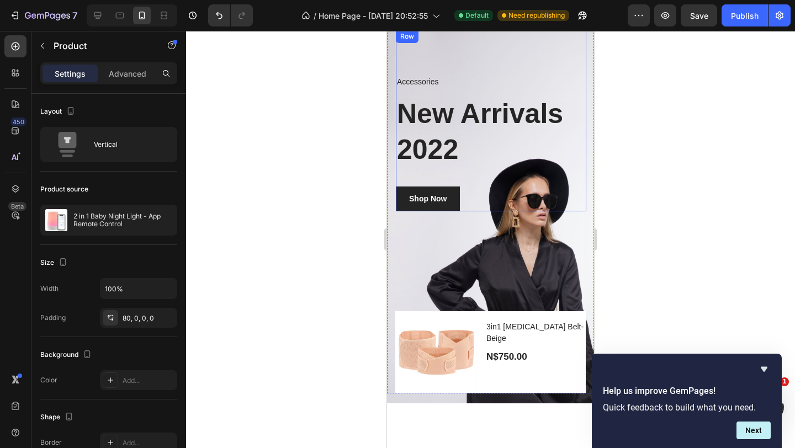
click at [679, 177] on div at bounding box center [490, 239] width 609 height 417
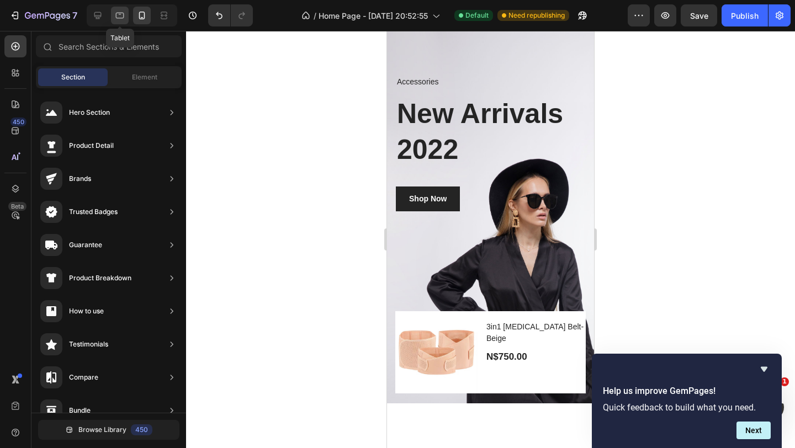
click at [121, 15] on icon at bounding box center [119, 15] width 11 height 11
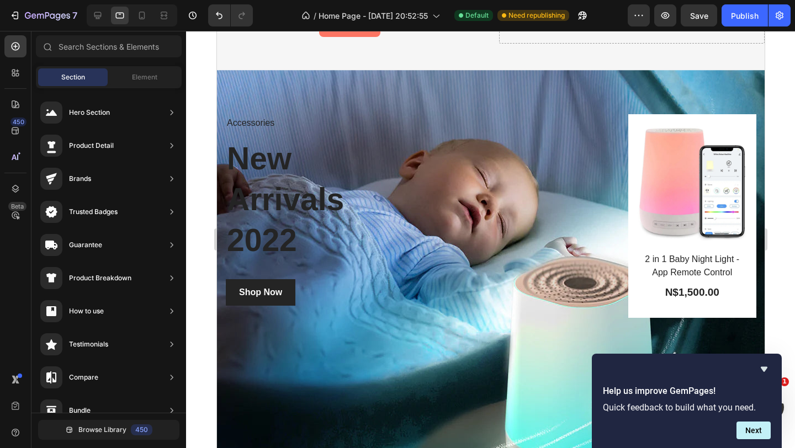
scroll to position [474, 0]
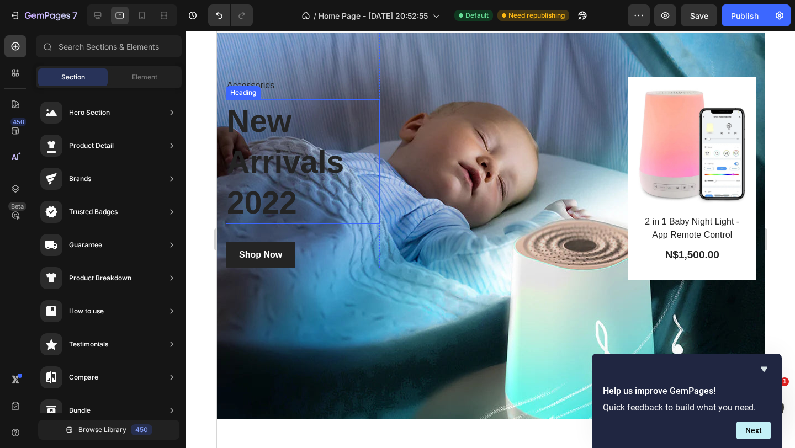
click at [291, 176] on p "New Arrivals 2022" at bounding box center [302, 161] width 152 height 123
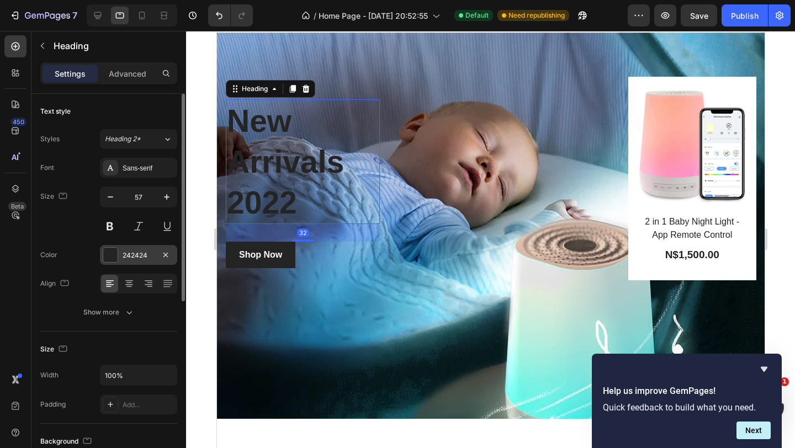
click at [130, 254] on div "242424" at bounding box center [139, 256] width 32 height 10
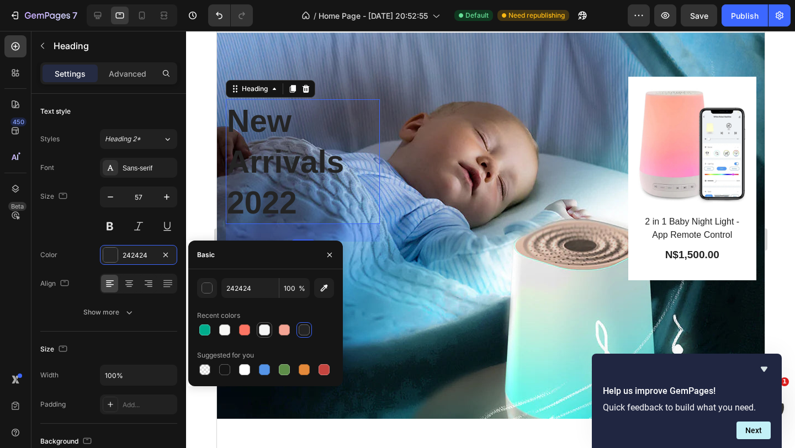
click at [266, 331] on div at bounding box center [264, 330] width 11 height 11
type input "F6F6F6"
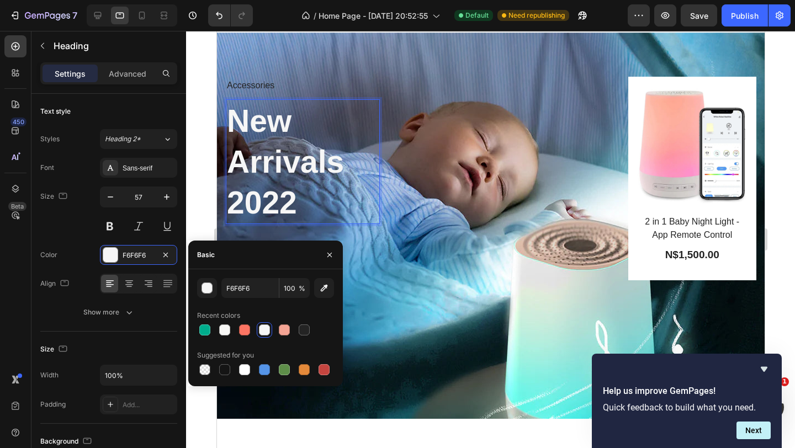
click at [293, 206] on p "New Arrivals 2022" at bounding box center [302, 161] width 152 height 123
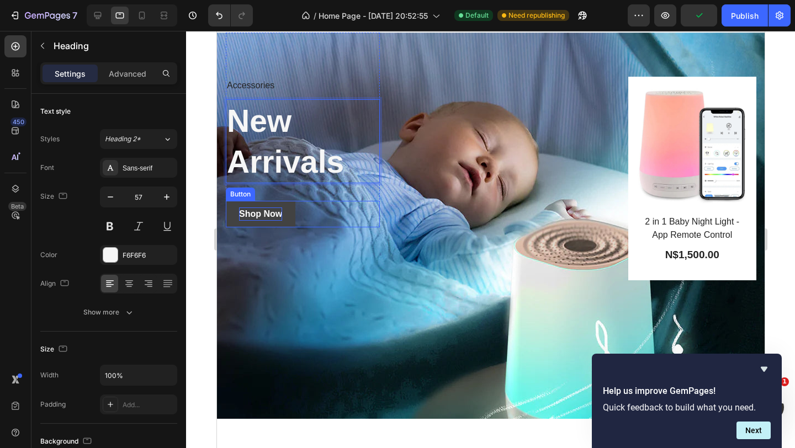
click at [272, 218] on div "Shop Now" at bounding box center [259, 214] width 43 height 13
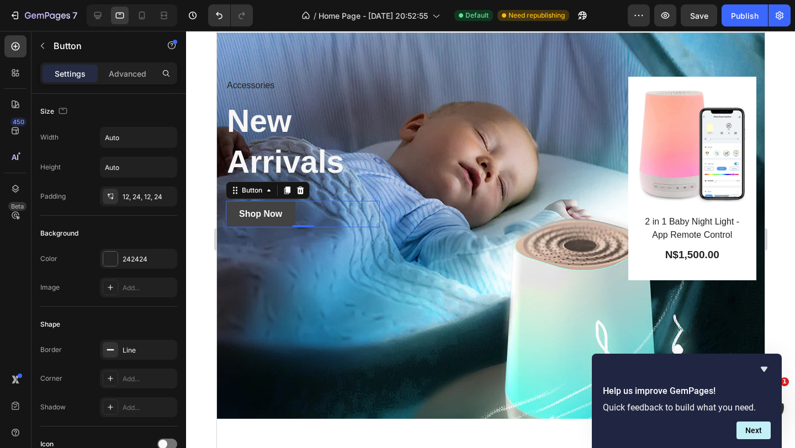
click at [292, 215] on link "Shop Now" at bounding box center [260, 214] width 70 height 26
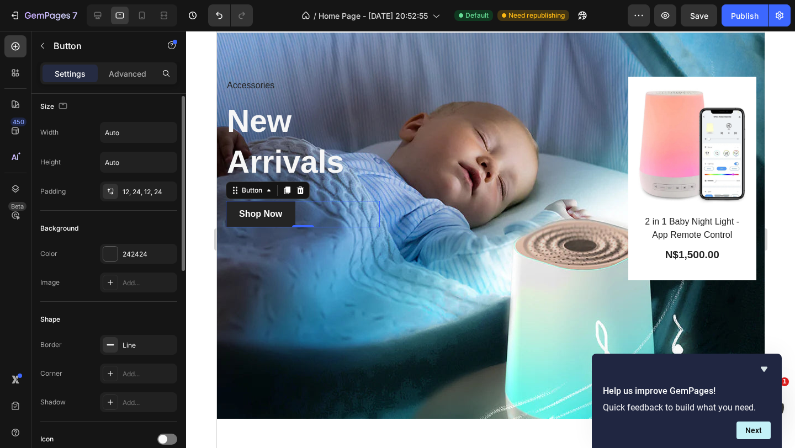
scroll to position [4, 0]
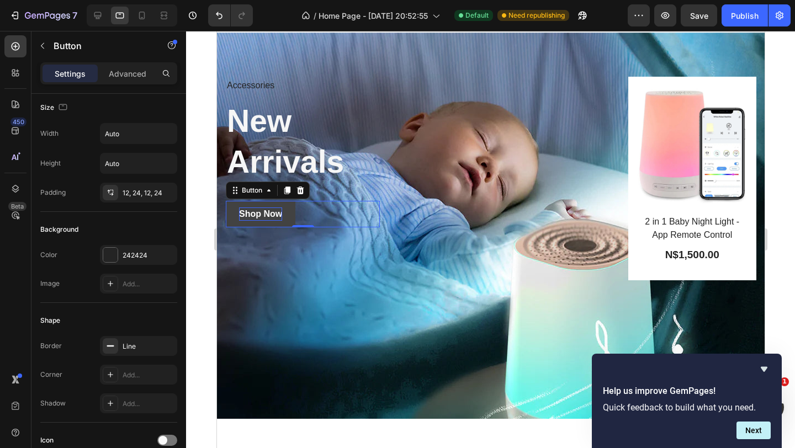
click at [254, 208] on div "Shop Now" at bounding box center [259, 214] width 43 height 13
click at [285, 209] on link "Shop Now" at bounding box center [260, 214] width 70 height 26
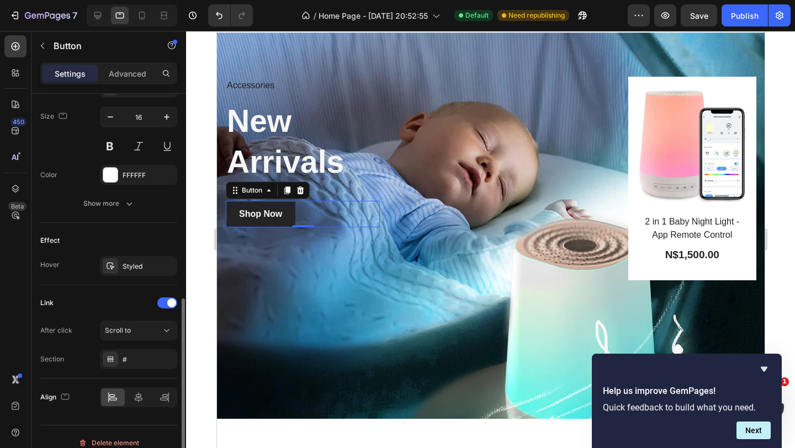
scroll to position [463, 0]
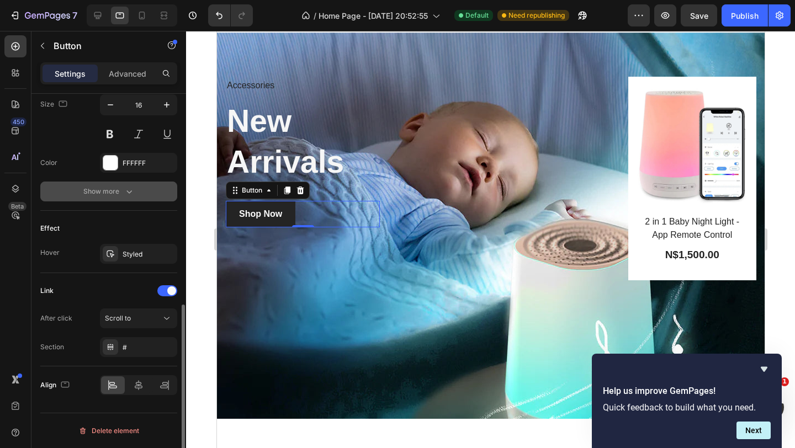
click at [118, 199] on button "Show more" at bounding box center [108, 192] width 137 height 20
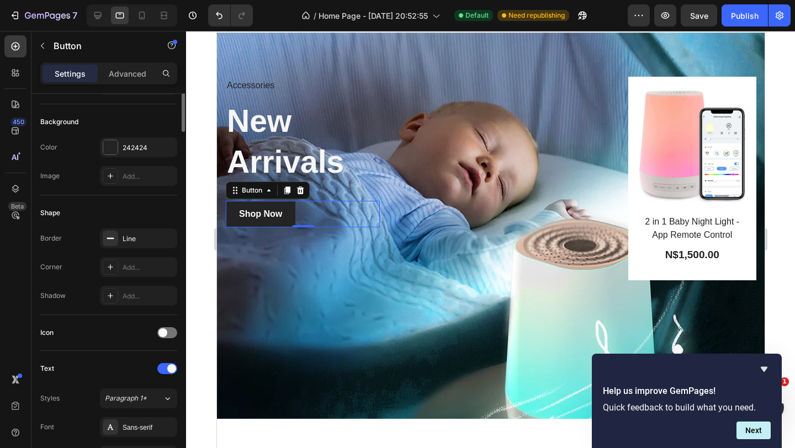
scroll to position [0, 0]
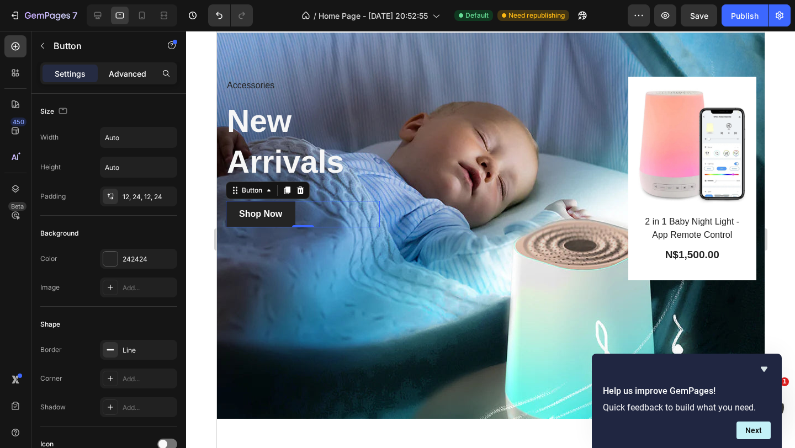
click at [142, 72] on p "Advanced" at bounding box center [128, 74] width 38 height 12
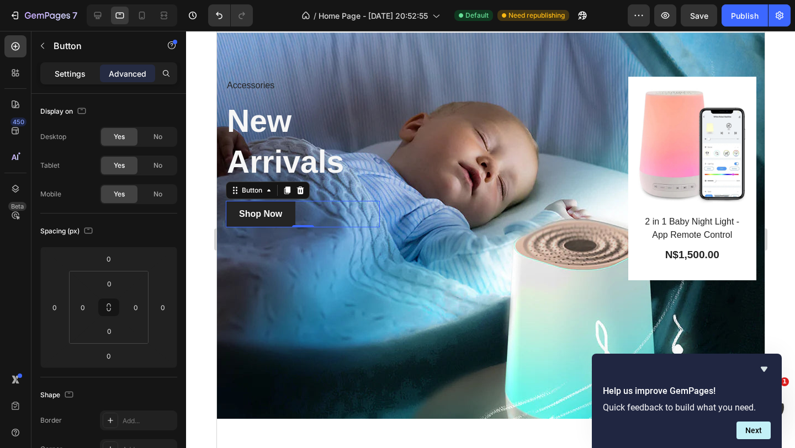
click at [71, 78] on p "Settings" at bounding box center [70, 74] width 31 height 12
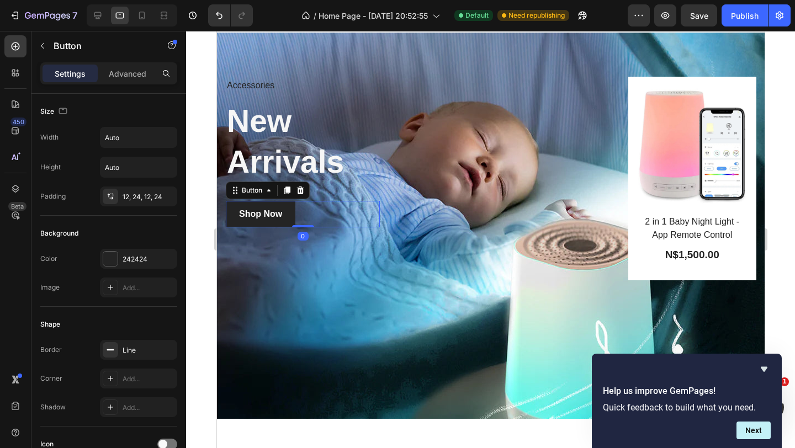
click at [303, 215] on div "Shop Now Button 0" at bounding box center [302, 214] width 154 height 26
click at [269, 84] on p "Accessories" at bounding box center [302, 86] width 152 height 16
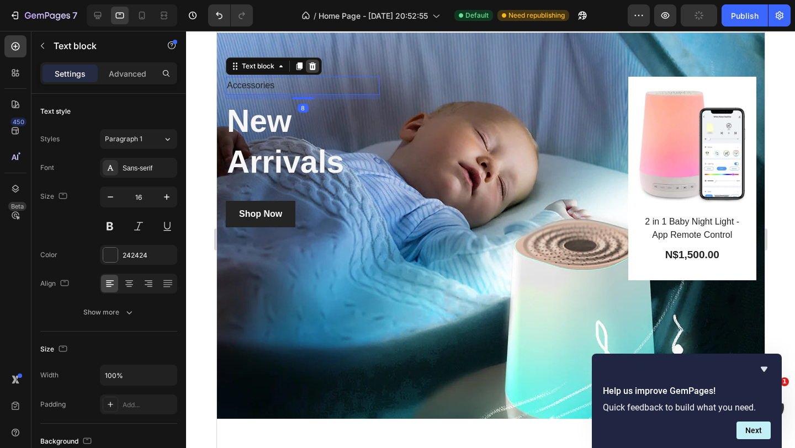
click at [312, 64] on icon at bounding box center [312, 66] width 7 height 8
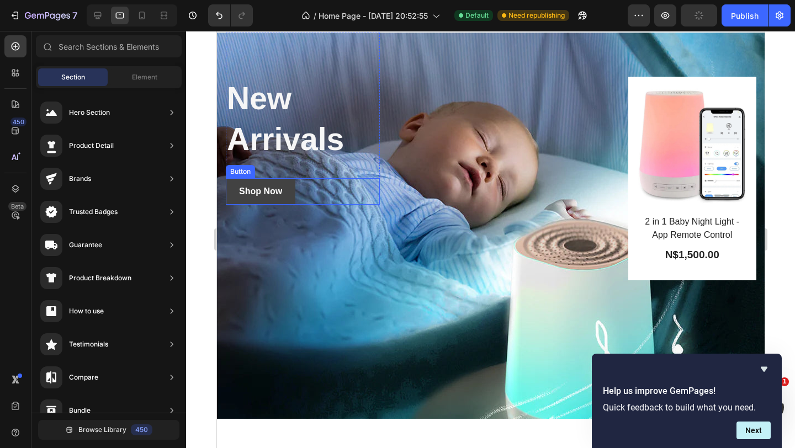
click at [277, 202] on link "Shop Now" at bounding box center [260, 191] width 70 height 26
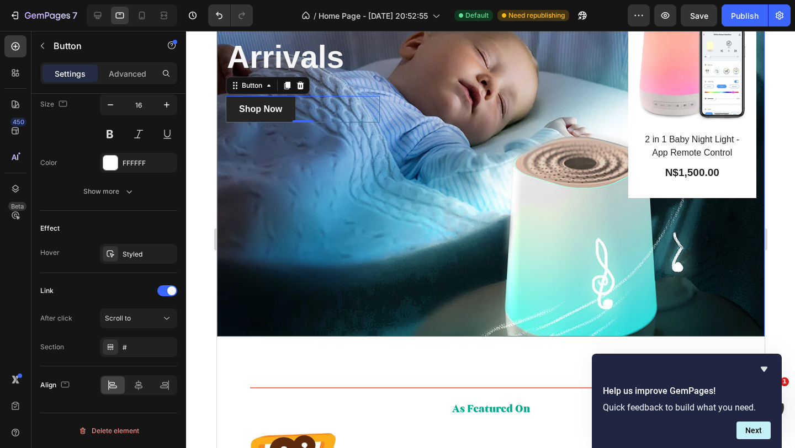
scroll to position [563, 0]
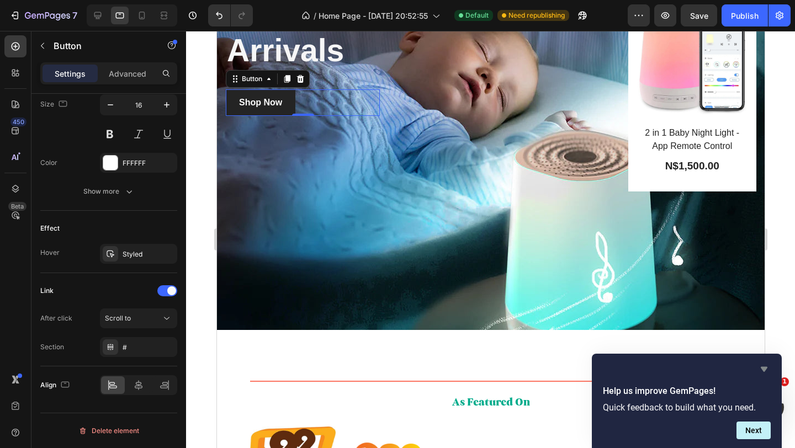
click at [765, 368] on icon "Hide survey" at bounding box center [764, 369] width 7 height 5
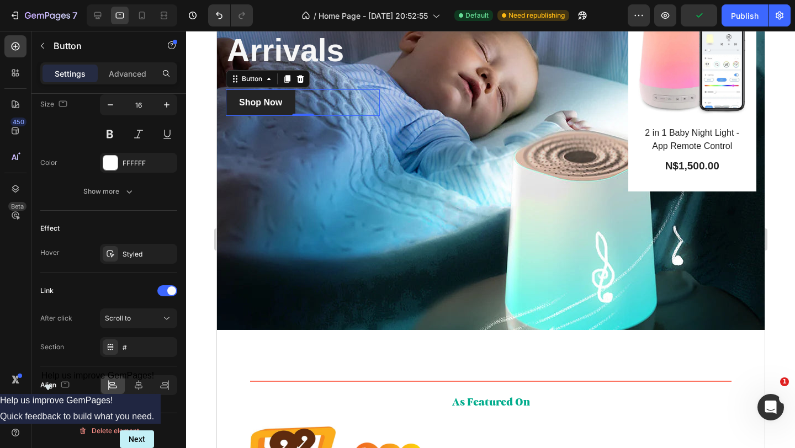
click at [305, 100] on div "Shop Now Button 0" at bounding box center [302, 102] width 154 height 26
click at [253, 110] on link "Shop Now" at bounding box center [260, 102] width 70 height 26
click at [251, 109] on link "Shop Now" at bounding box center [260, 102] width 70 height 26
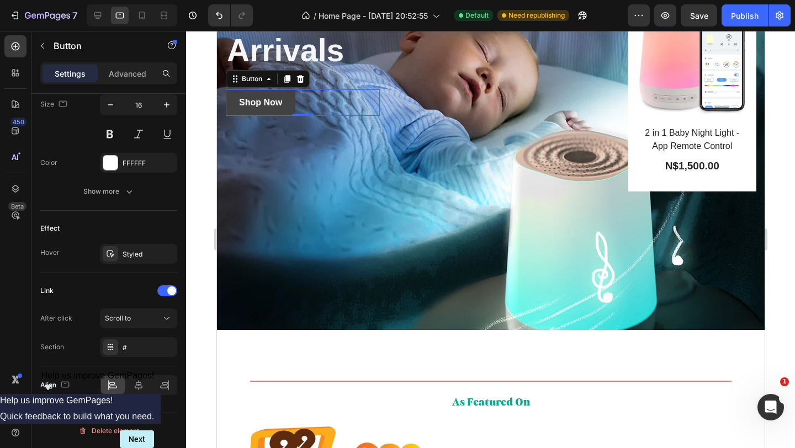
click at [285, 101] on link "Shop Now" at bounding box center [260, 102] width 70 height 26
click at [296, 103] on div "Shop Now Button 0" at bounding box center [302, 102] width 154 height 26
click at [277, 103] on p "Shop Now" at bounding box center [259, 102] width 43 height 13
click at [294, 107] on link "Shop Now" at bounding box center [260, 102] width 70 height 26
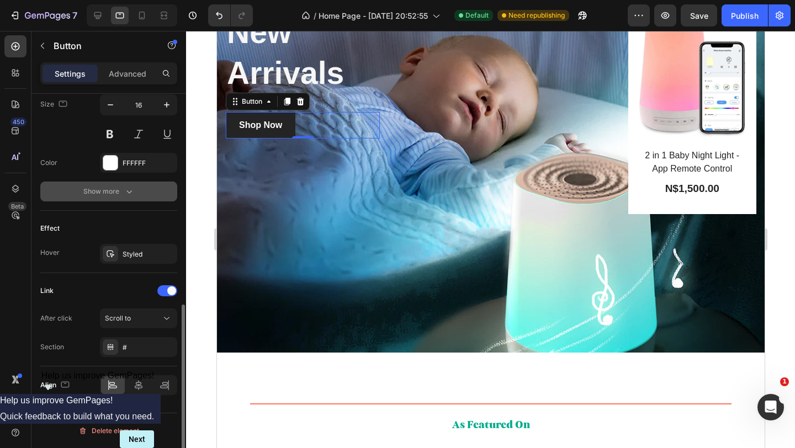
click at [107, 184] on button "Show more" at bounding box center [108, 192] width 137 height 20
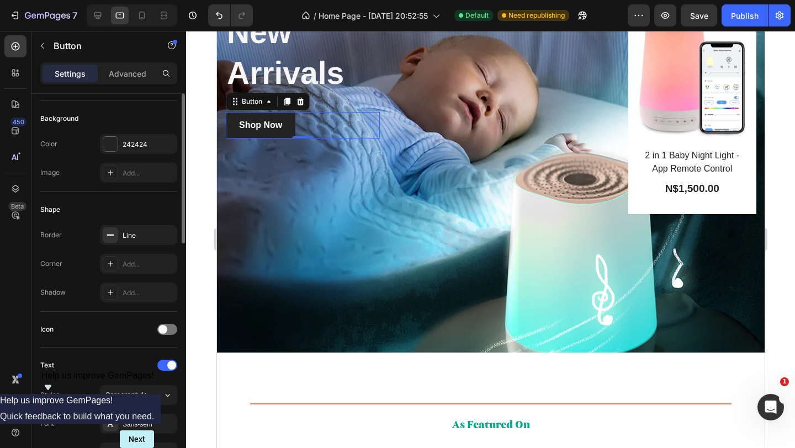
scroll to position [0, 0]
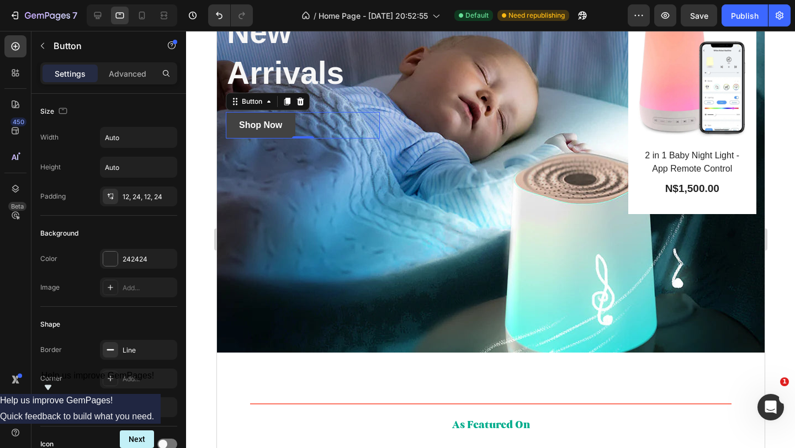
click at [284, 126] on link "Shop Now" at bounding box center [260, 125] width 70 height 26
click at [282, 126] on link "Shop Now" at bounding box center [260, 125] width 70 height 26
click at [248, 125] on p "Shop Now" at bounding box center [259, 125] width 43 height 13
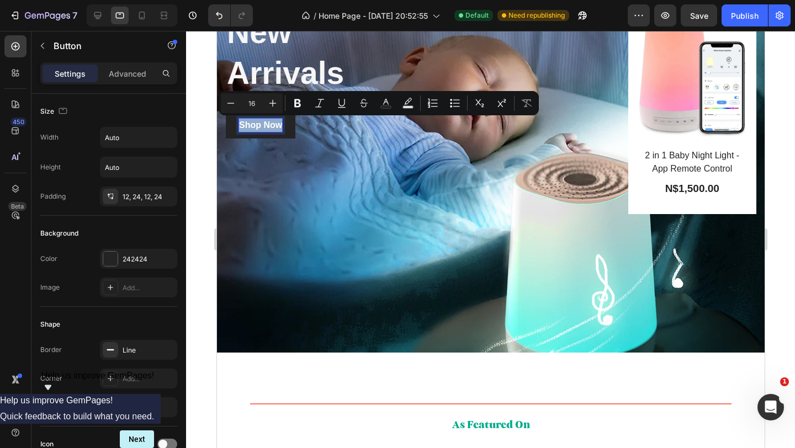
drag, startPoint x: 240, startPoint y: 125, endPoint x: 284, endPoint y: 121, distance: 44.3
click at [284, 121] on link "Shop Now" at bounding box center [260, 125] width 70 height 26
click at [289, 129] on link "Shop Now" at bounding box center [260, 125] width 70 height 26
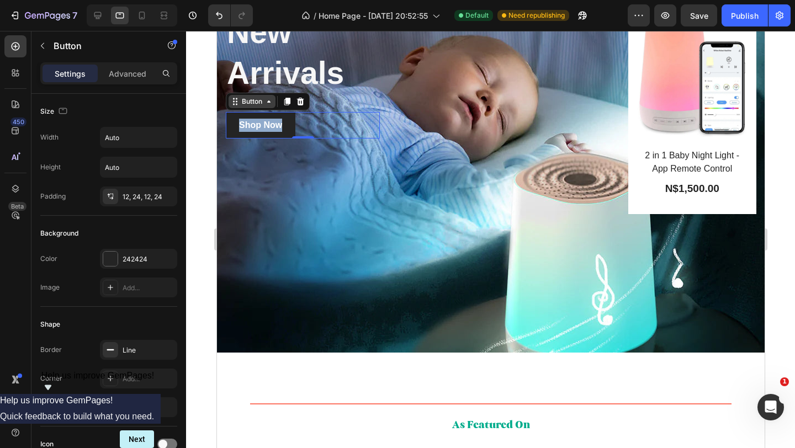
click at [269, 105] on icon at bounding box center [268, 101] width 9 height 9
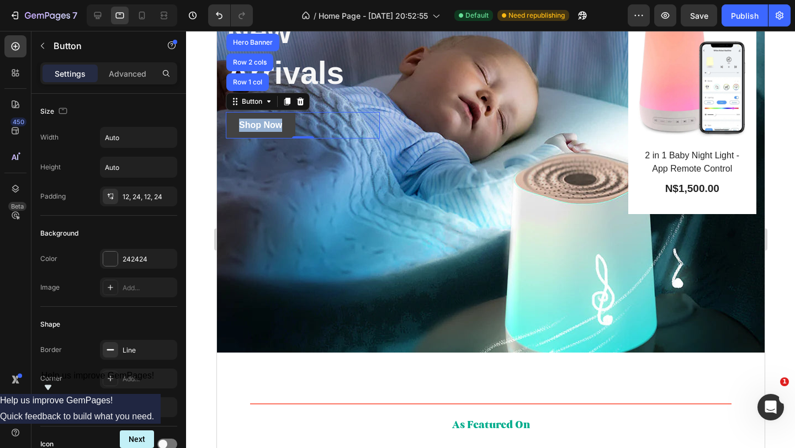
click at [293, 128] on link "Shop Now" at bounding box center [260, 125] width 70 height 26
click at [117, 72] on p "Advanced" at bounding box center [128, 74] width 38 height 12
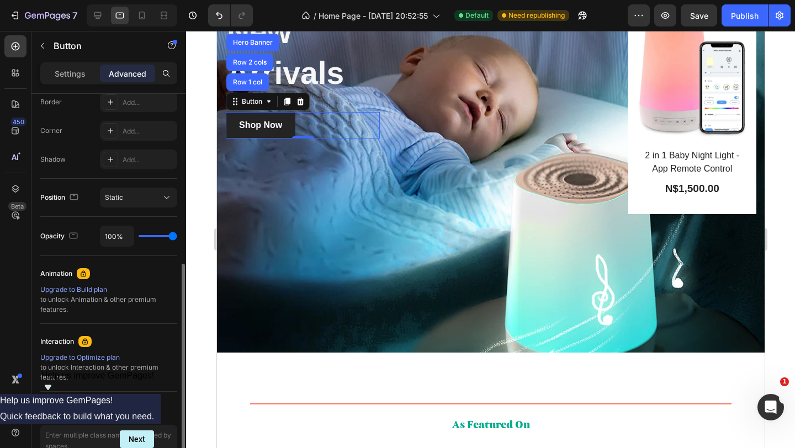
scroll to position [380, 0]
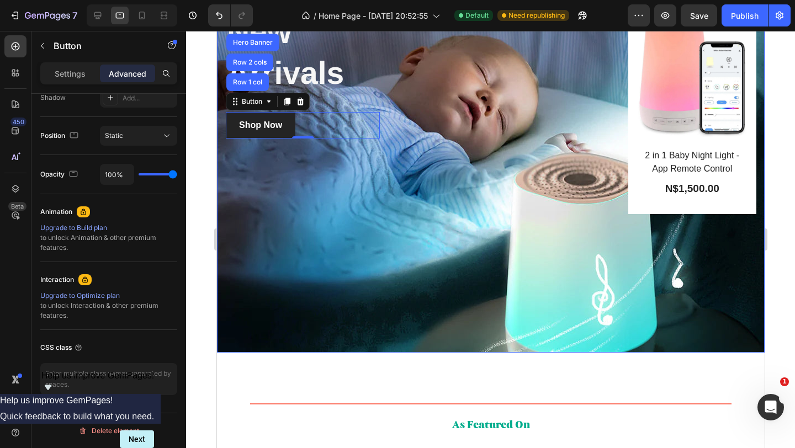
click at [331, 291] on div "Overlay" at bounding box center [490, 159] width 548 height 386
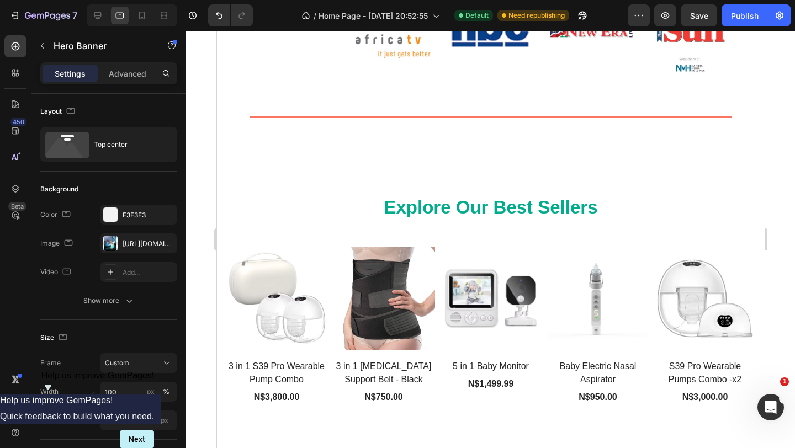
scroll to position [1012, 0]
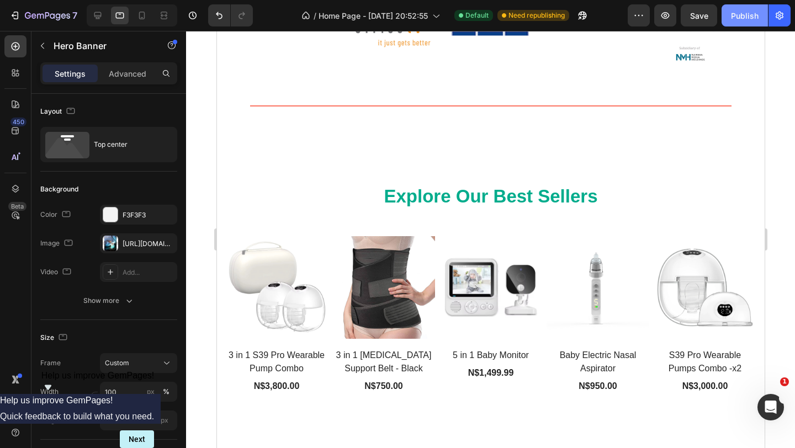
click at [740, 18] on div "Publish" at bounding box center [745, 16] width 28 height 12
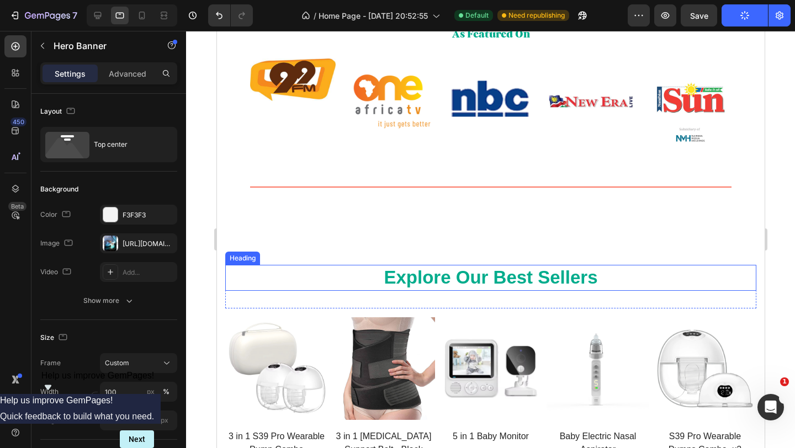
scroll to position [917, 0]
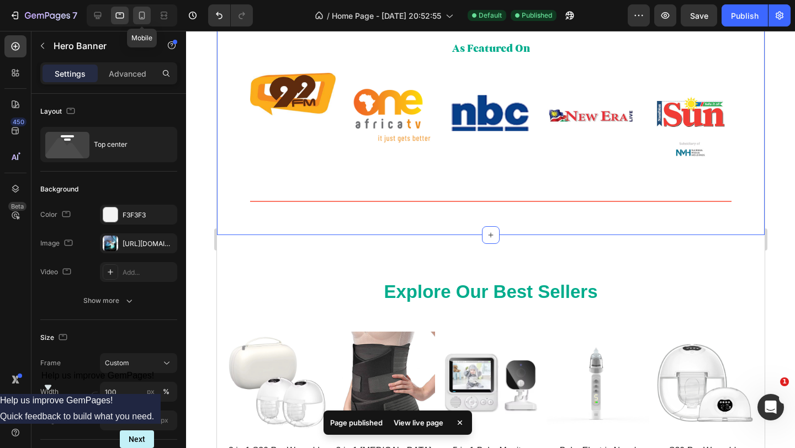
click at [141, 18] on icon at bounding box center [142, 17] width 3 height 1
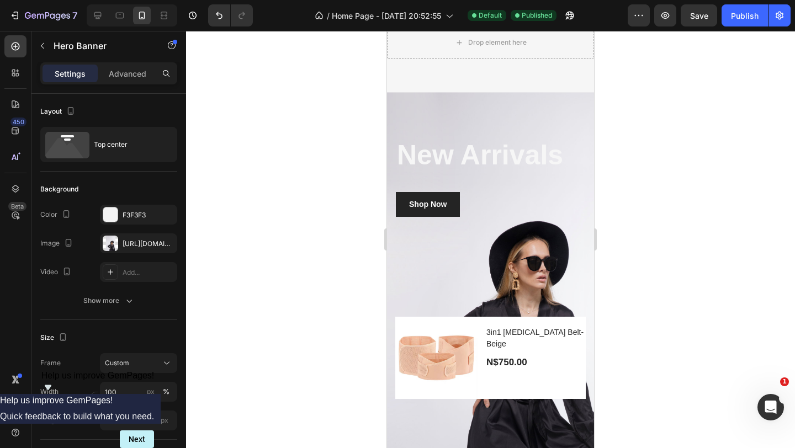
scroll to position [634, 0]
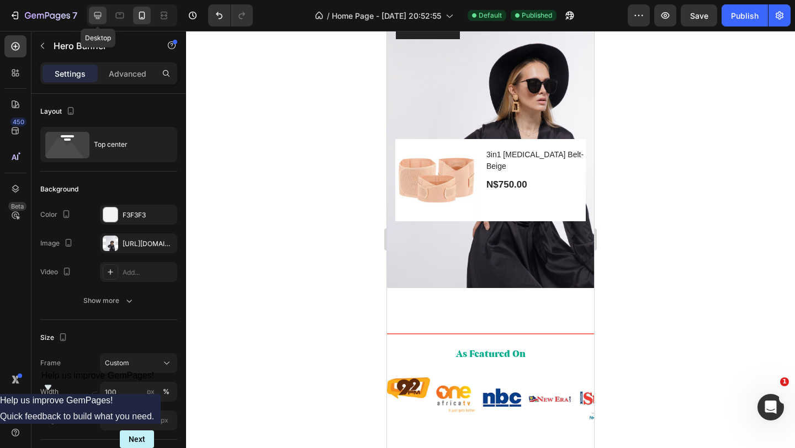
click at [98, 21] on div at bounding box center [98, 16] width 18 height 18
type input "700"
type input "1200"
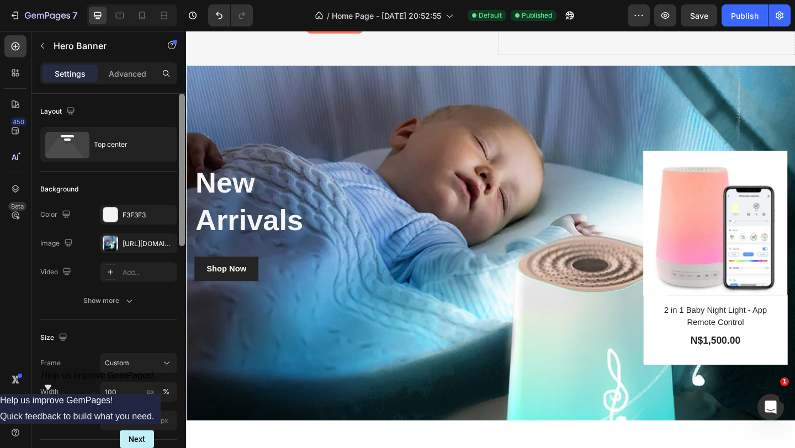
scroll to position [479, 0]
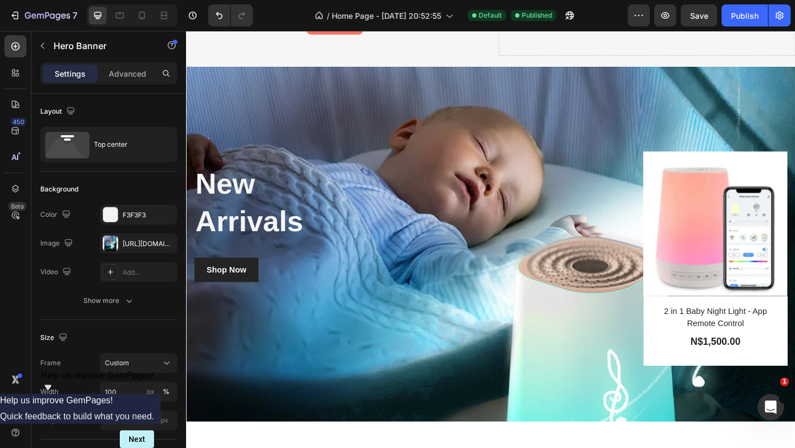
click at [209, 437] on div "Overlay" at bounding box center [517, 263] width 662 height 386
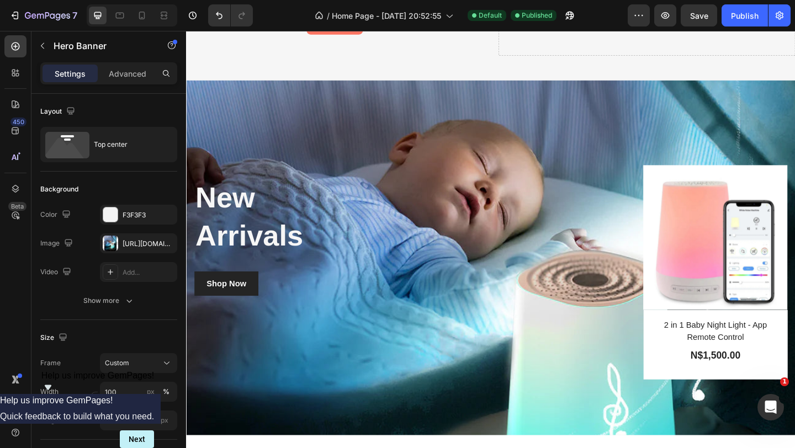
click at [209, 437] on div "Overlay" at bounding box center [517, 277] width 662 height 386
click at [241, 448] on div "Overlay" at bounding box center [517, 277] width 662 height 386
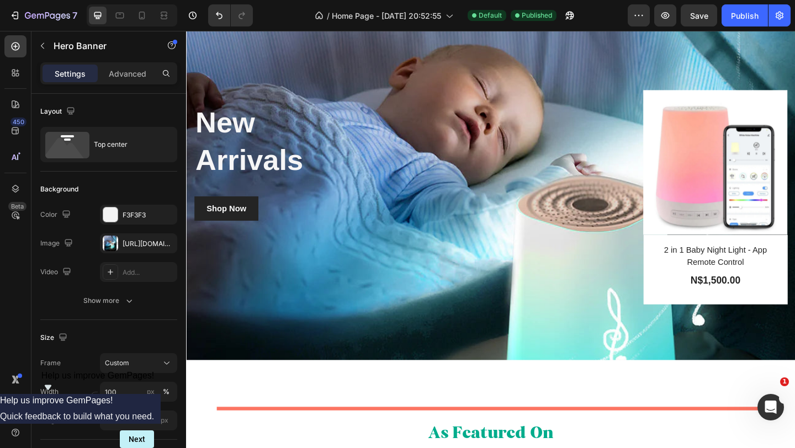
scroll to position [568, 0]
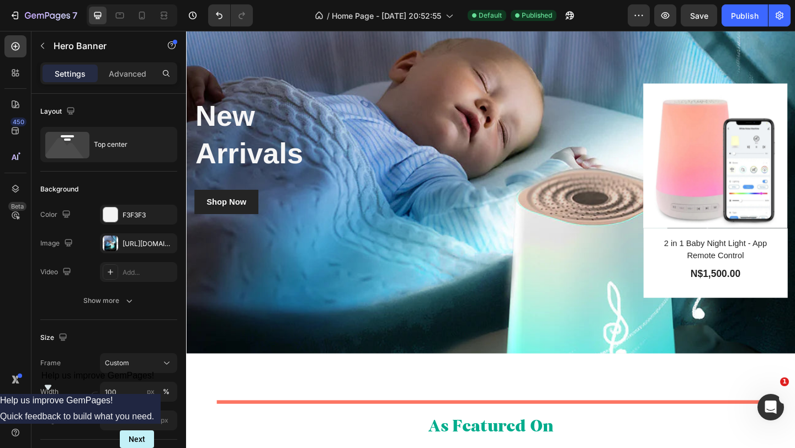
click at [247, 369] on div "Overlay" at bounding box center [517, 189] width 662 height 386
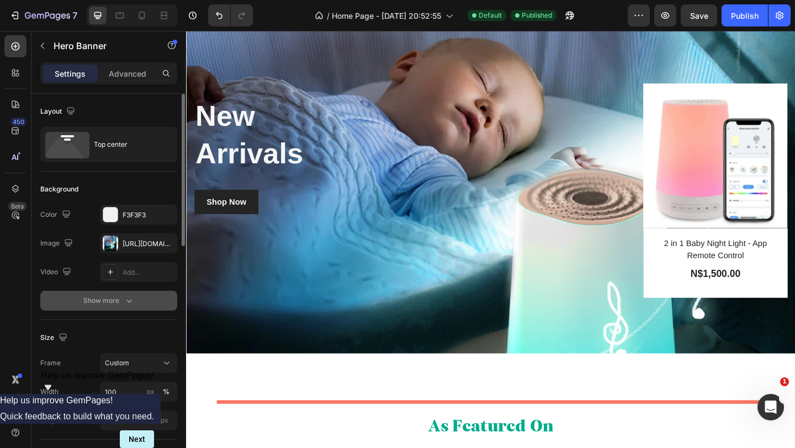
click at [121, 304] on div "Show more" at bounding box center [108, 300] width 51 height 11
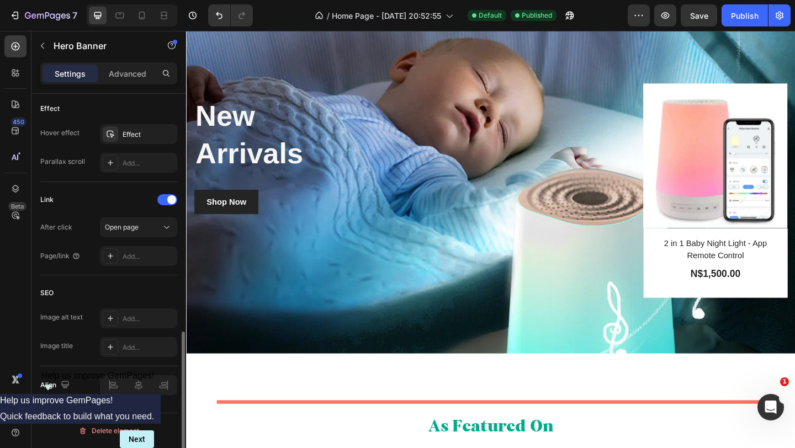
scroll to position [618, 0]
click at [147, 260] on div "Add..." at bounding box center [149, 257] width 52 height 10
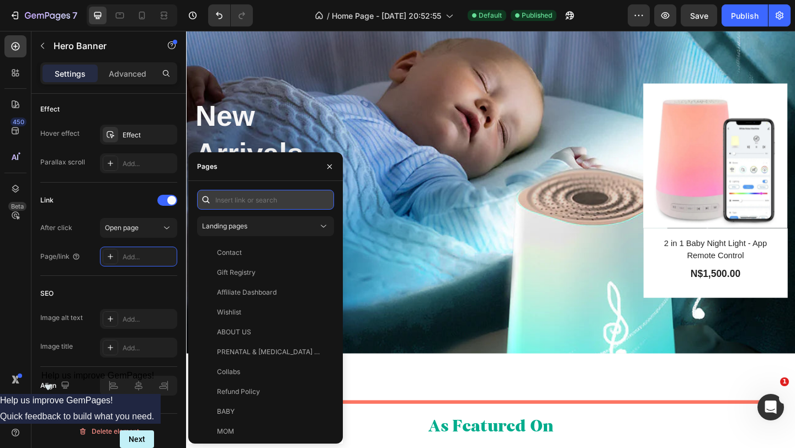
click at [263, 203] on input "text" at bounding box center [265, 200] width 137 height 20
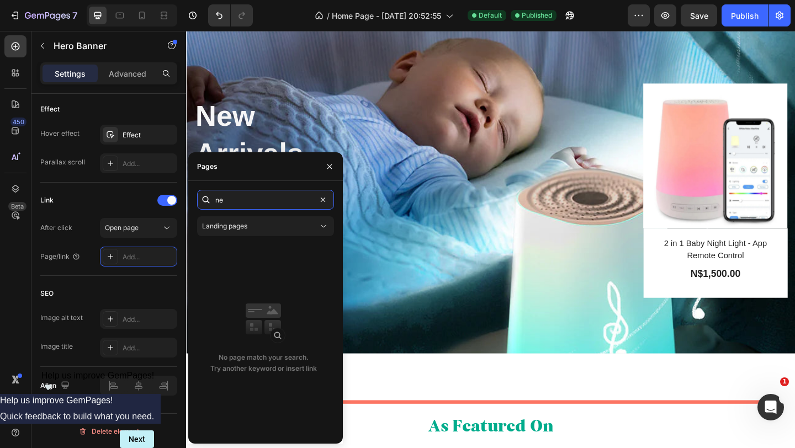
type input "n"
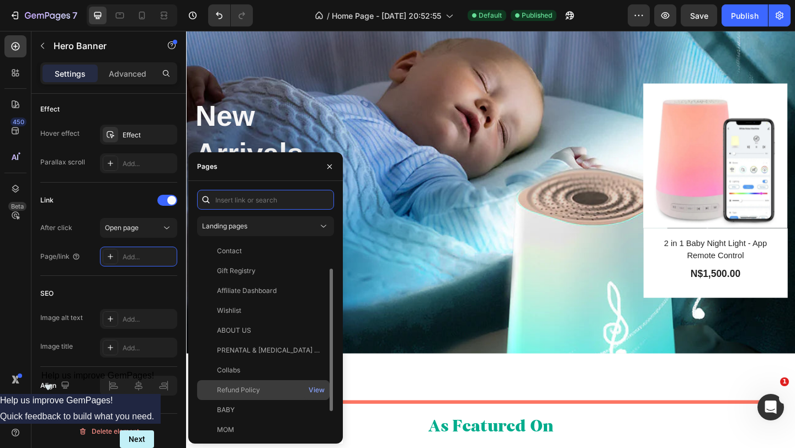
scroll to position [0, 0]
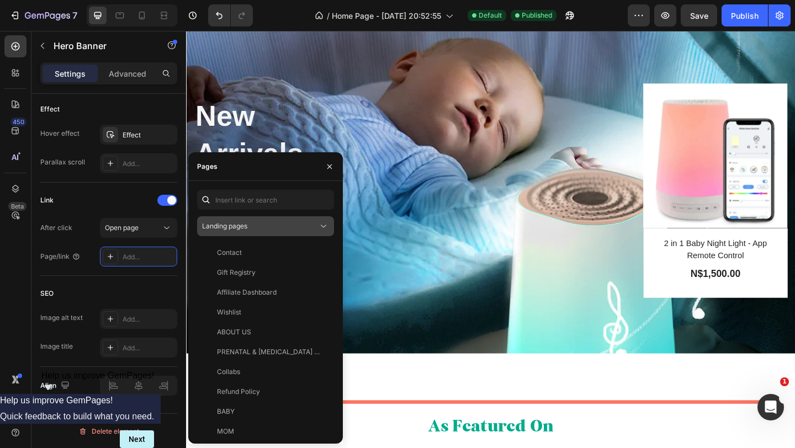
click at [323, 231] on icon at bounding box center [323, 226] width 11 height 11
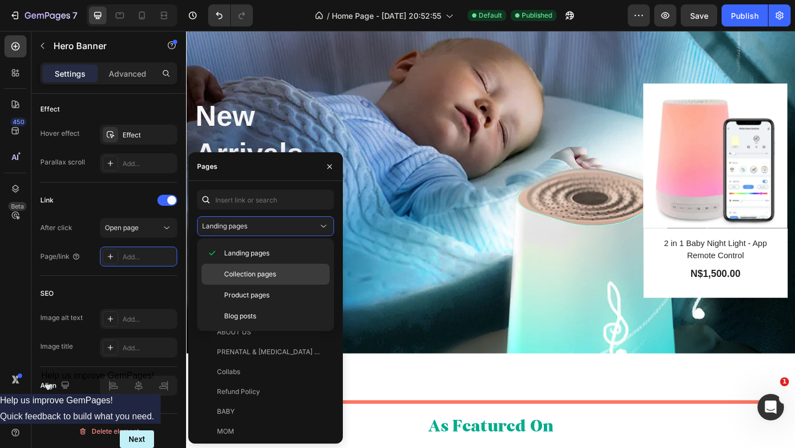
click at [269, 278] on span "Collection pages" at bounding box center [250, 274] width 52 height 10
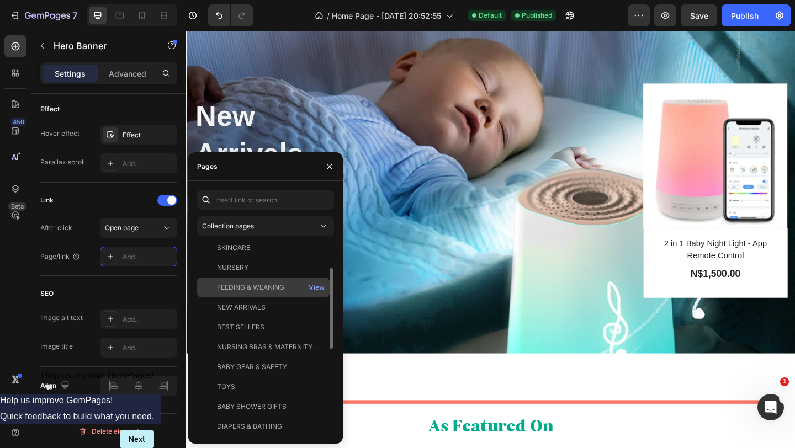
scroll to position [63, 0]
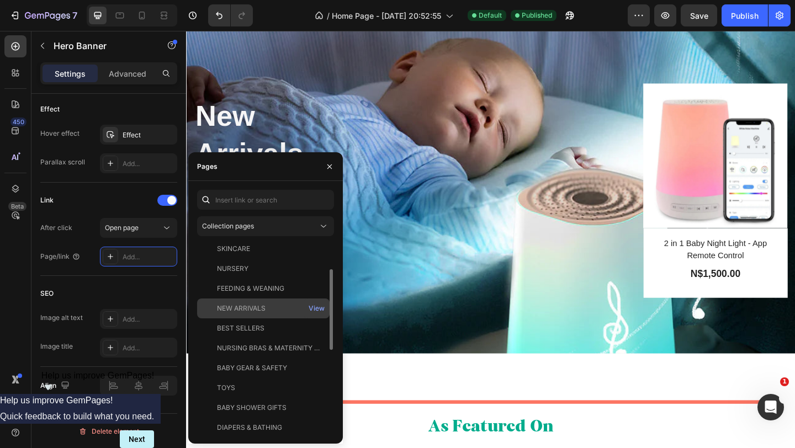
click at [266, 310] on div "NEW ARRIVALS" at bounding box center [263, 309] width 124 height 10
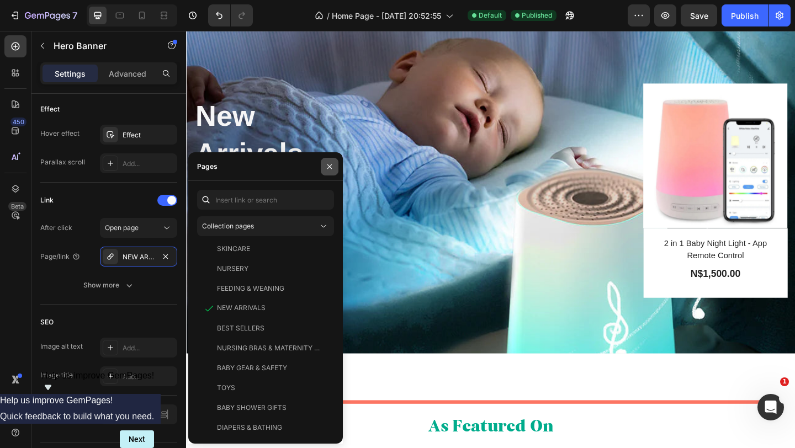
click at [329, 165] on icon "button" at bounding box center [329, 166] width 9 height 9
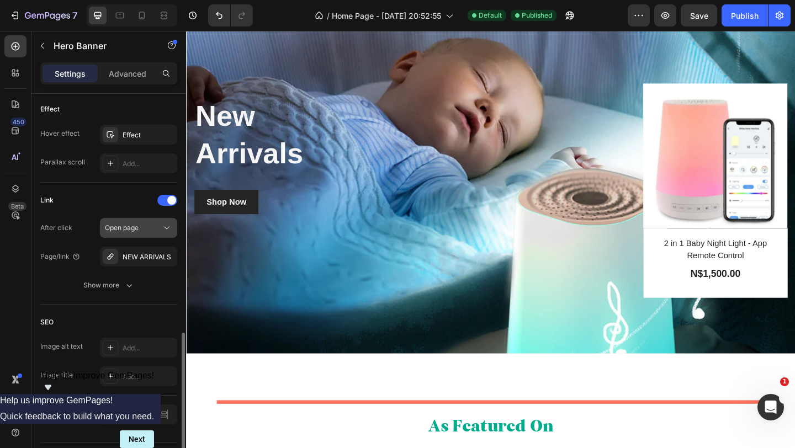
scroll to position [647, 0]
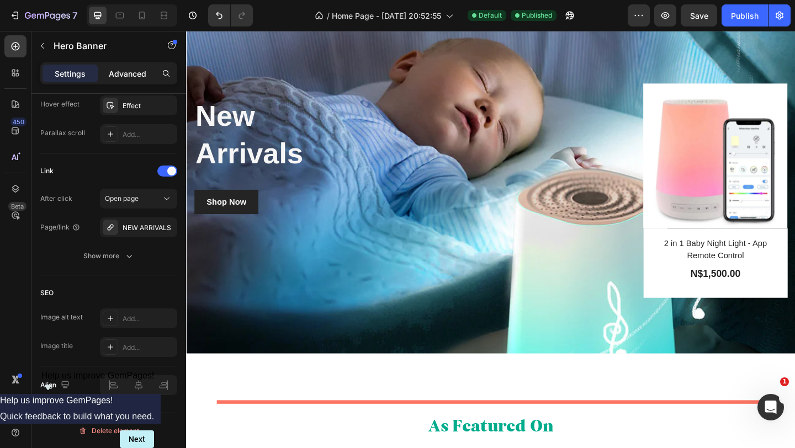
click at [139, 74] on p "Advanced" at bounding box center [128, 74] width 38 height 12
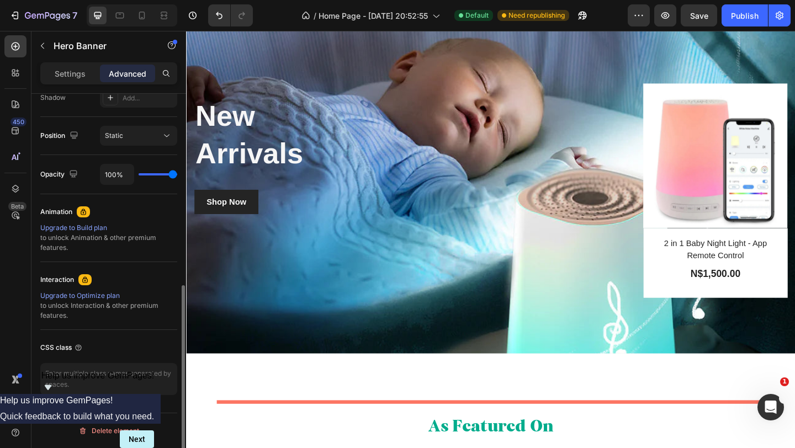
click at [145, 215] on div "Animation" at bounding box center [108, 212] width 137 height 18
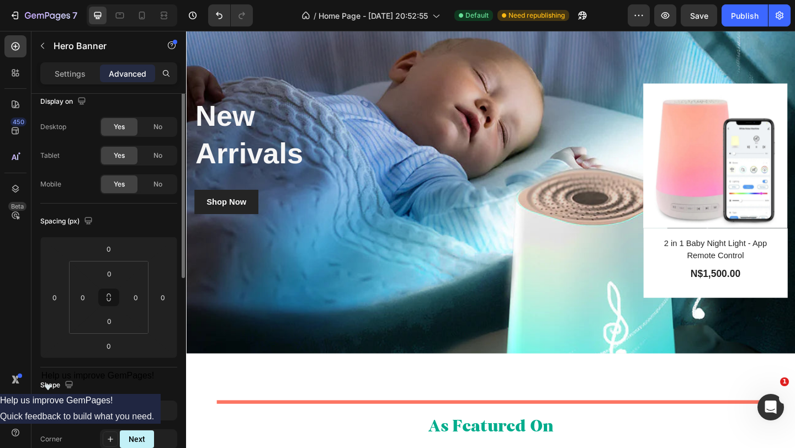
scroll to position [0, 0]
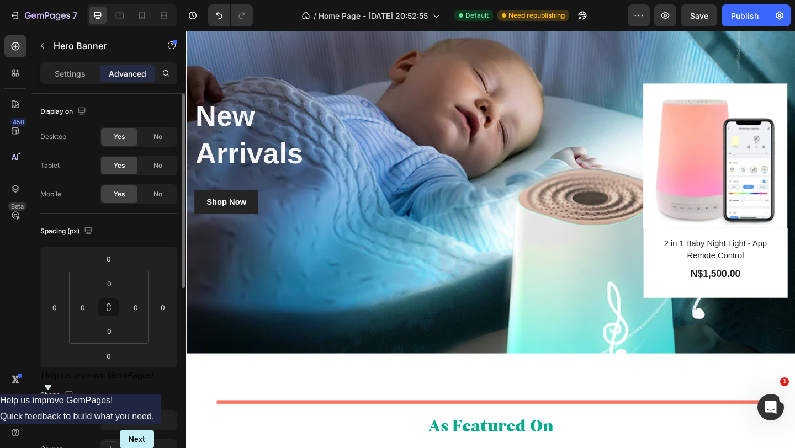
click at [119, 195] on span "Yes" at bounding box center [119, 194] width 11 height 10
click at [120, 159] on div "Yes" at bounding box center [119, 166] width 36 height 18
click at [119, 140] on span "Yes" at bounding box center [119, 137] width 11 height 10
click at [163, 130] on div "No" at bounding box center [158, 137] width 36 height 18
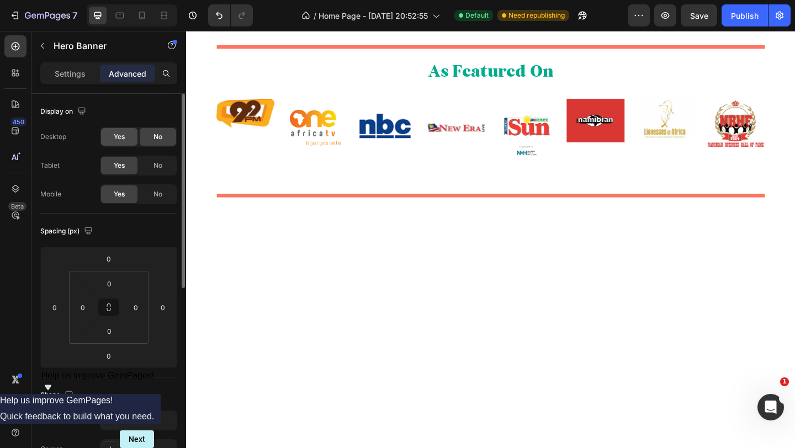
click at [115, 138] on span "Yes" at bounding box center [119, 137] width 11 height 10
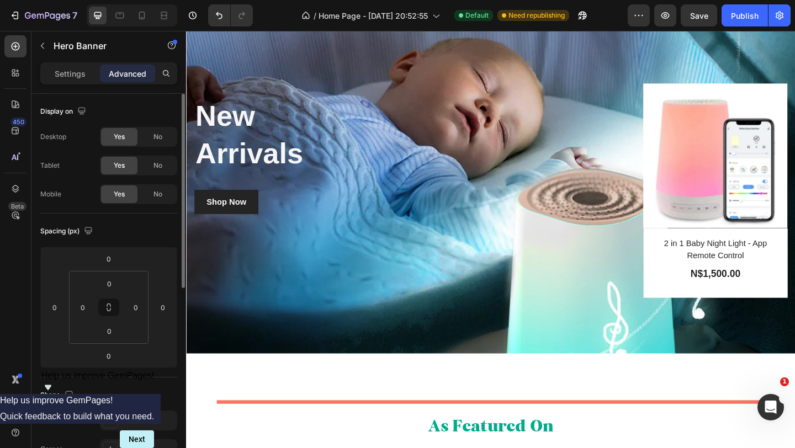
click at [119, 166] on span "Yes" at bounding box center [119, 166] width 11 height 10
click at [121, 195] on span "Yes" at bounding box center [119, 194] width 11 height 10
